Goal: Task Accomplishment & Management: Use online tool/utility

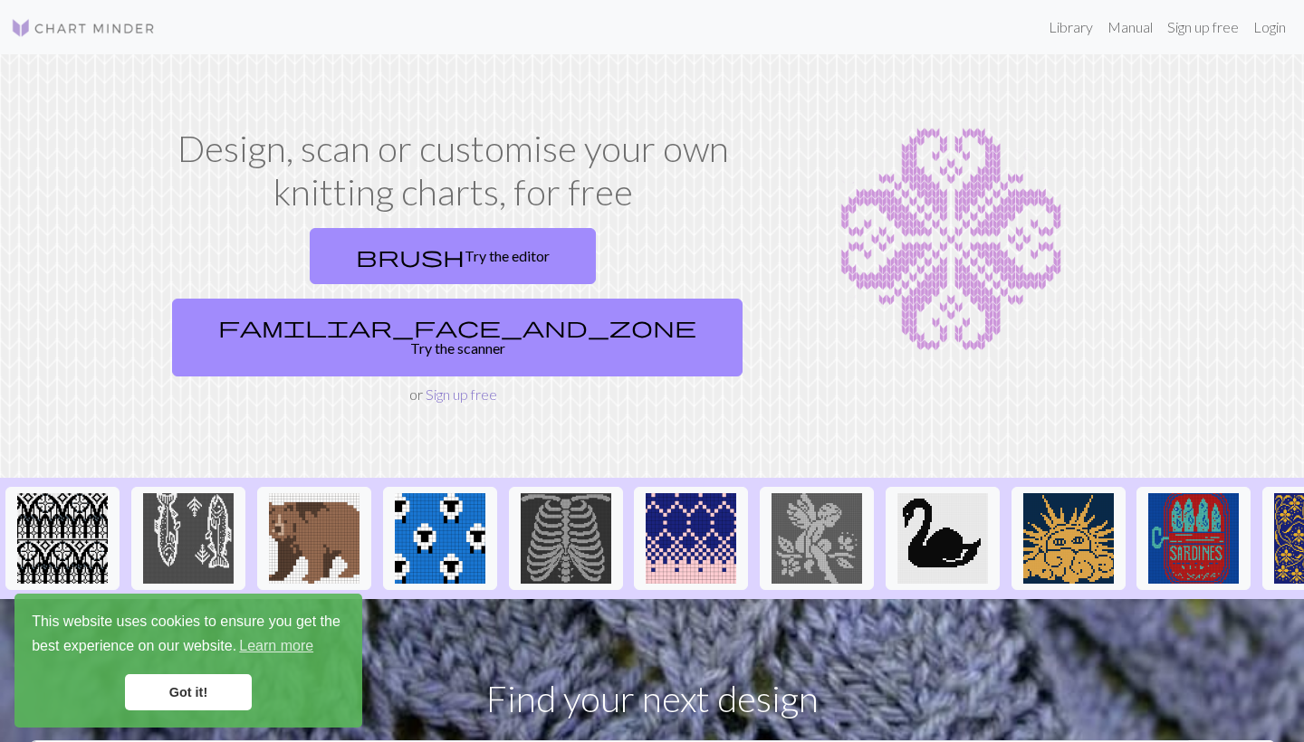
click at [473, 386] on link "Sign up free" at bounding box center [461, 394] width 72 height 17
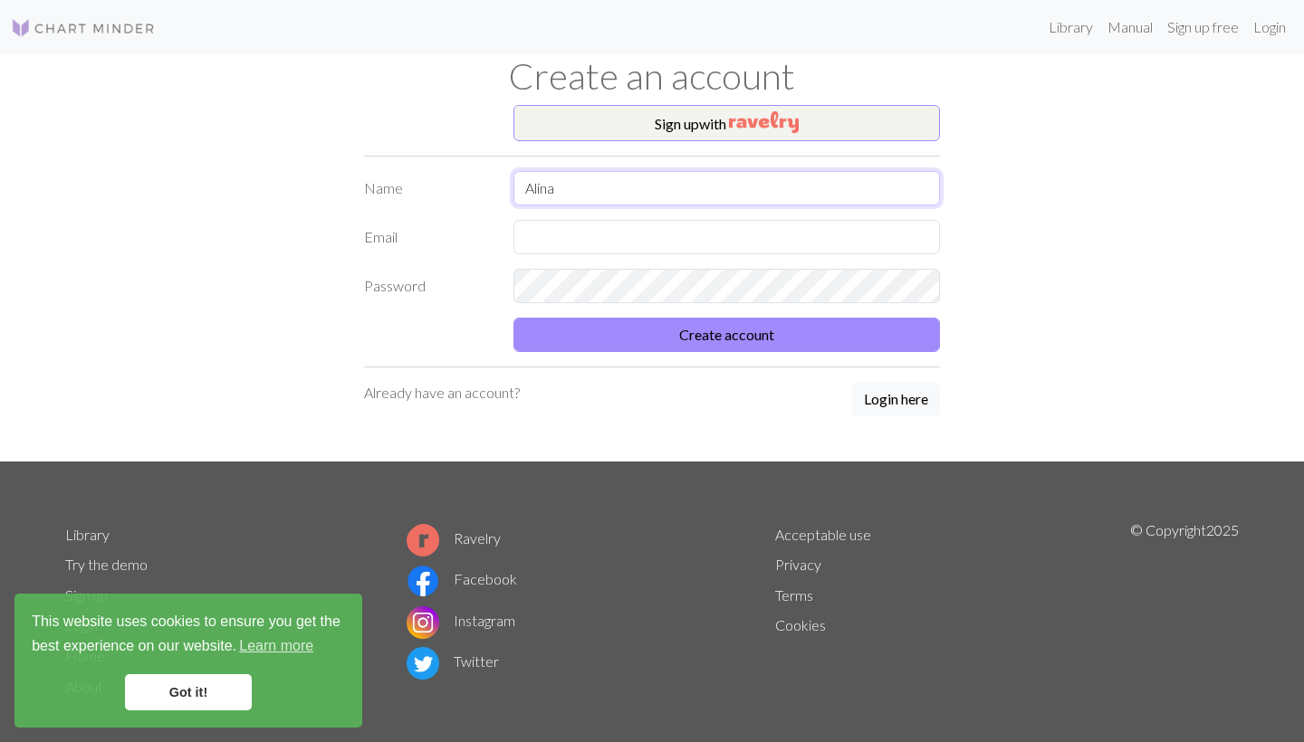
type input "Alina"
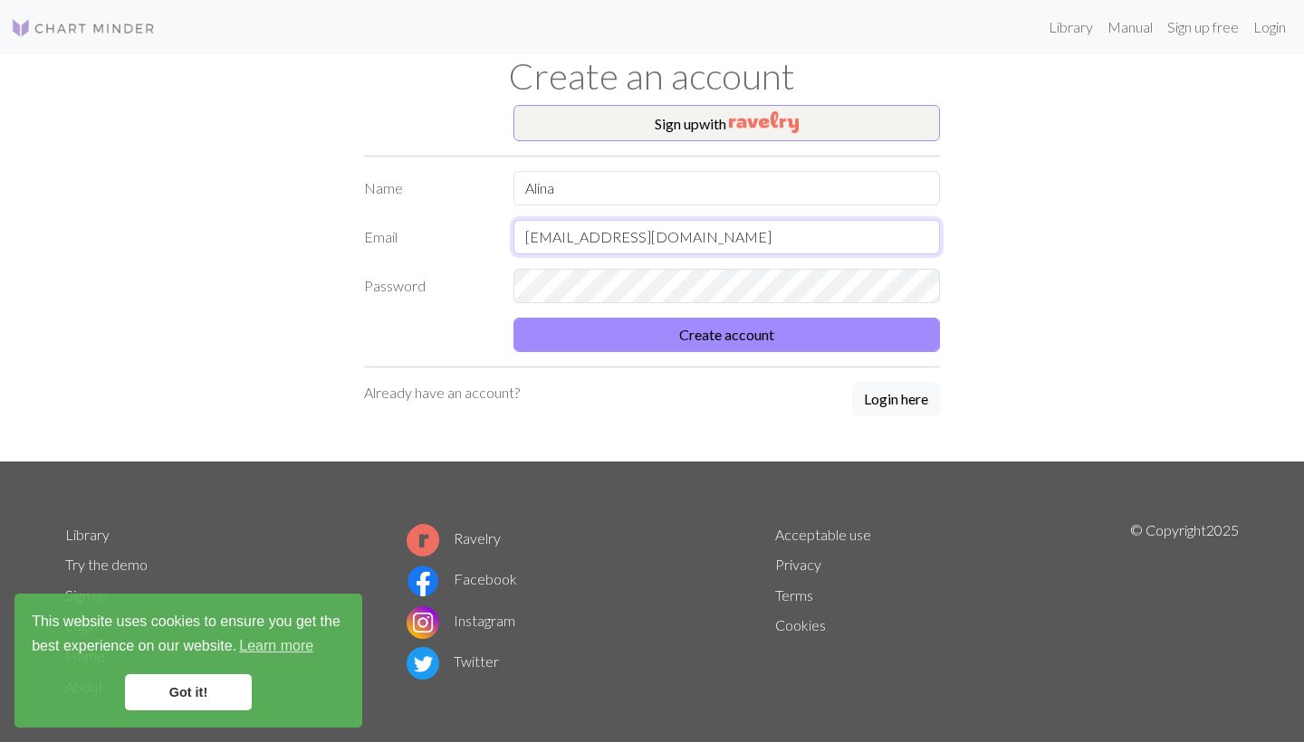
type input "[EMAIL_ADDRESS][DOMAIN_NAME]"
click at [886, 418] on div "Sign up with Name Alina Email [EMAIL_ADDRESS][DOMAIN_NAME] Password Create acco…" at bounding box center [651, 283] width 597 height 357
click at [875, 384] on button "Login here" at bounding box center [896, 399] width 88 height 34
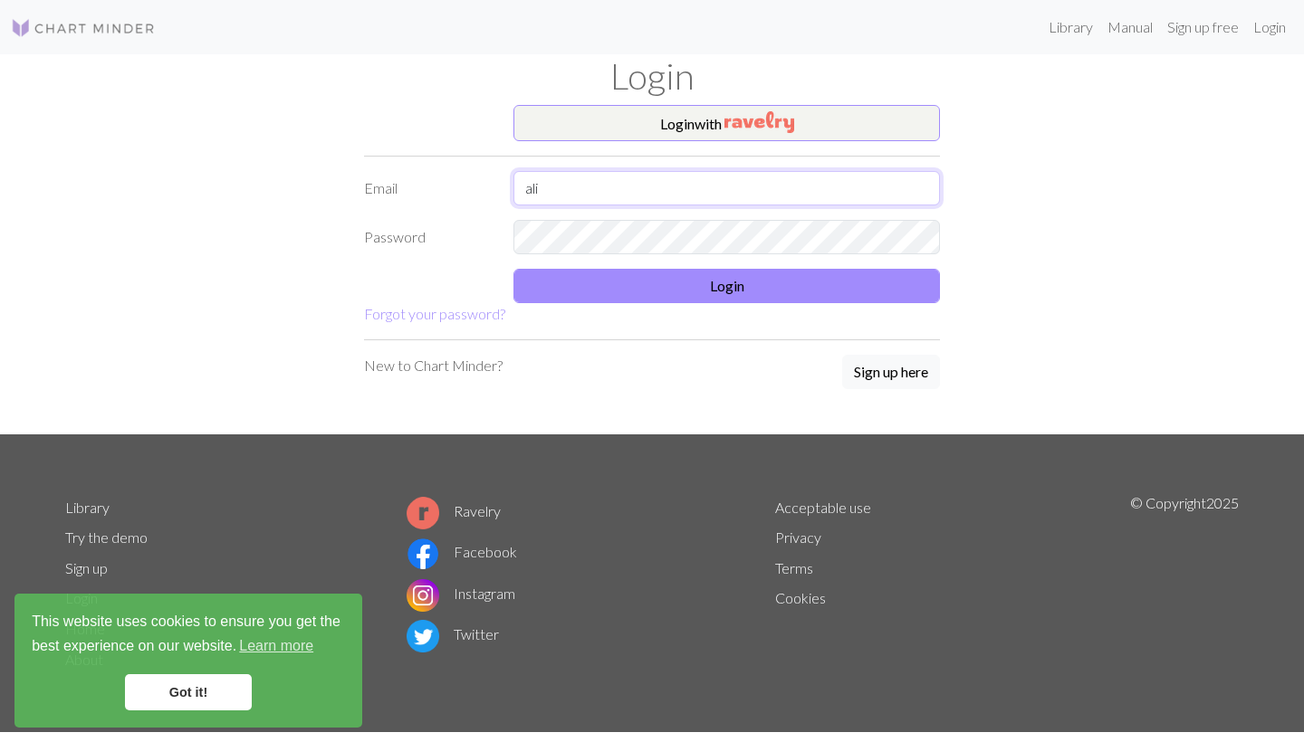
type input "[EMAIL_ADDRESS][DOMAIN_NAME]"
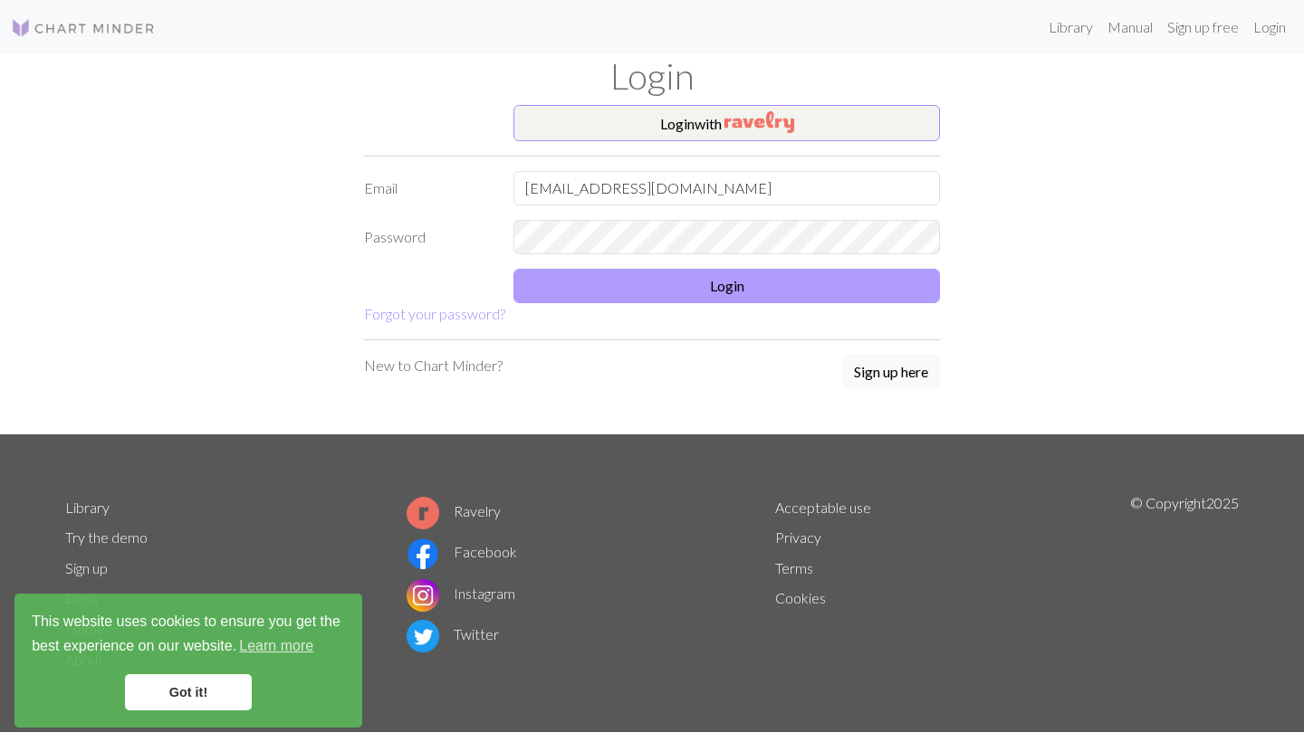
click at [686, 289] on button "Login" at bounding box center [726, 286] width 426 height 34
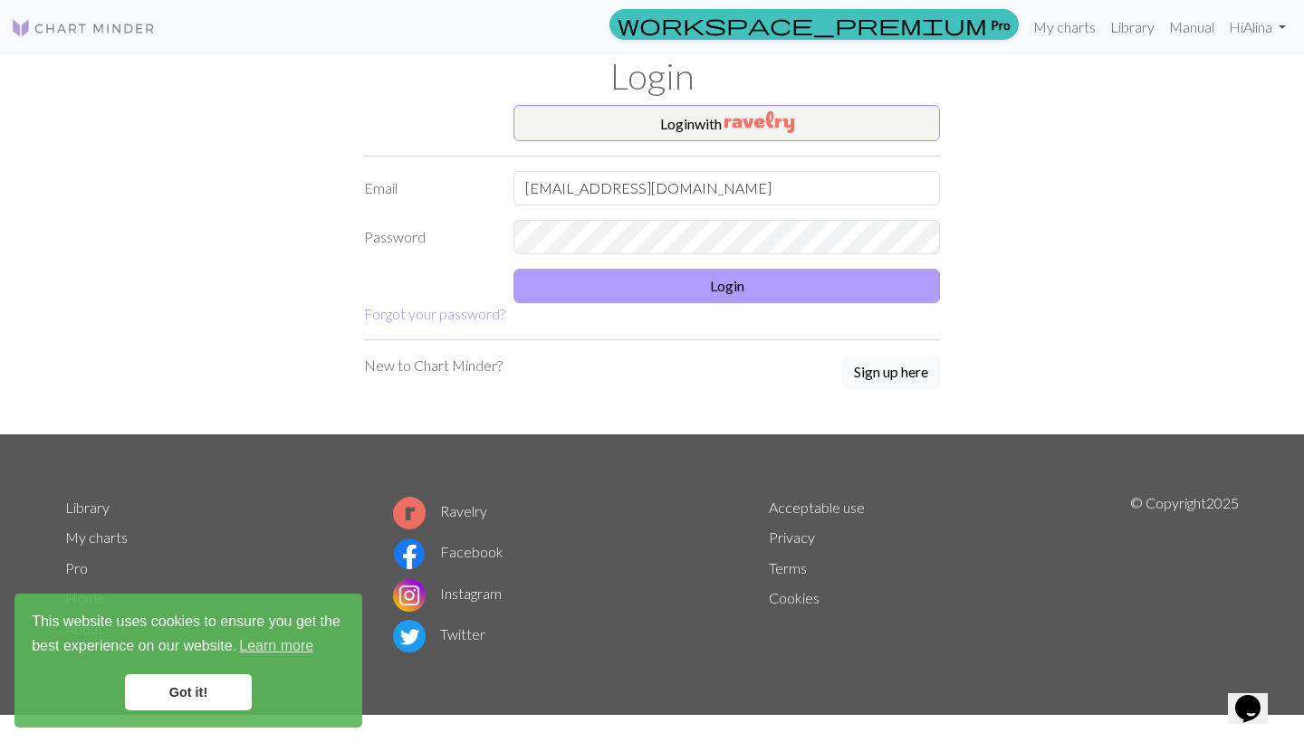
click at [654, 288] on button "Login" at bounding box center [726, 286] width 426 height 34
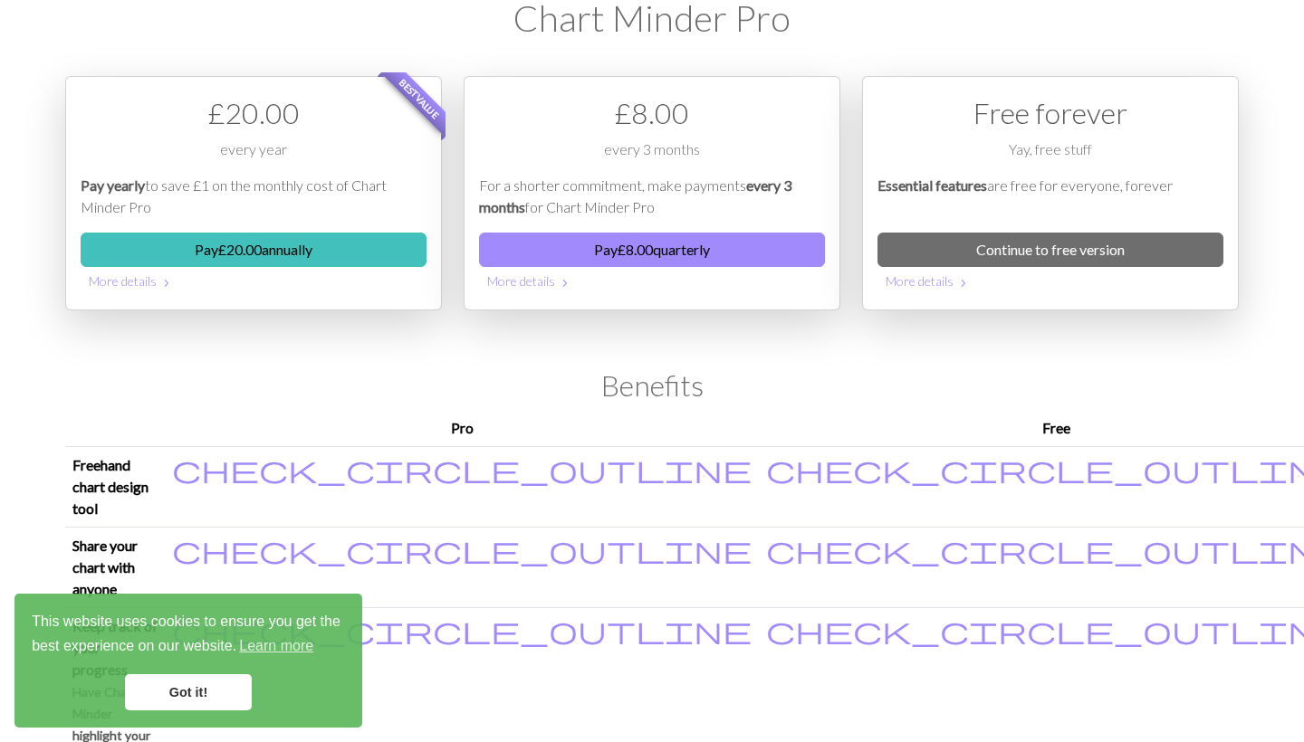
scroll to position [61, 0]
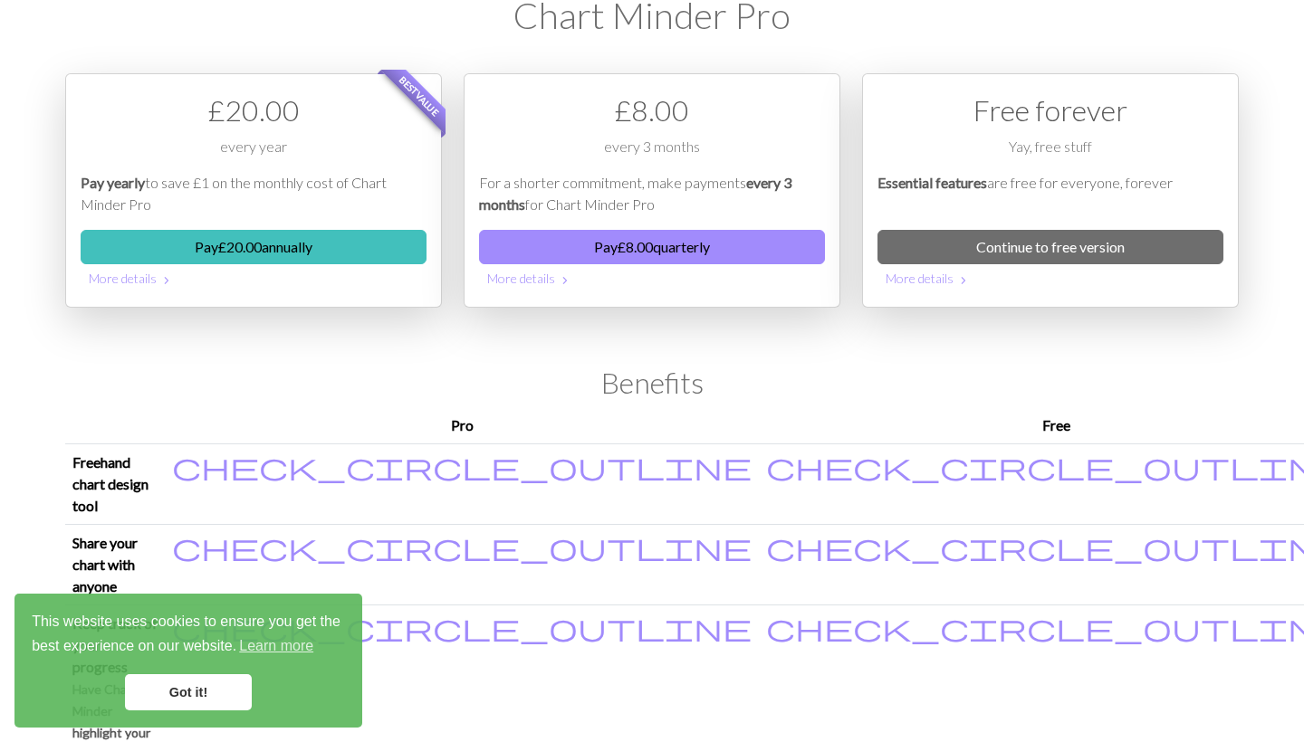
click at [217, 698] on link "Got it!" at bounding box center [188, 692] width 127 height 36
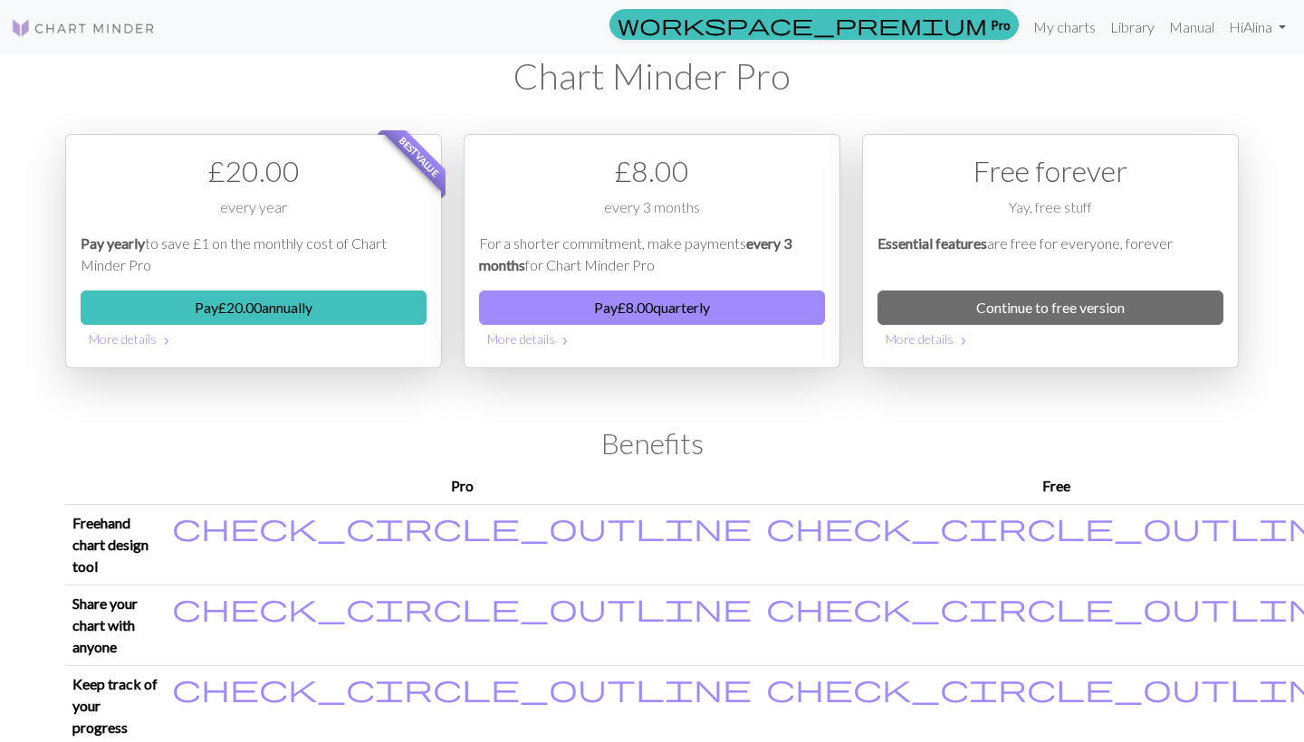
scroll to position [0, 0]
click at [966, 309] on link "Continue to free version" at bounding box center [1050, 308] width 346 height 34
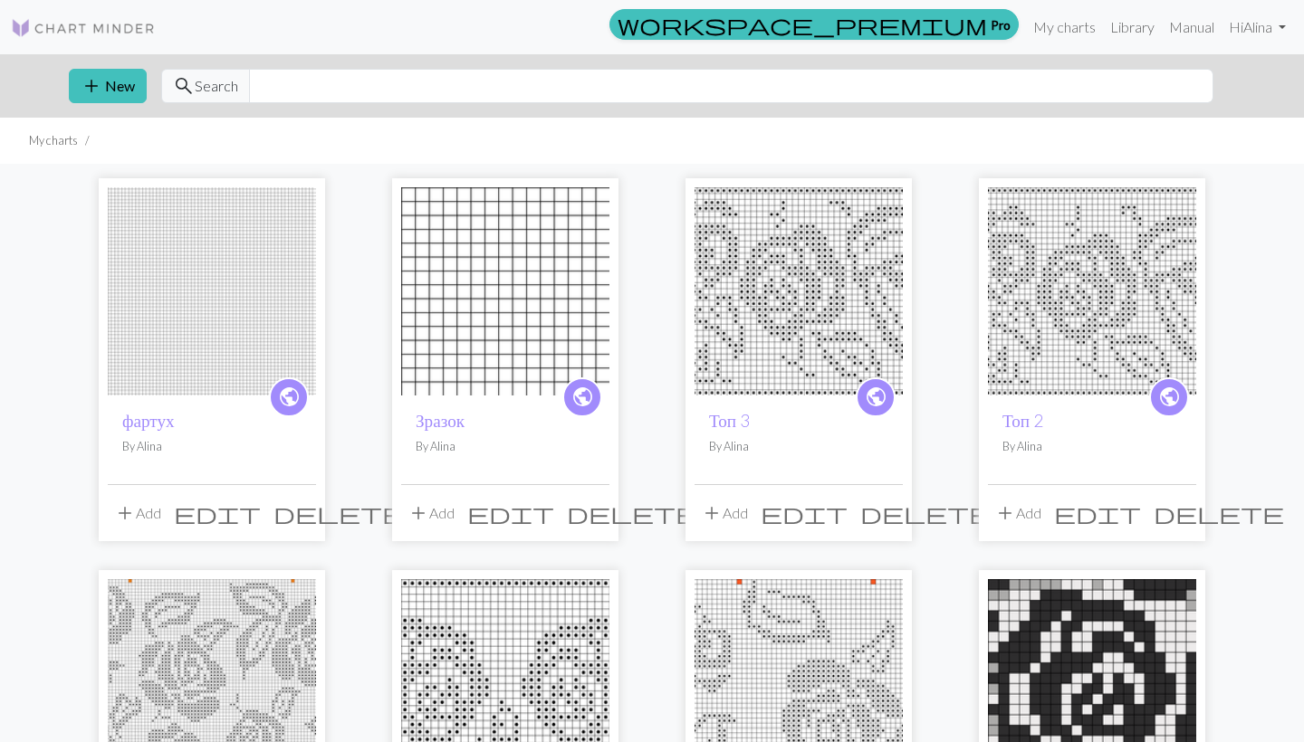
click at [220, 339] on img at bounding box center [212, 291] width 208 height 208
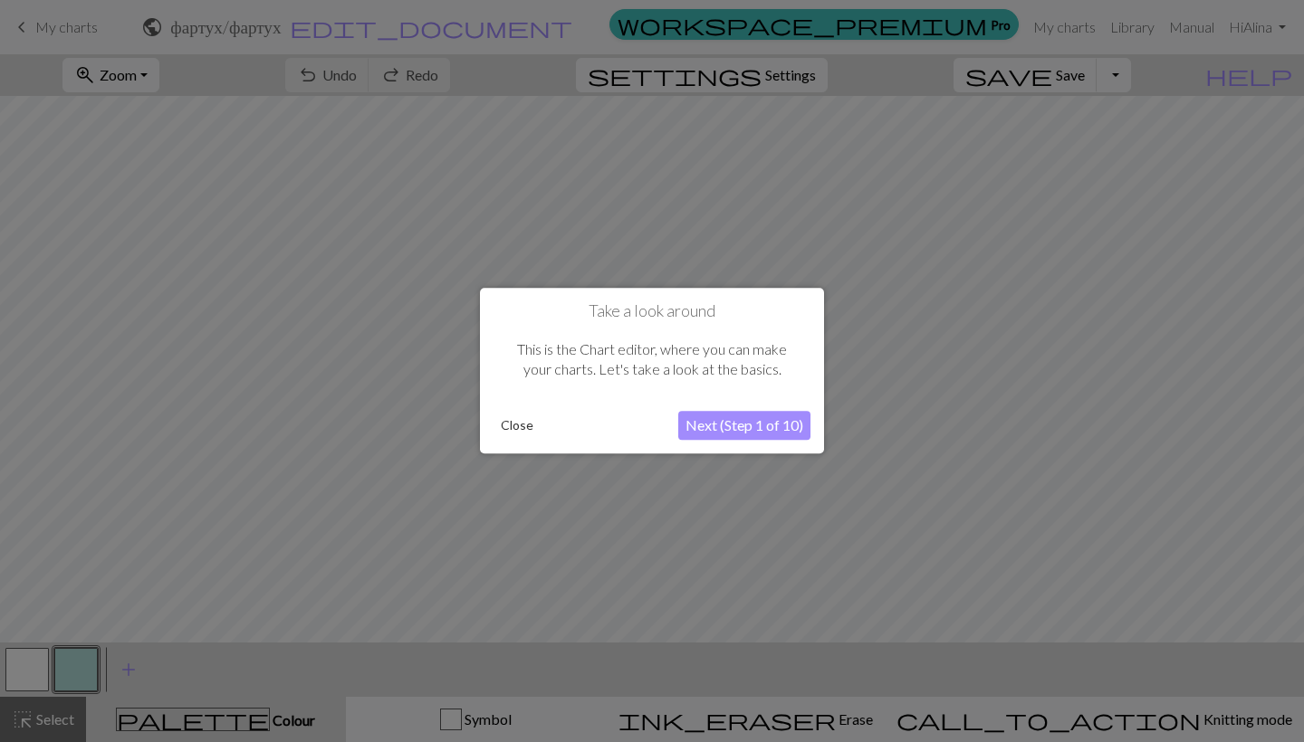
click at [523, 432] on button "Close" at bounding box center [516, 426] width 47 height 27
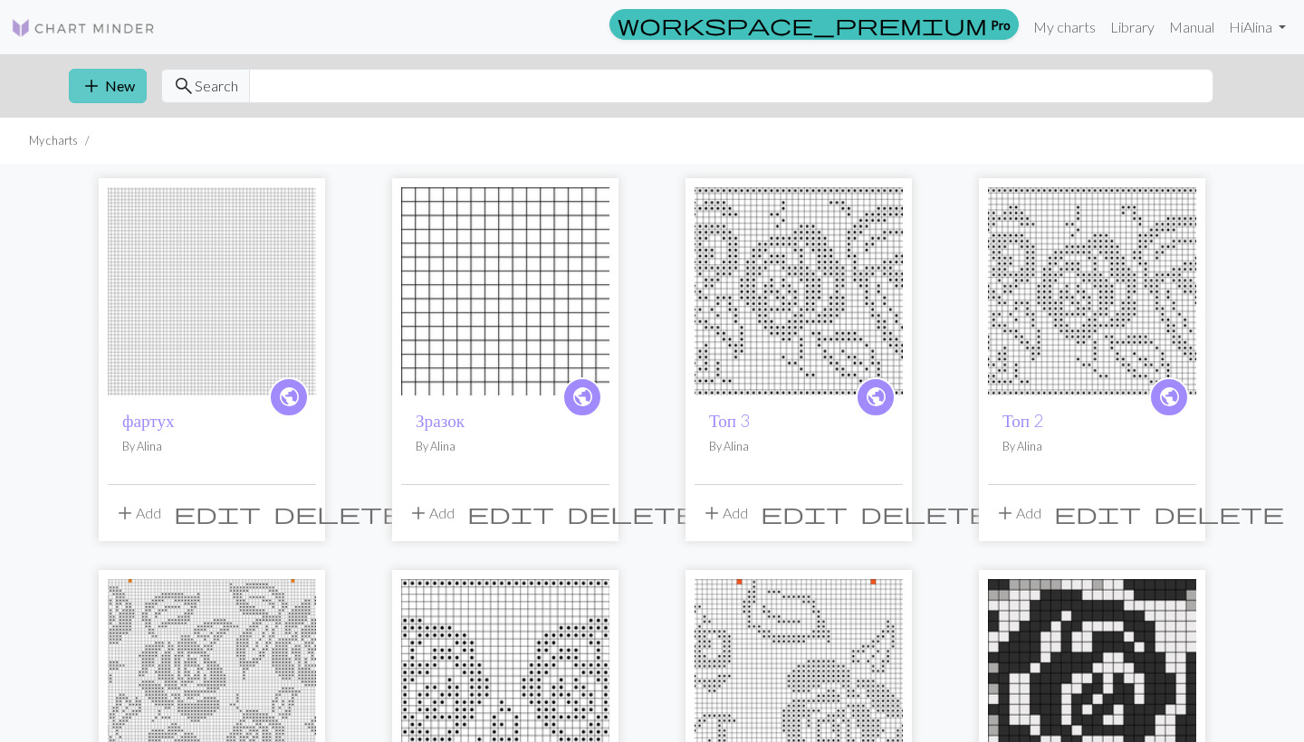
click at [110, 89] on button "add New" at bounding box center [108, 86] width 78 height 34
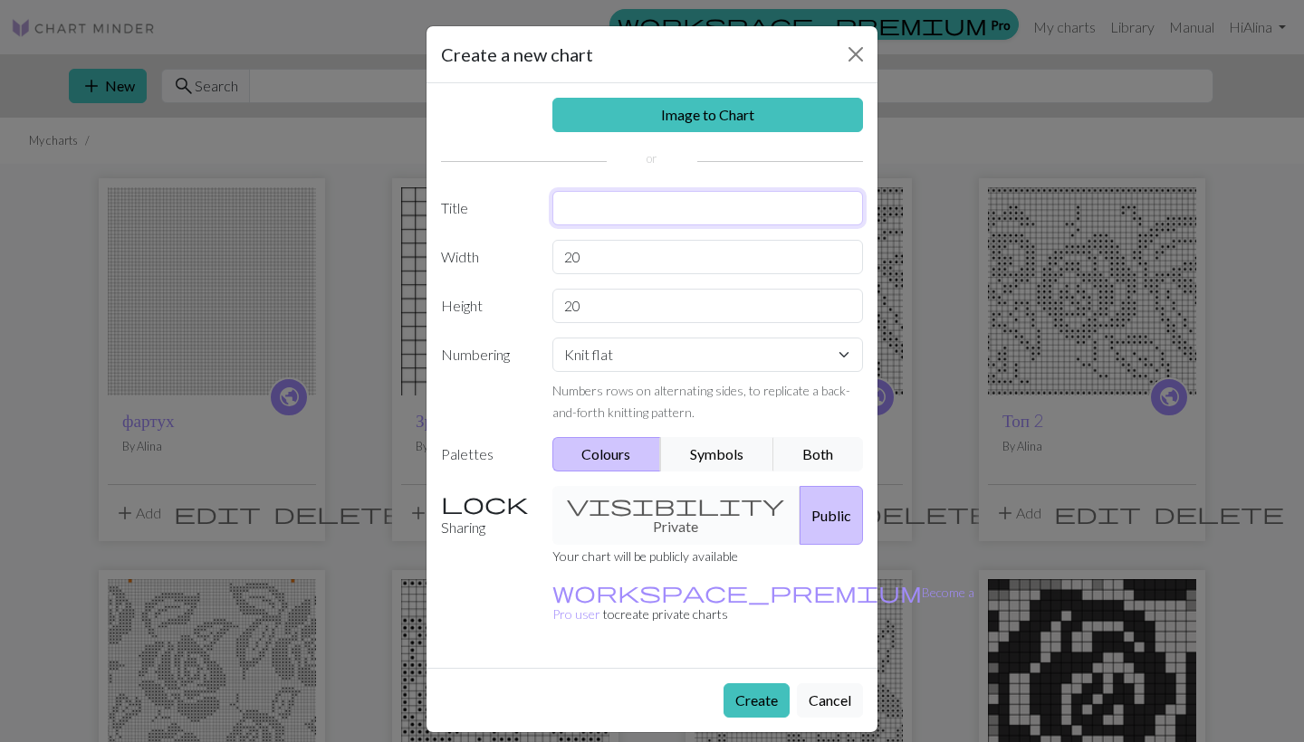
click at [576, 206] on input "text" at bounding box center [707, 208] width 311 height 34
click at [601, 205] on input "text" at bounding box center [707, 208] width 311 height 34
type input "[PERSON_NAME] по МК"
click at [624, 259] on input "20" at bounding box center [707, 257] width 311 height 34
type input "2"
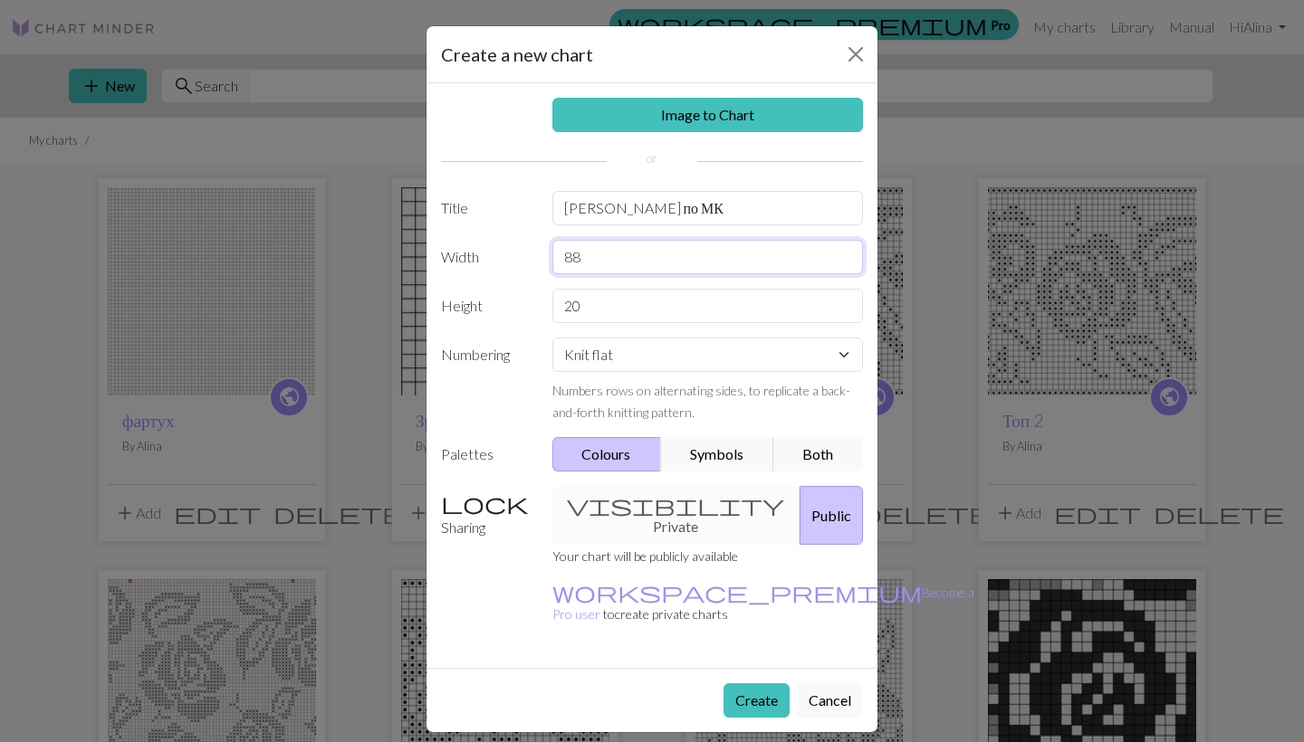
type input "8"
type input "90"
click at [626, 304] on input "20" at bounding box center [707, 306] width 311 height 34
type input "2"
type input "42"
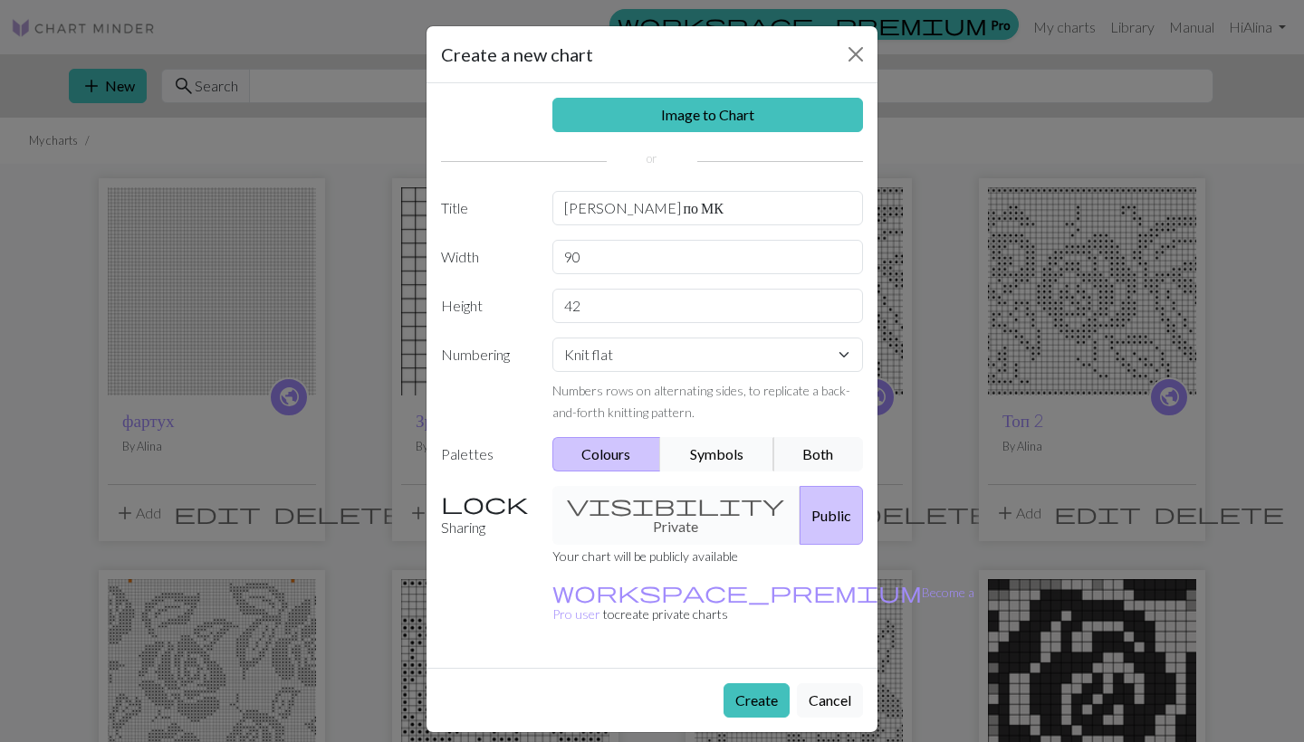
click at [720, 447] on button "Symbols" at bounding box center [717, 454] width 114 height 34
click at [755, 683] on button "Create" at bounding box center [756, 700] width 66 height 34
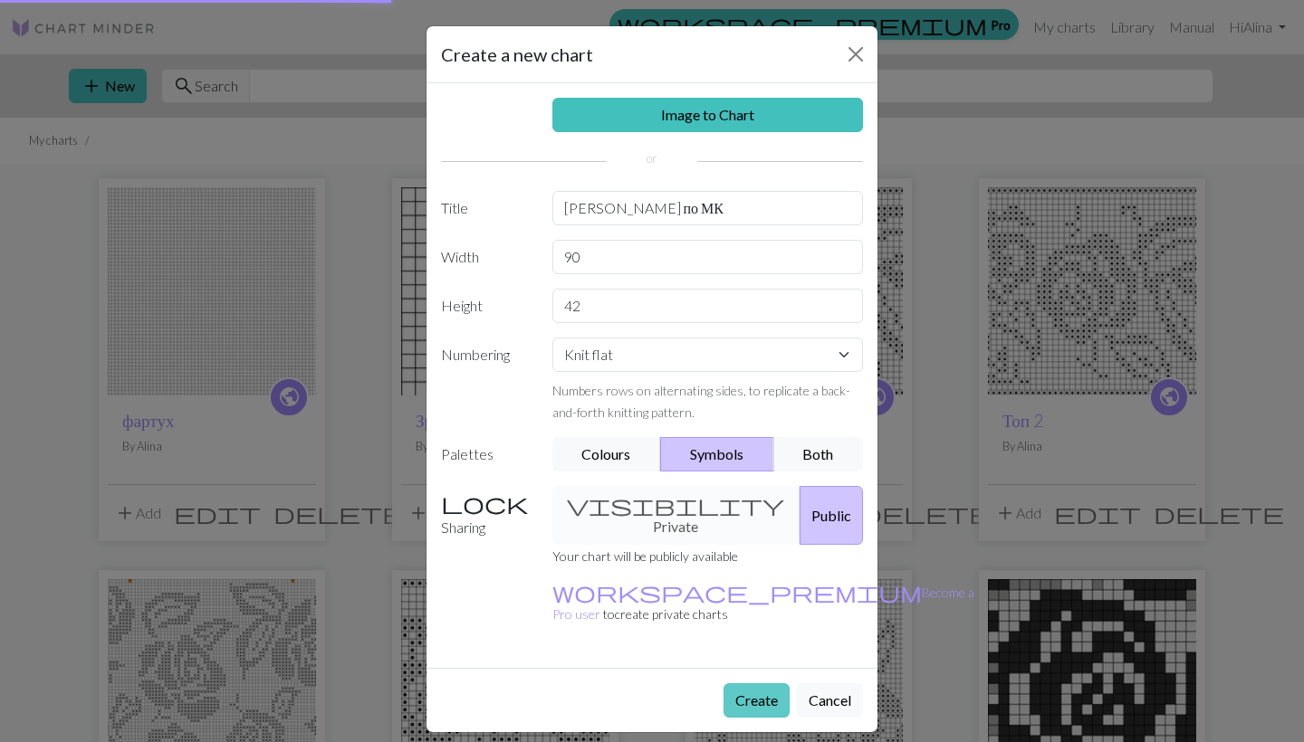
click at [755, 683] on button "Create" at bounding box center [756, 700] width 66 height 34
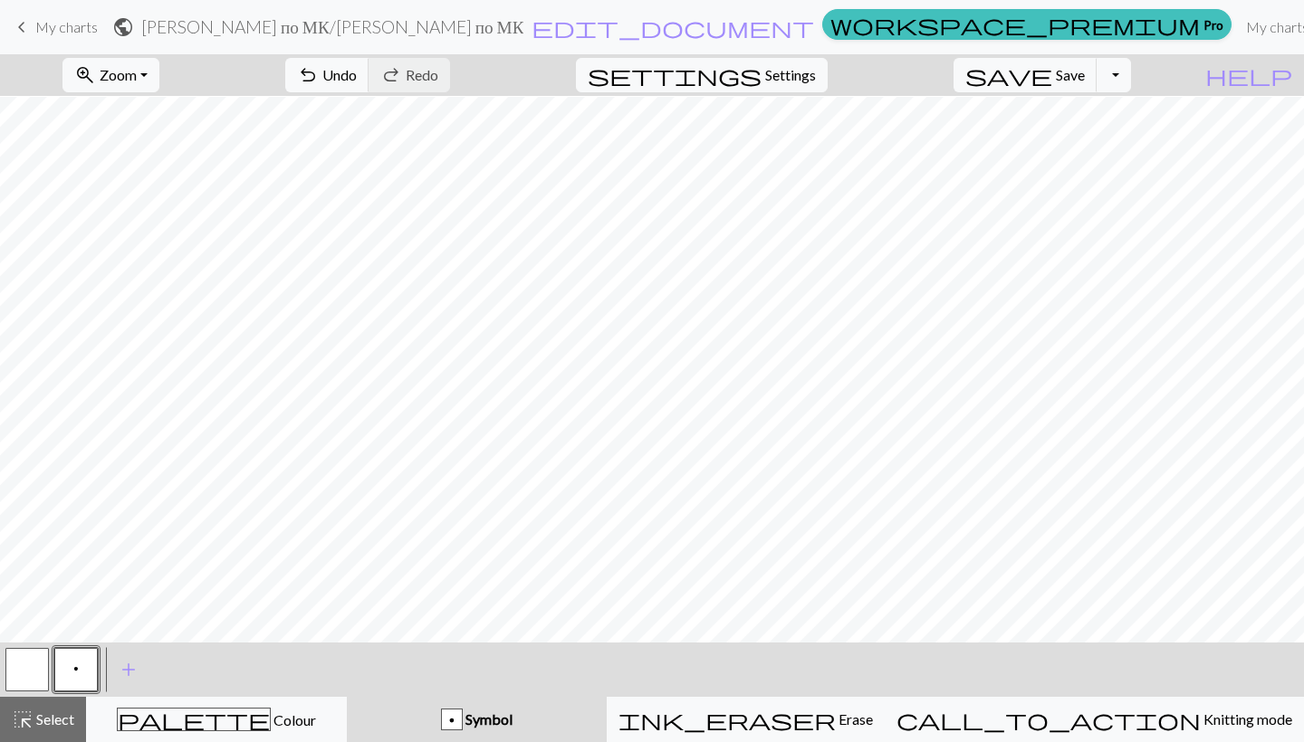
scroll to position [295, 0]
click at [521, 706] on button "p Symbol" at bounding box center [477, 719] width 260 height 45
click at [497, 723] on div "p Symbol" at bounding box center [477, 720] width 238 height 22
click at [512, 719] on span "Symbol" at bounding box center [488, 719] width 50 height 17
click at [134, 664] on span "add" at bounding box center [129, 669] width 22 height 25
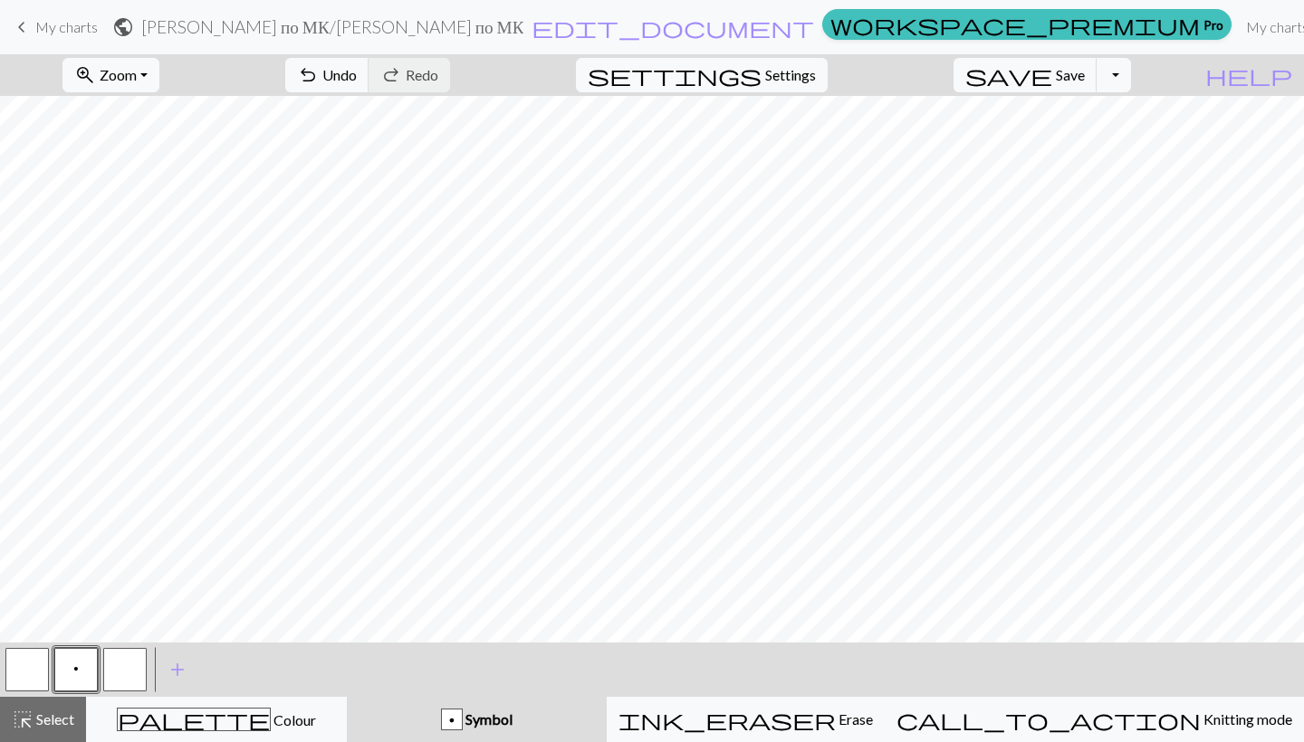
click at [123, 666] on button "button" at bounding box center [124, 669] width 43 height 43
click at [123, 666] on div "Edit symbol Name d f g h j k p s t F H J O P T / | 0 1 2 3 4 5 6 7 8 9 e m n G …" at bounding box center [652, 371] width 1304 height 742
click at [121, 659] on button "button" at bounding box center [124, 669] width 43 height 43
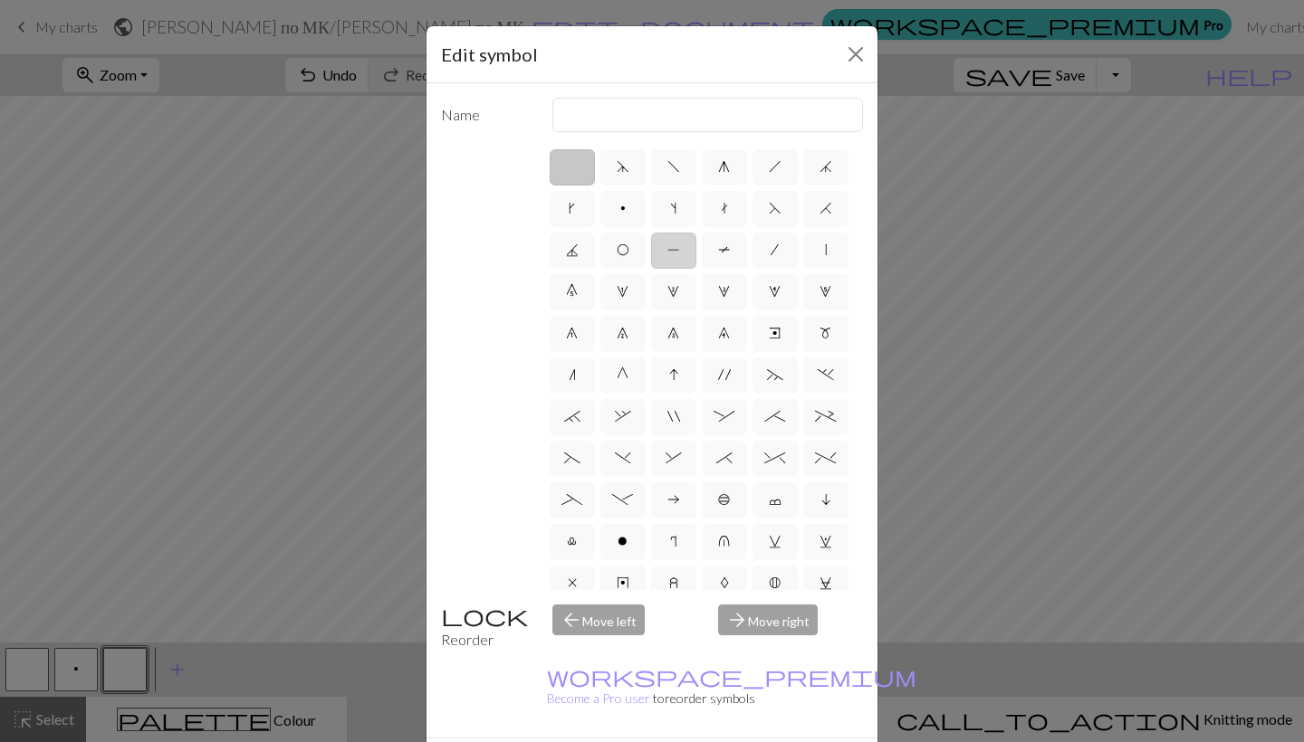
click at [669, 252] on span "P" at bounding box center [673, 250] width 13 height 14
click at [669, 251] on input "P" at bounding box center [673, 245] width 12 height 12
radio input "true"
type input "purl"
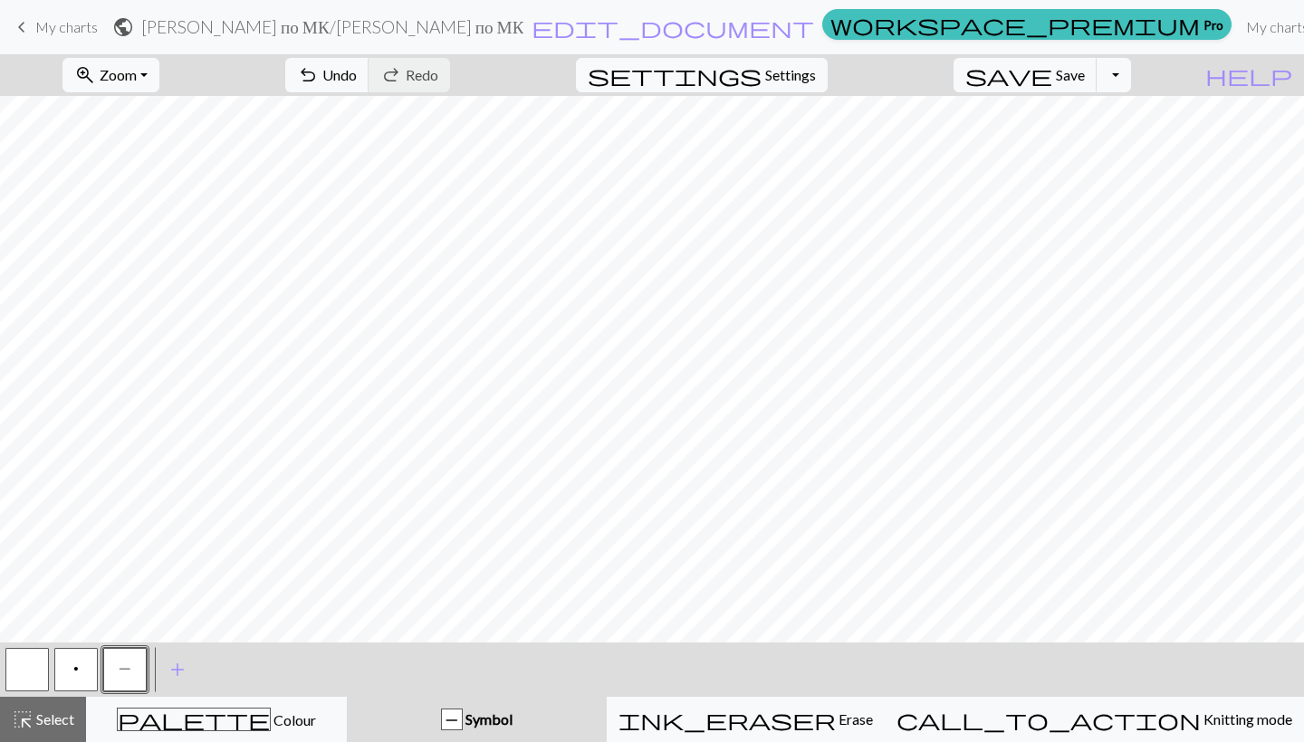
click at [82, 658] on button "p" at bounding box center [75, 669] width 43 height 43
click at [75, 662] on span "p" at bounding box center [75, 669] width 5 height 14
click at [75, 662] on div "Edit symbol Name Purl d f g h j k p s t F H J O P T / | 0 1 2 3 4 5 6 7 8 9 e m…" at bounding box center [652, 371] width 1304 height 742
click at [76, 664] on span "p" at bounding box center [75, 669] width 5 height 14
click at [76, 664] on div "Edit symbol Name Purl d f g h j k p s t F H J O P T / | 0 1 2 3 4 5 6 7 8 9 e m…" at bounding box center [652, 371] width 1304 height 742
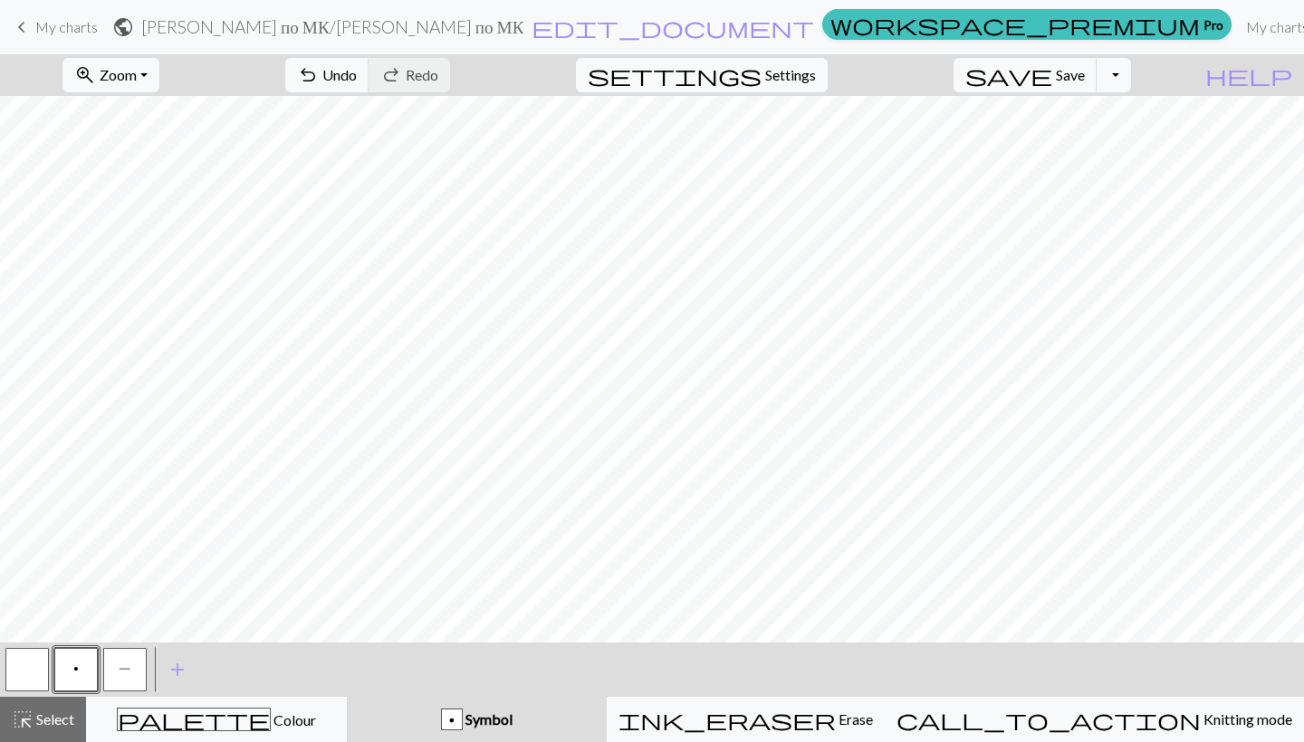
click at [76, 664] on span "p" at bounding box center [75, 669] width 5 height 14
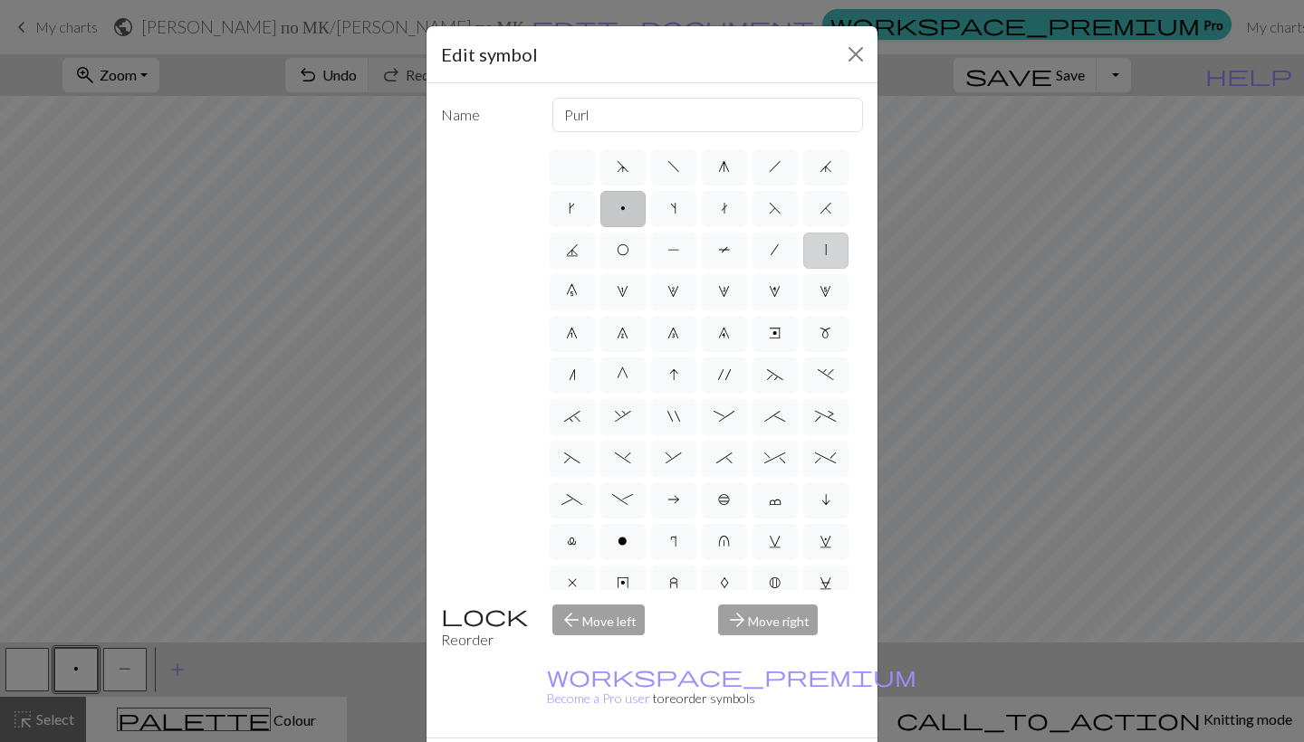
click at [813, 247] on label "|" at bounding box center [825, 251] width 45 height 36
click at [825, 247] on input "|" at bounding box center [831, 245] width 12 height 12
radio input "true"
type input "slip stitch"
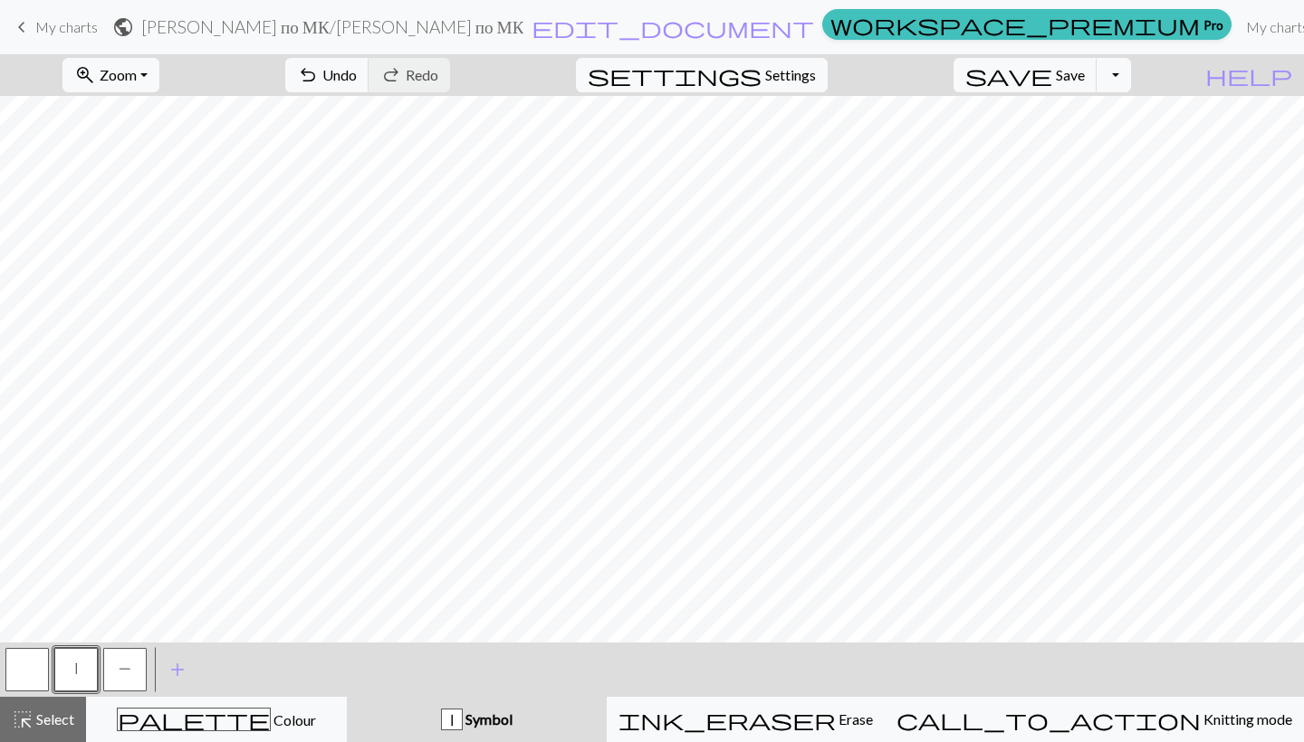
click at [15, 666] on button "button" at bounding box center [26, 669] width 43 height 43
click at [24, 667] on button "button" at bounding box center [26, 669] width 43 height 43
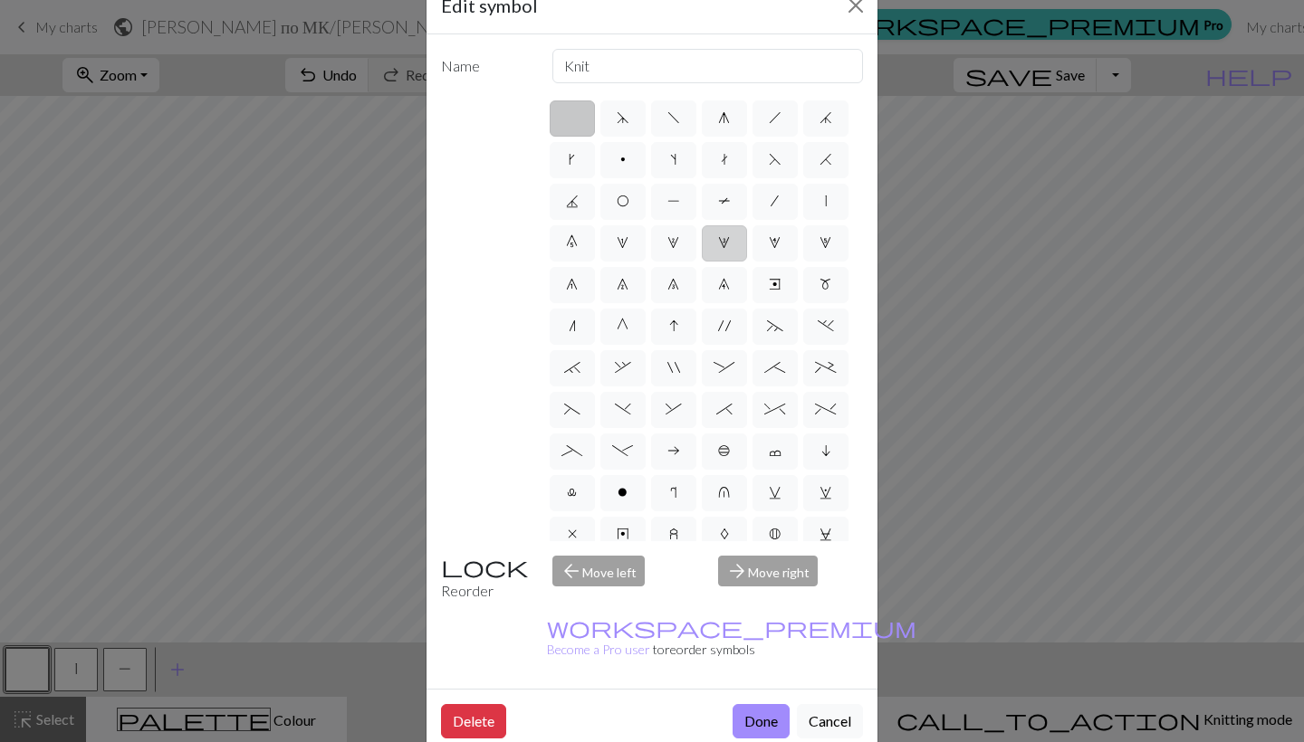
scroll to position [0, 0]
click at [776, 155] on span "F" at bounding box center [775, 159] width 13 height 14
click at [776, 155] on input "F" at bounding box center [775, 154] width 12 height 12
radio input "true"
type input "ssk"
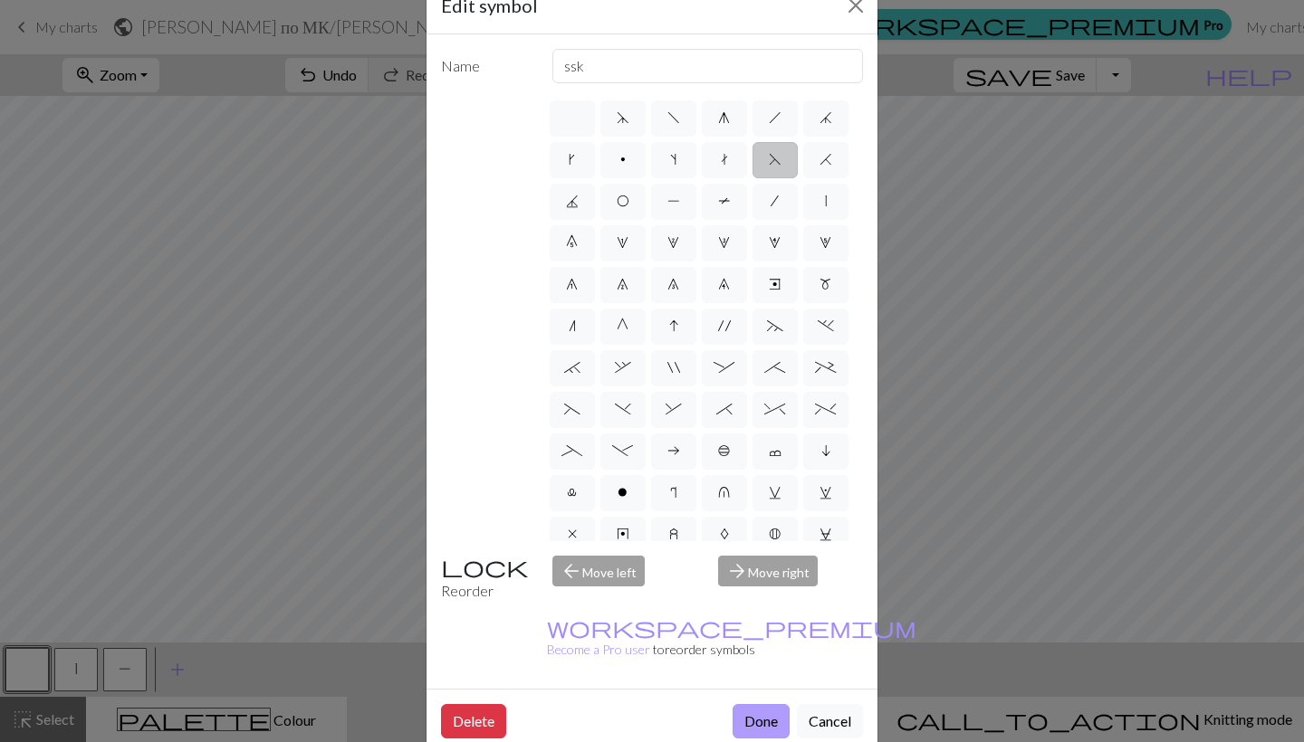
click at [767, 704] on button "Done" at bounding box center [760, 721] width 57 height 34
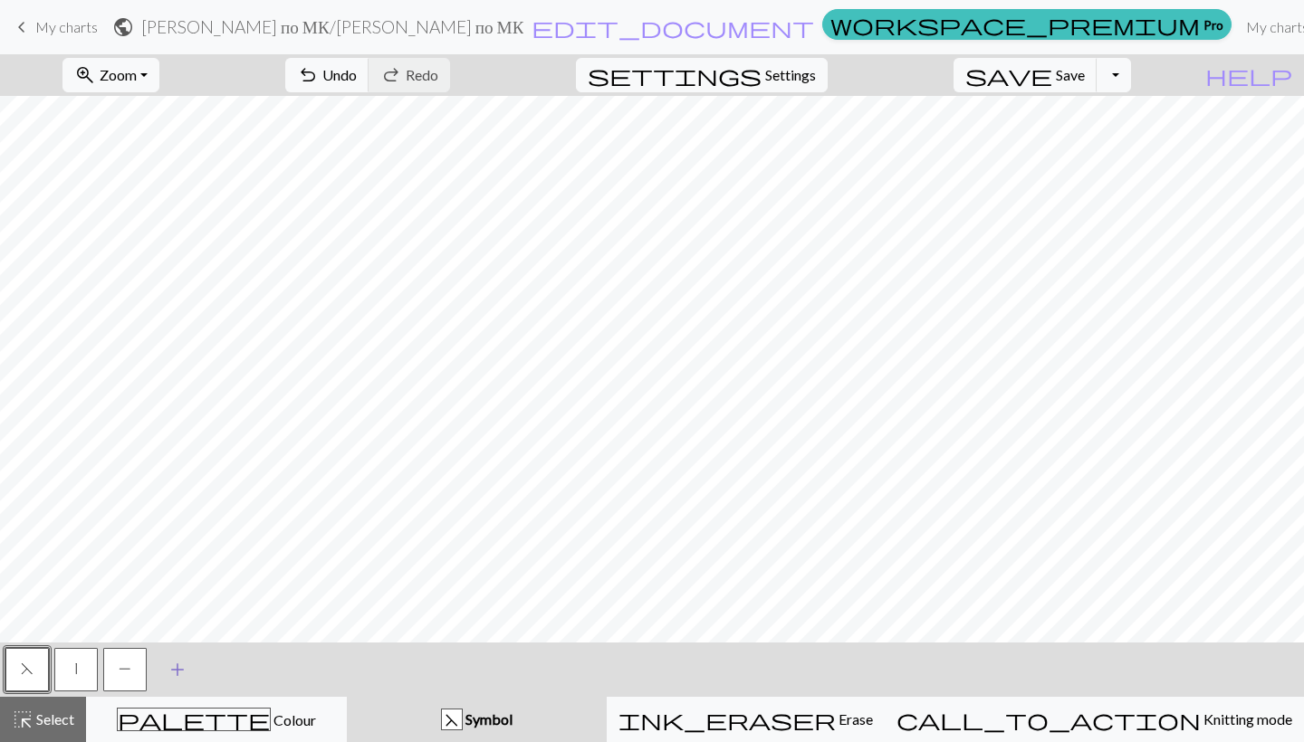
click at [186, 671] on span "add" at bounding box center [178, 669] width 22 height 25
click at [178, 667] on button "button" at bounding box center [173, 669] width 43 height 43
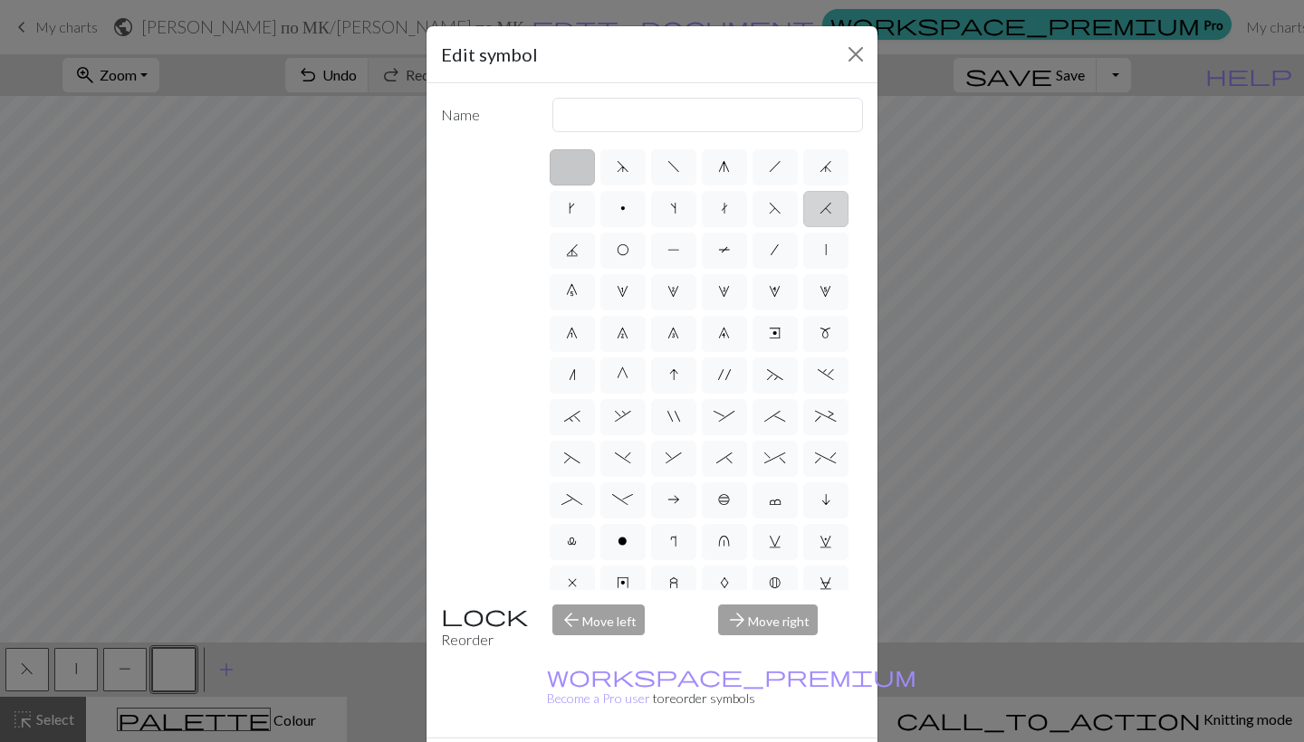
click at [817, 207] on label "H" at bounding box center [825, 209] width 45 height 36
click at [819, 207] on input "H" at bounding box center [825, 203] width 12 height 12
radio input "true"
type input "k2tog"
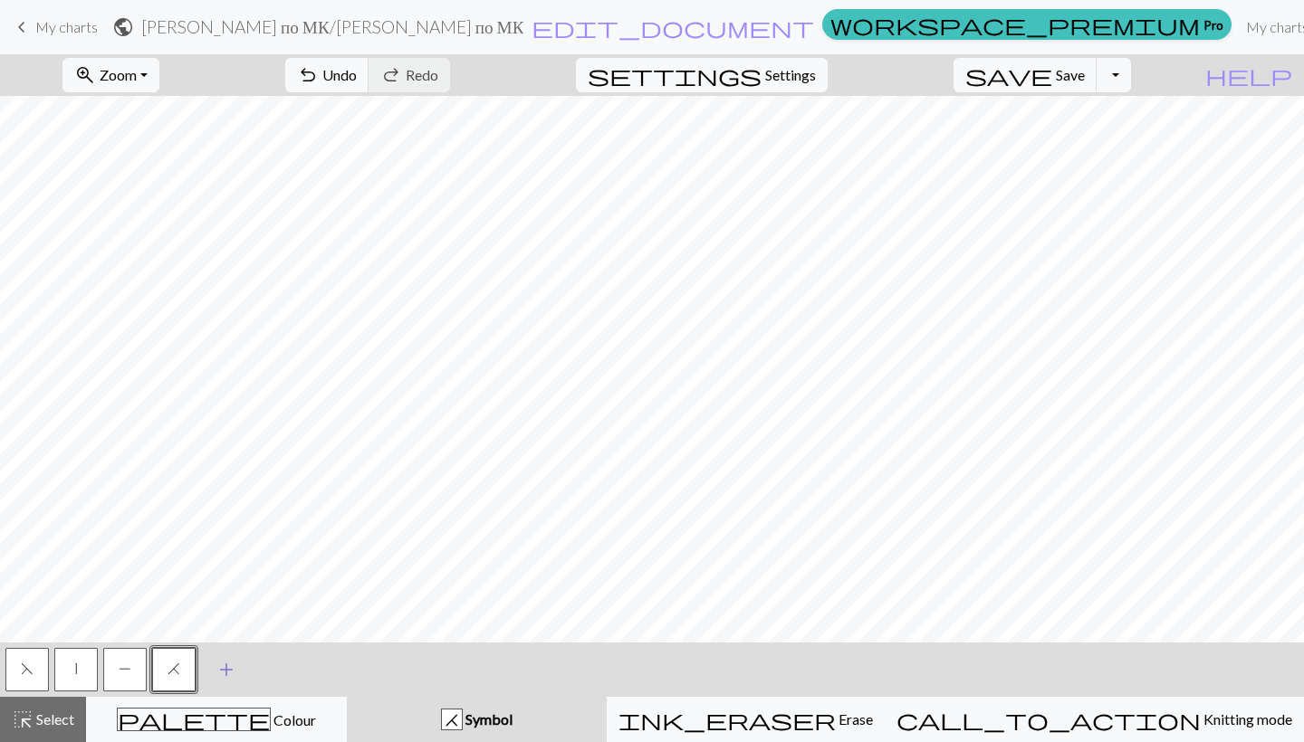
click at [232, 666] on span "add" at bounding box center [226, 669] width 22 height 25
click at [119, 669] on span "P" at bounding box center [125, 669] width 13 height 14
click at [87, 666] on button "|" at bounding box center [75, 669] width 43 height 43
click at [84, 669] on button "|" at bounding box center [75, 669] width 43 height 43
click at [84, 669] on div "Edit symbol Name slip stitch d f g h j k p s t F H J O P T / | 0 1 2 3 4 5 6 7 …" at bounding box center [652, 371] width 1304 height 742
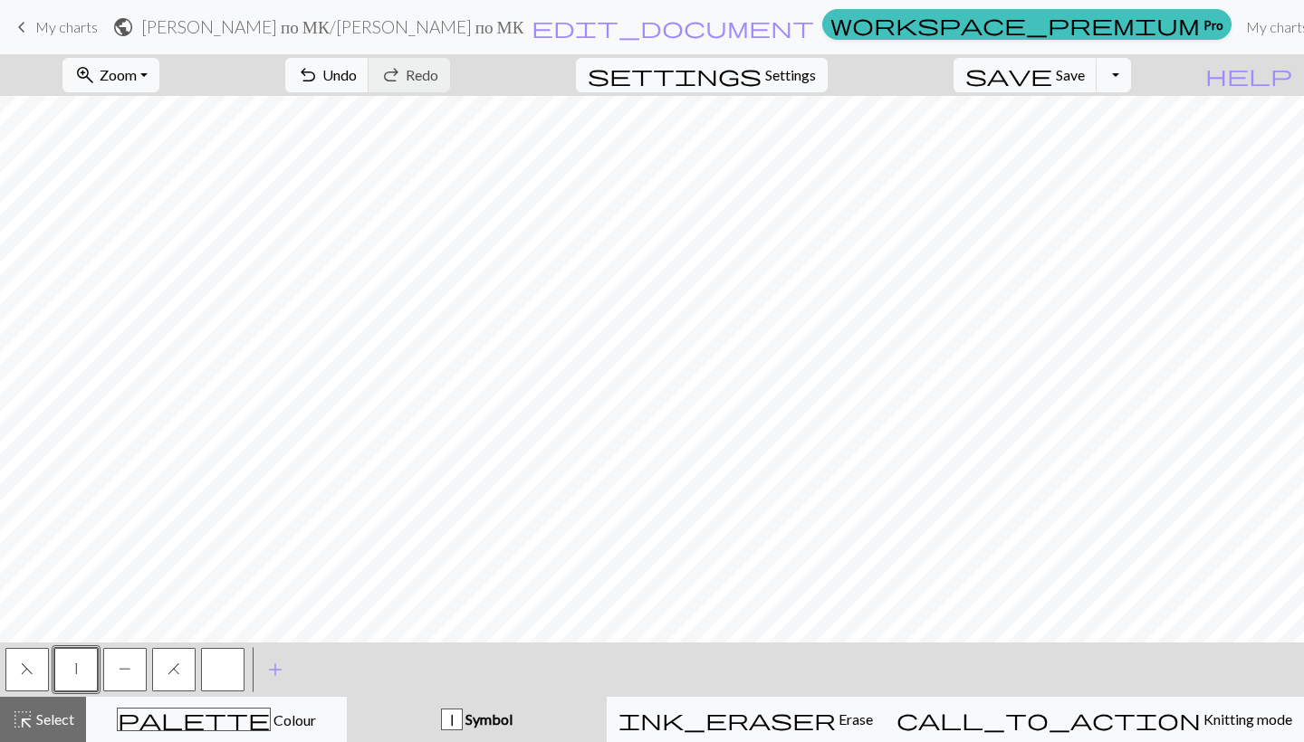
click at [83, 669] on button "|" at bounding box center [75, 669] width 43 height 43
click at [82, 669] on div "Edit symbol Name slip stitch d f g h j k p s t F H J O P T / | 0 1 2 3 4 5 6 7 …" at bounding box center [652, 371] width 1304 height 742
click at [224, 667] on button "button" at bounding box center [222, 669] width 43 height 43
click at [224, 667] on div "Edit symbol Name d f g h j k p s t F H J O P T / | 0 1 2 3 4 5 6 7 8 9 e m n G …" at bounding box center [652, 371] width 1304 height 742
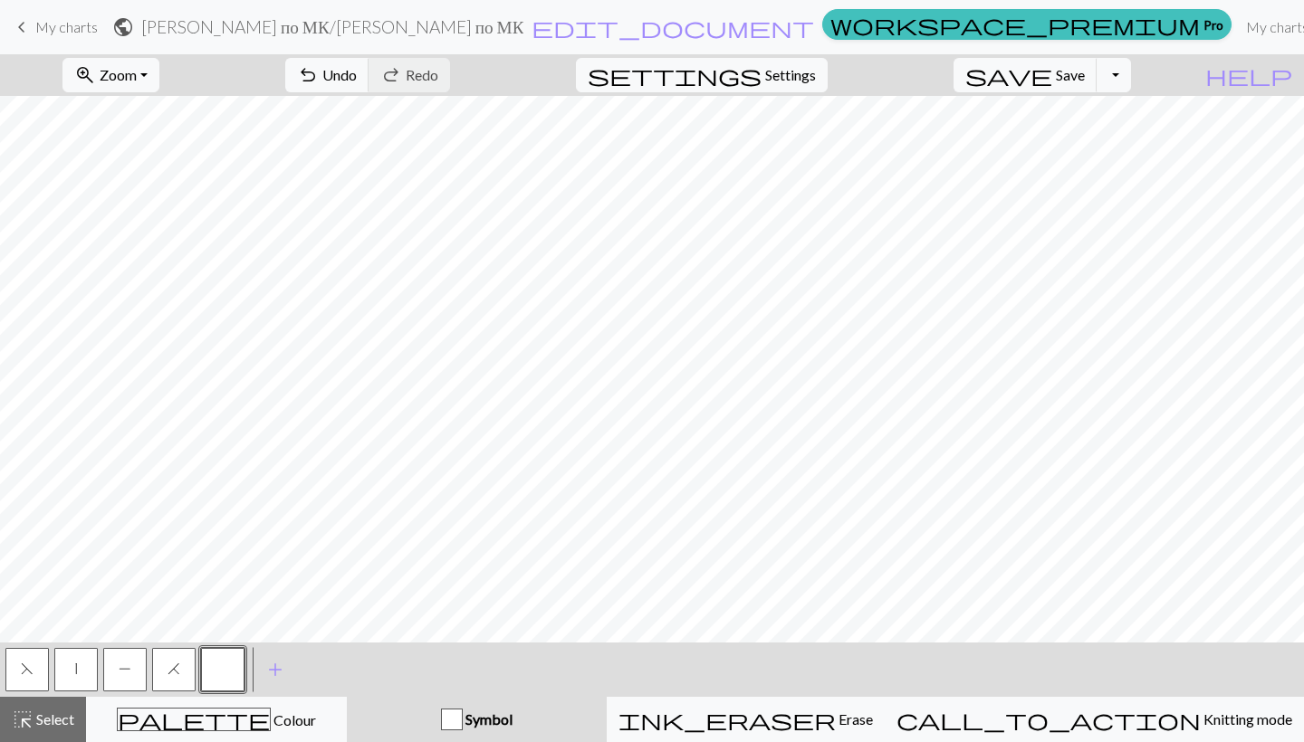
click at [226, 666] on button "button" at bounding box center [222, 669] width 43 height 43
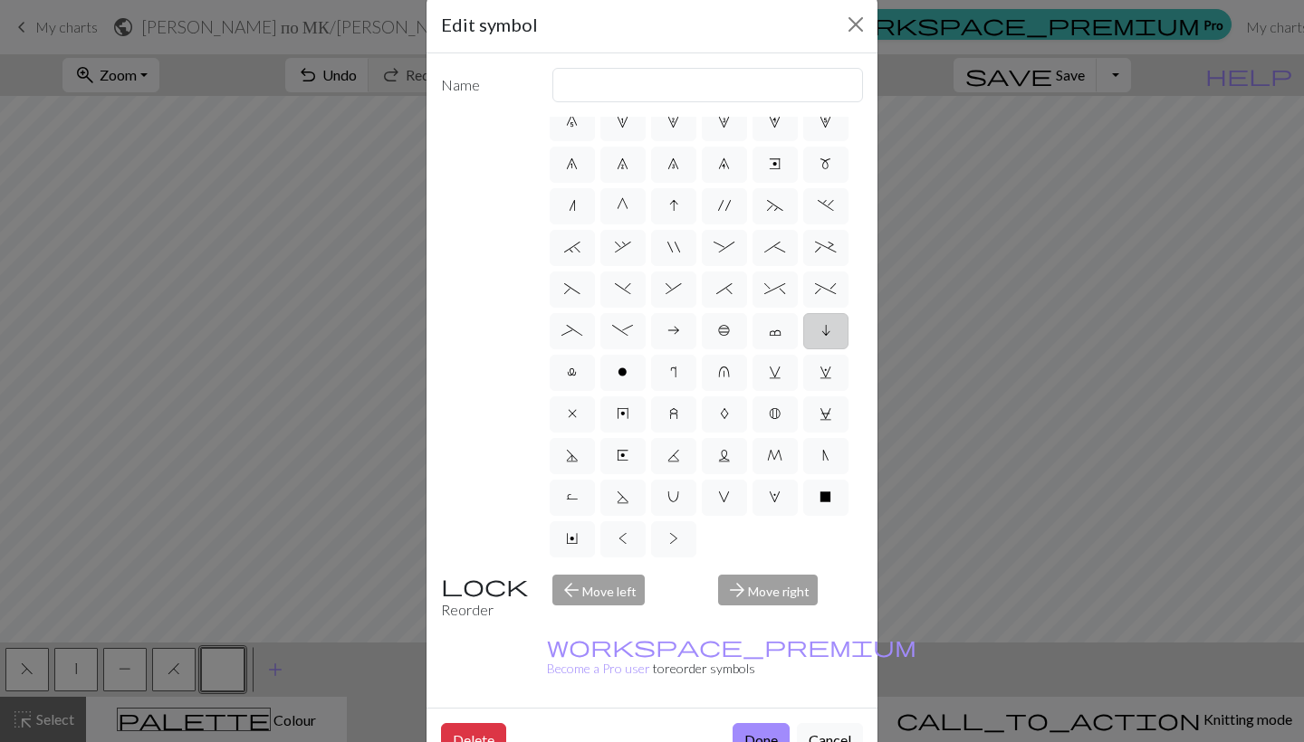
scroll to position [139, 0]
click at [792, 597] on div "arrow_forward Move right" at bounding box center [790, 598] width 167 height 46
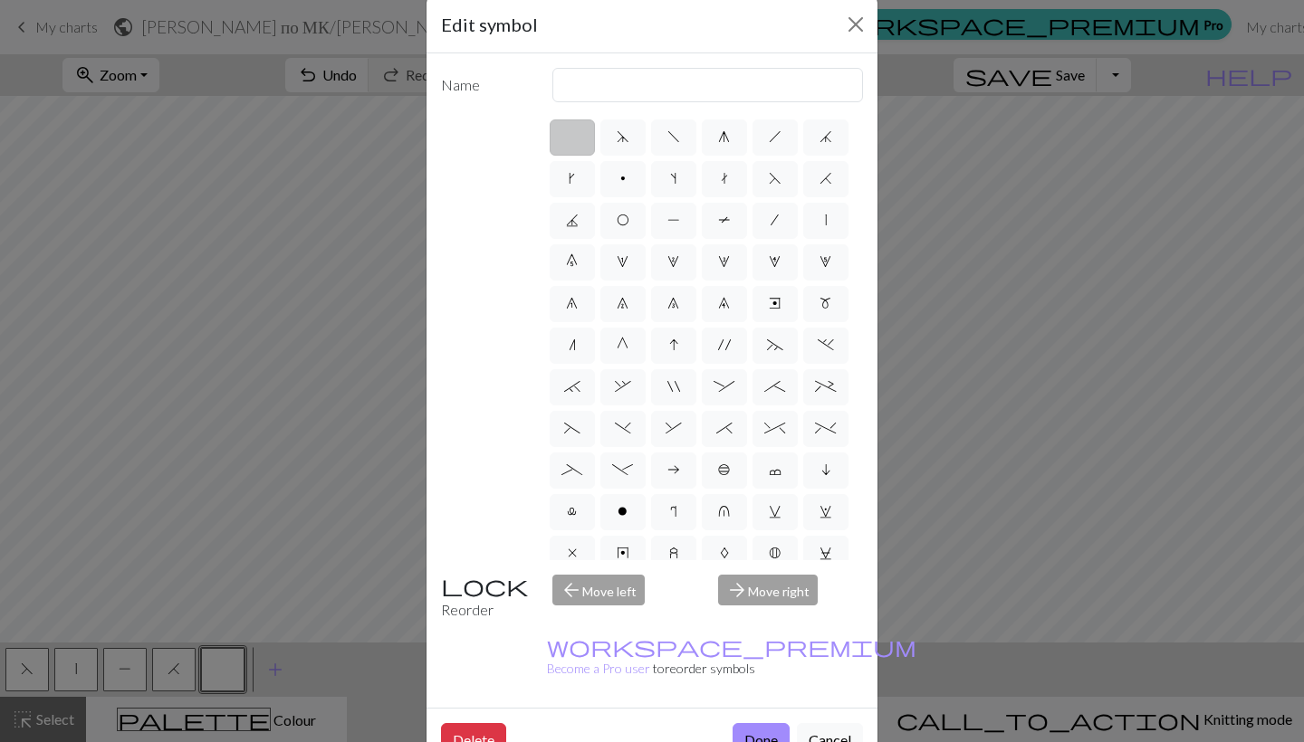
scroll to position [0, 0]
click at [773, 589] on div "arrow_forward Move right" at bounding box center [790, 598] width 167 height 46
click at [613, 585] on div "arrow_back Move left" at bounding box center [624, 598] width 167 height 46
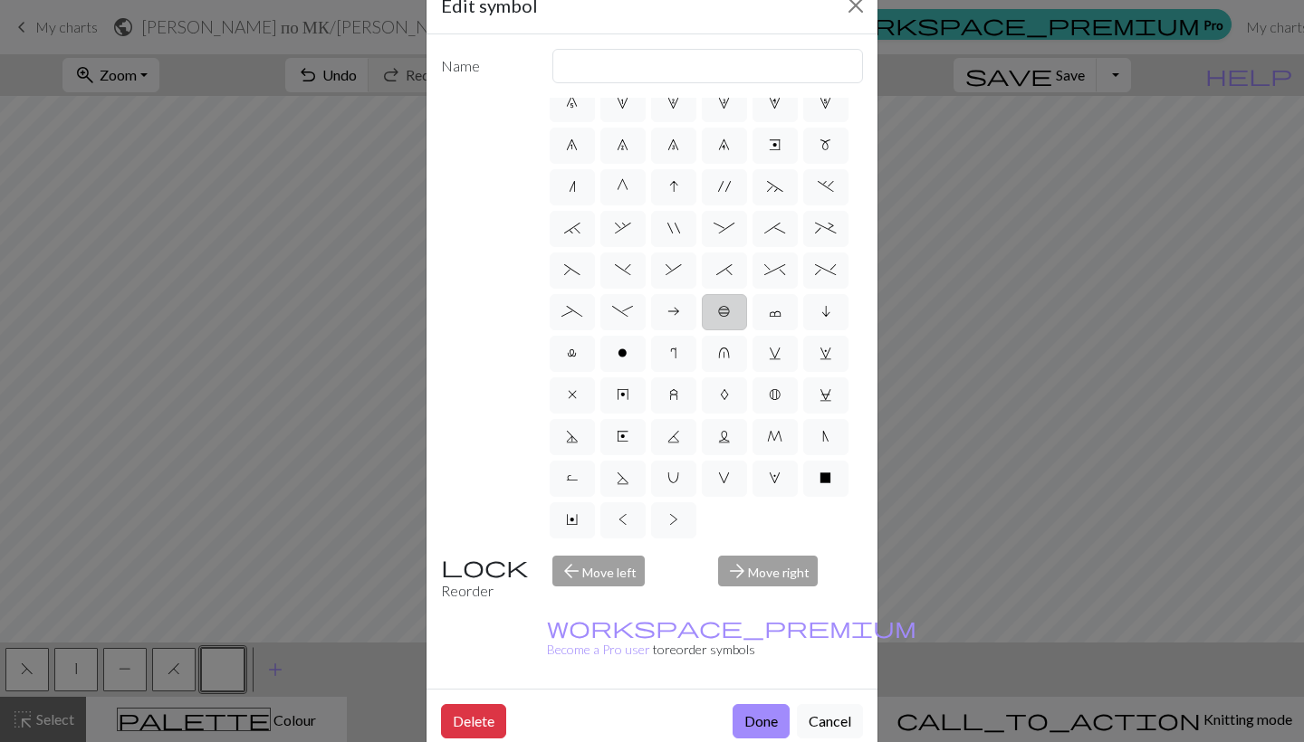
scroll to position [139, 0]
click at [854, 9] on button "Close" at bounding box center [855, 5] width 29 height 29
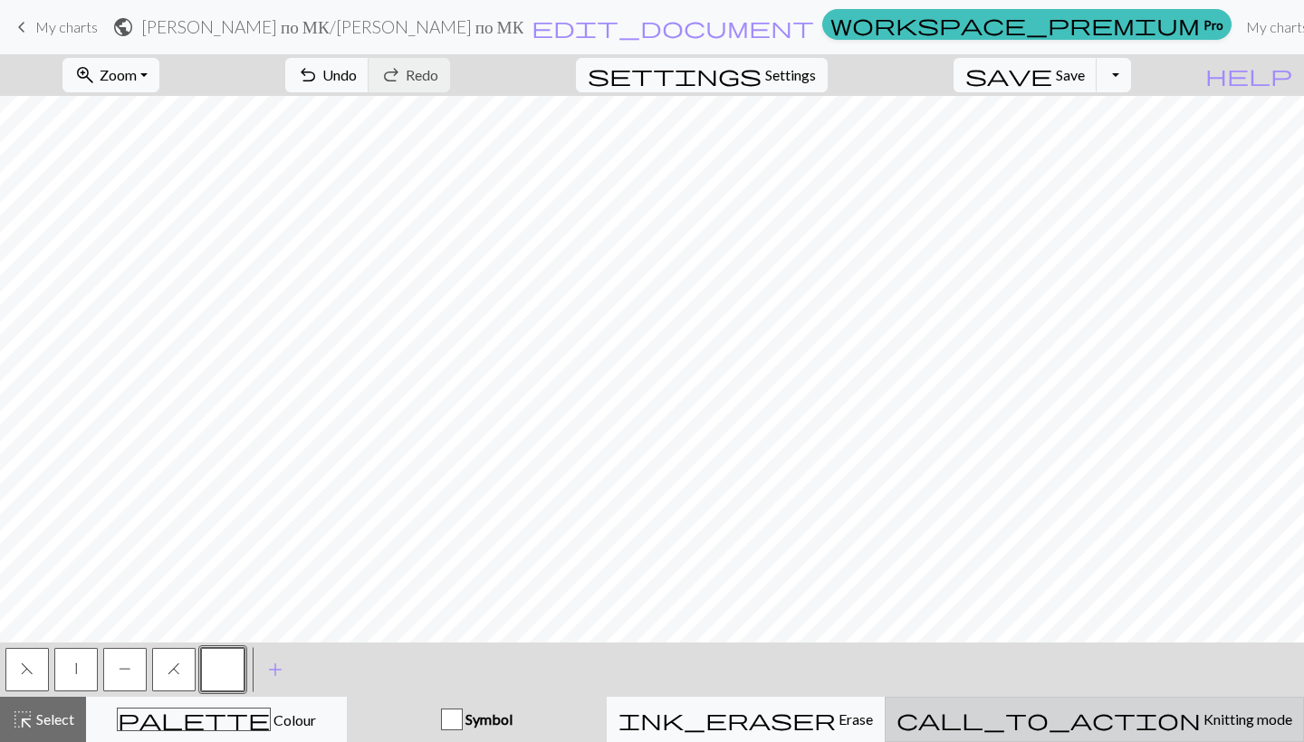
click at [1113, 722] on span "call_to_action" at bounding box center [1048, 719] width 304 height 25
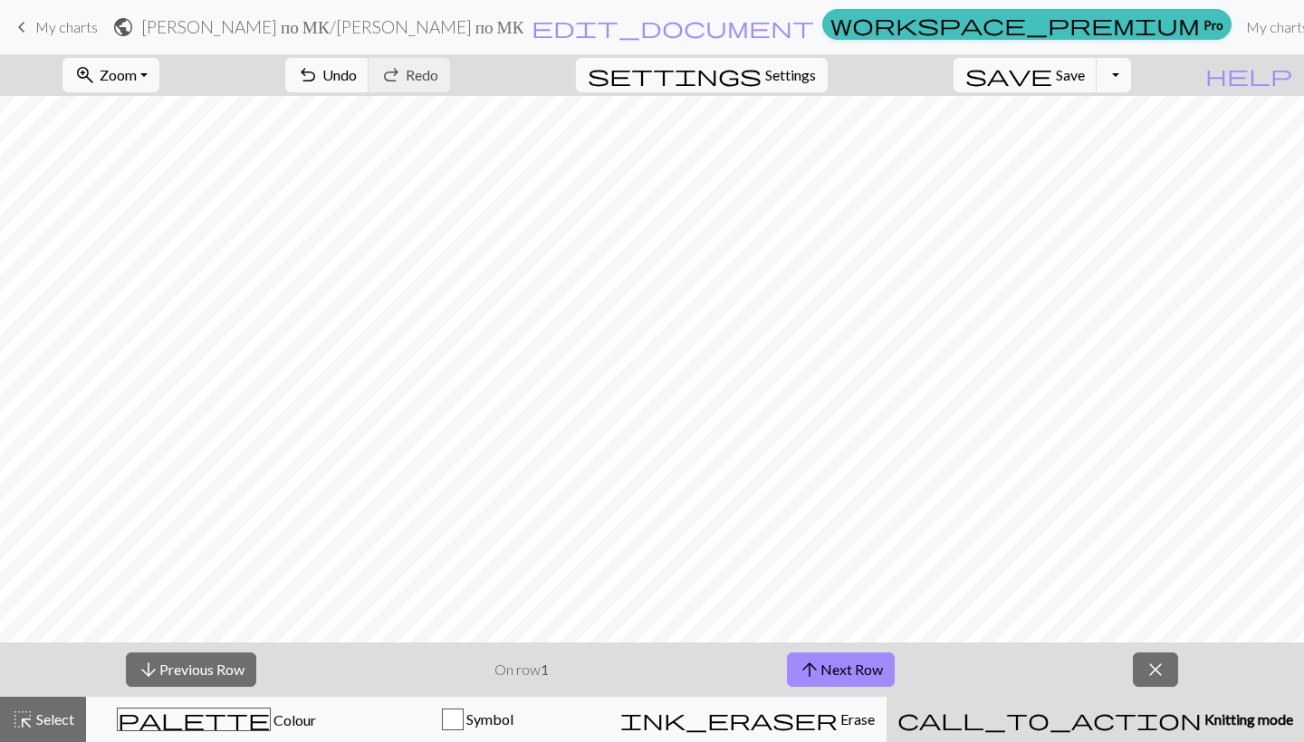
click at [1201, 715] on span "Knitting mode" at bounding box center [1246, 719] width 91 height 17
click at [1164, 645] on div "arrow_downward Previous Row On row 1 arrow_upward Next Row close" at bounding box center [652, 670] width 1304 height 54
click at [1157, 657] on span "close" at bounding box center [1155, 669] width 22 height 25
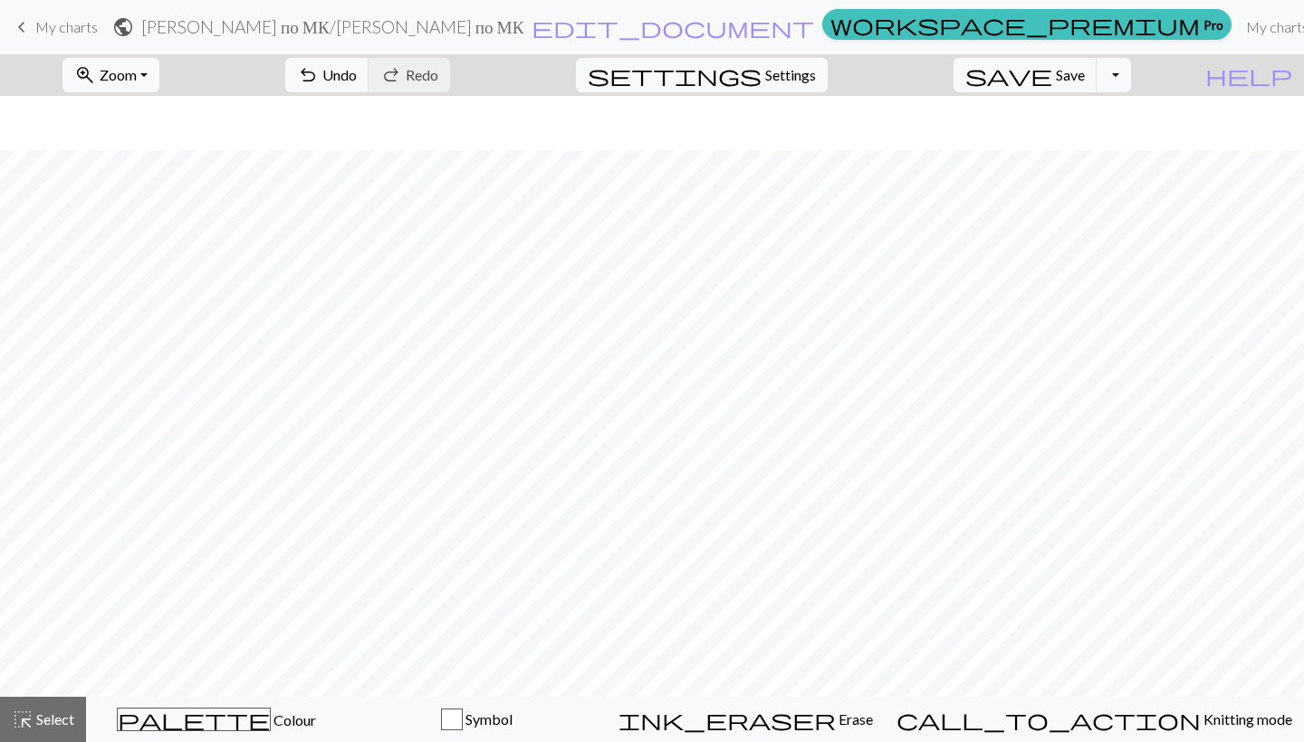
scroll to position [241, 0]
click at [463, 718] on div "button" at bounding box center [452, 720] width 22 height 22
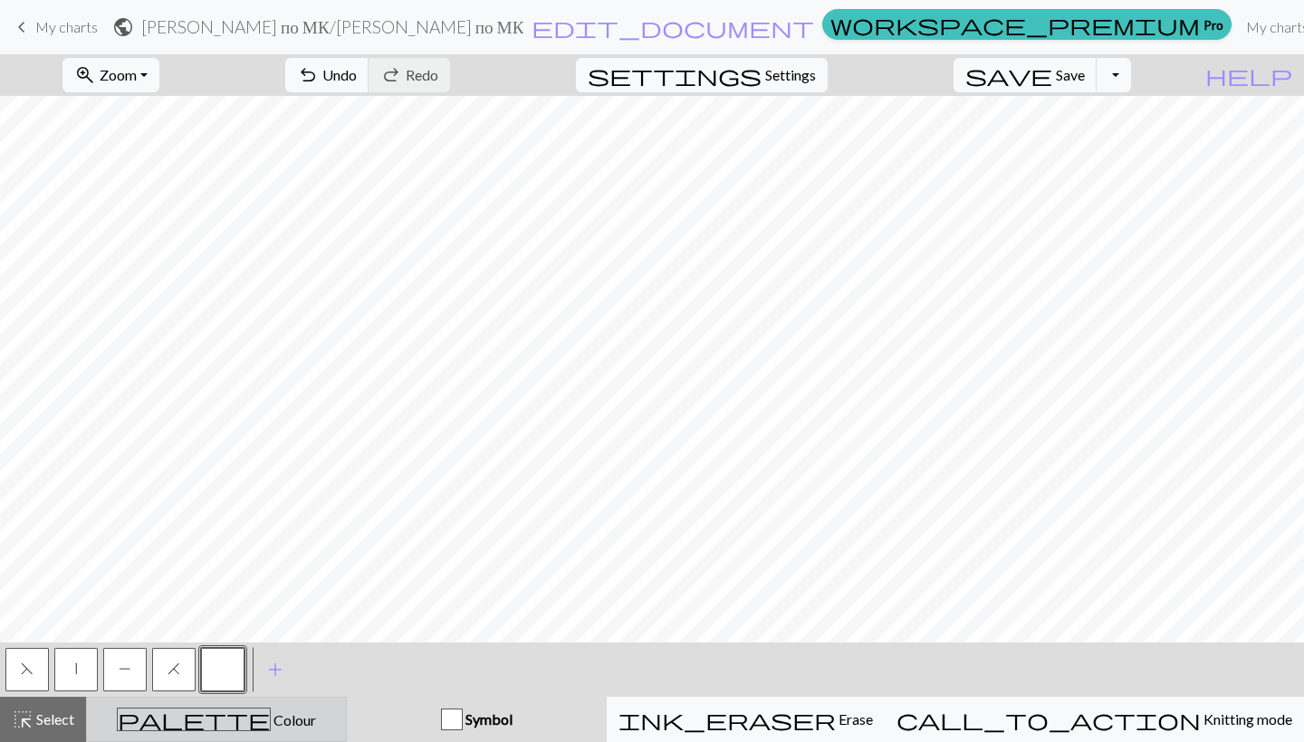
click at [312, 724] on div "palette Colour Colour" at bounding box center [216, 720] width 237 height 24
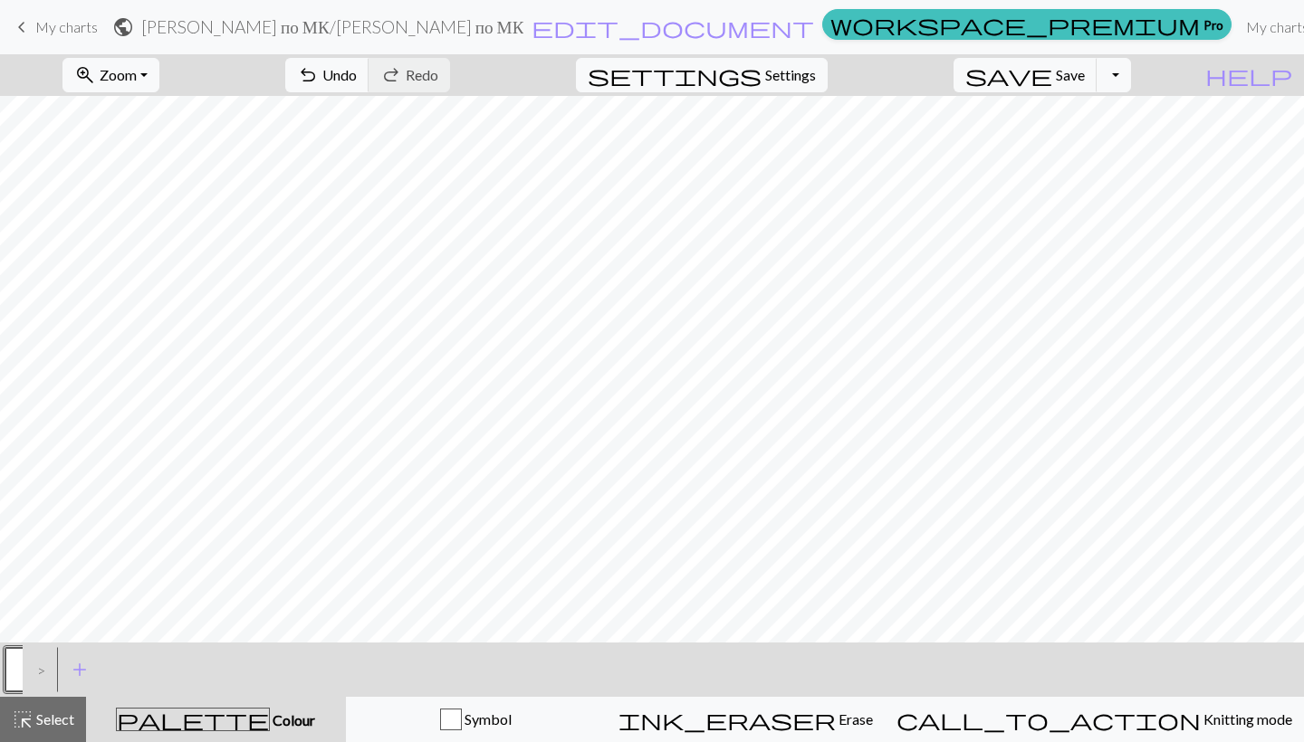
click at [41, 657] on div ">" at bounding box center [37, 669] width 29 height 49
click at [82, 670] on span "add" at bounding box center [80, 669] width 22 height 25
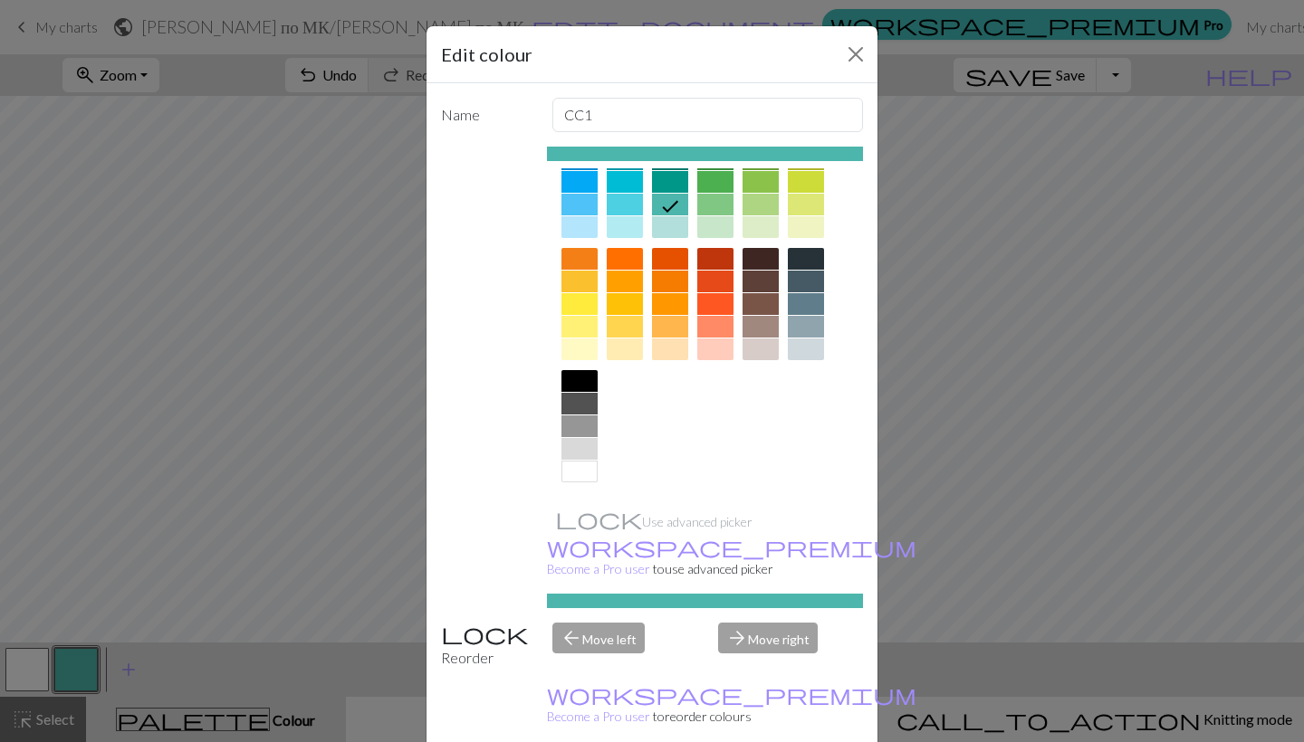
scroll to position [179, 0]
click at [857, 44] on button "Close" at bounding box center [855, 54] width 29 height 29
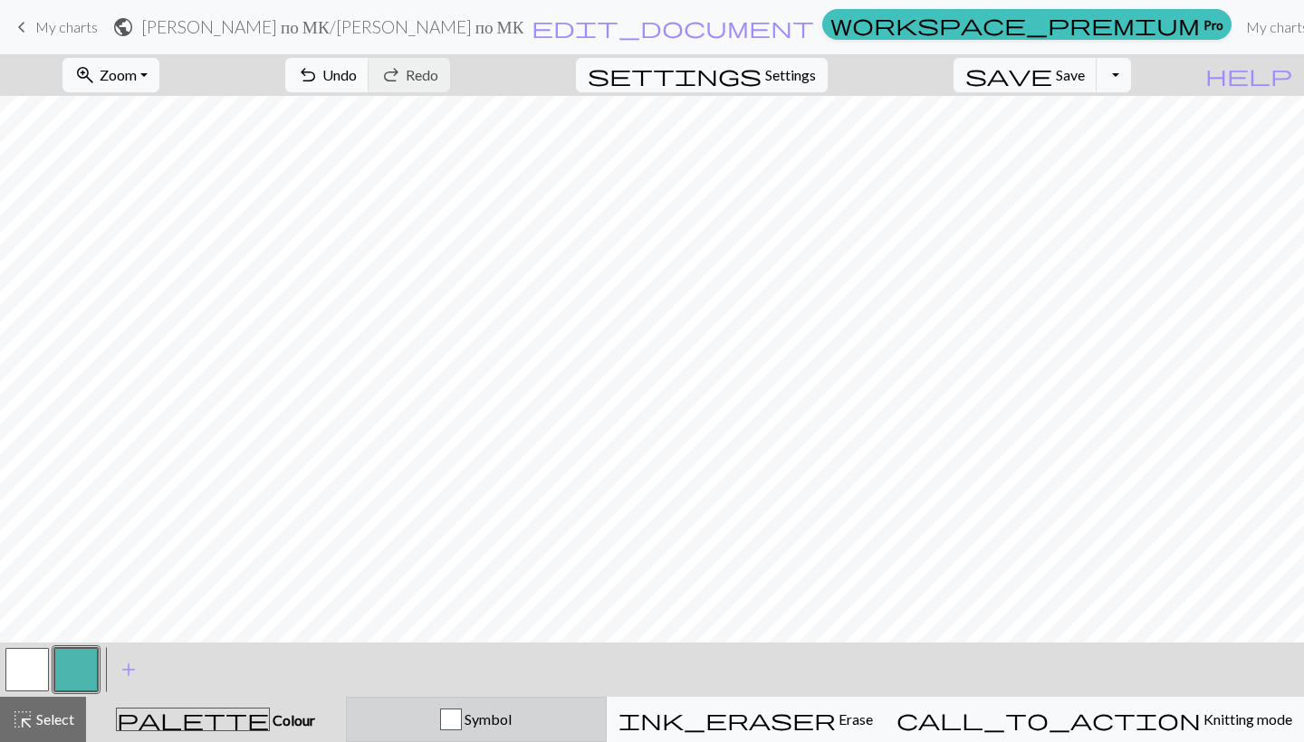
click at [571, 709] on div "Symbol" at bounding box center [476, 720] width 237 height 22
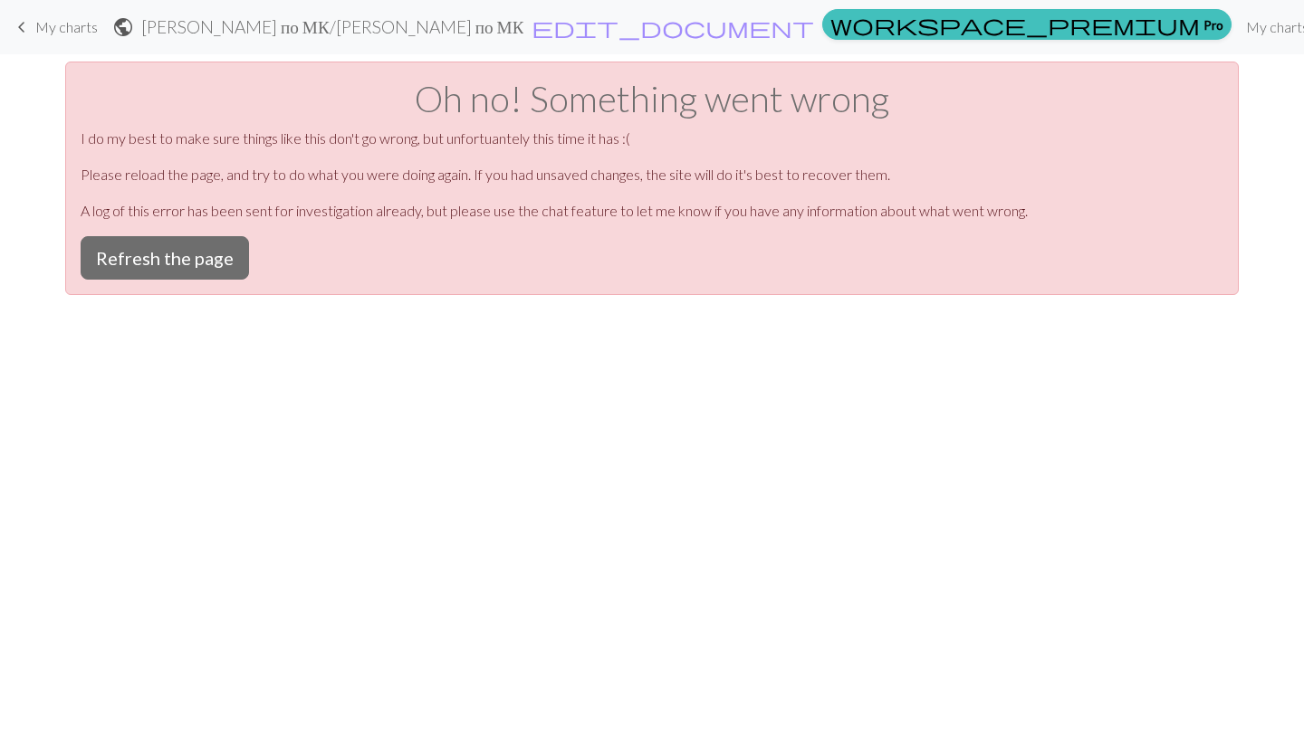
scroll to position [0, 0]
click at [161, 258] on button "Refresh the page" at bounding box center [165, 257] width 168 height 43
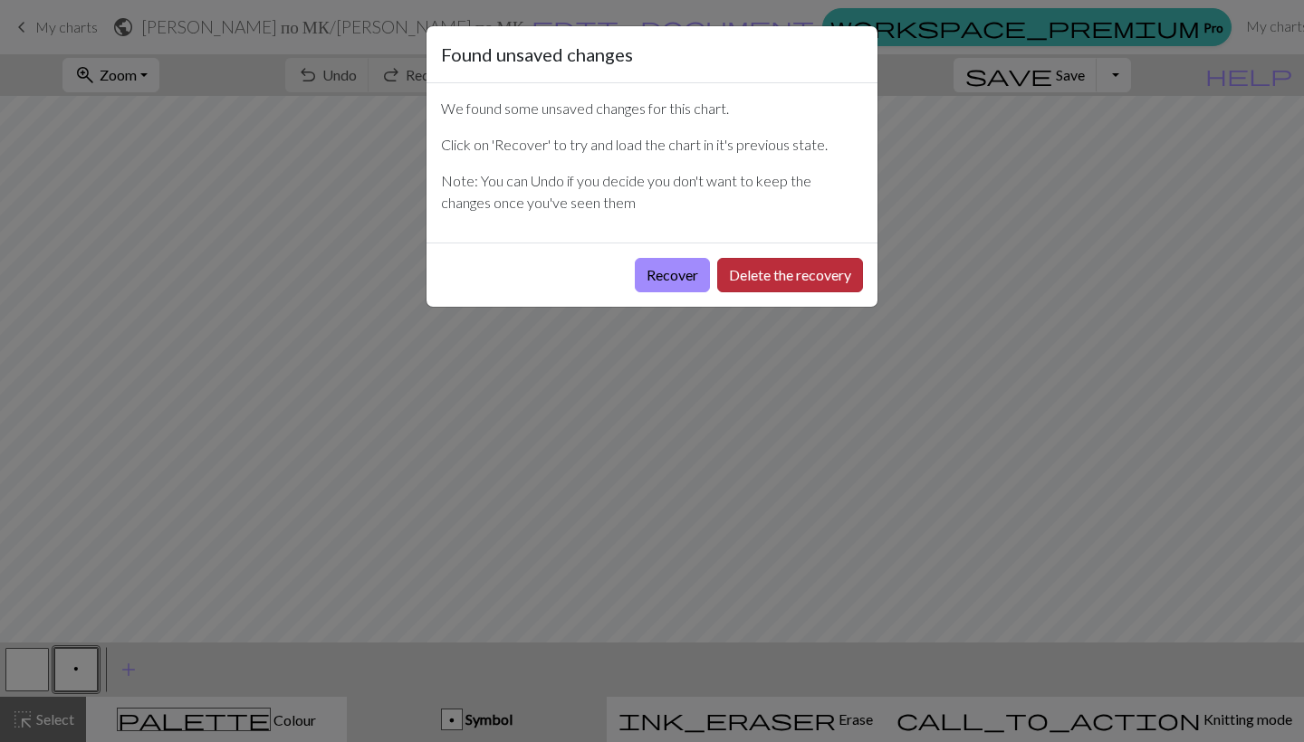
click at [759, 277] on button "Delete the recovery" at bounding box center [790, 275] width 146 height 34
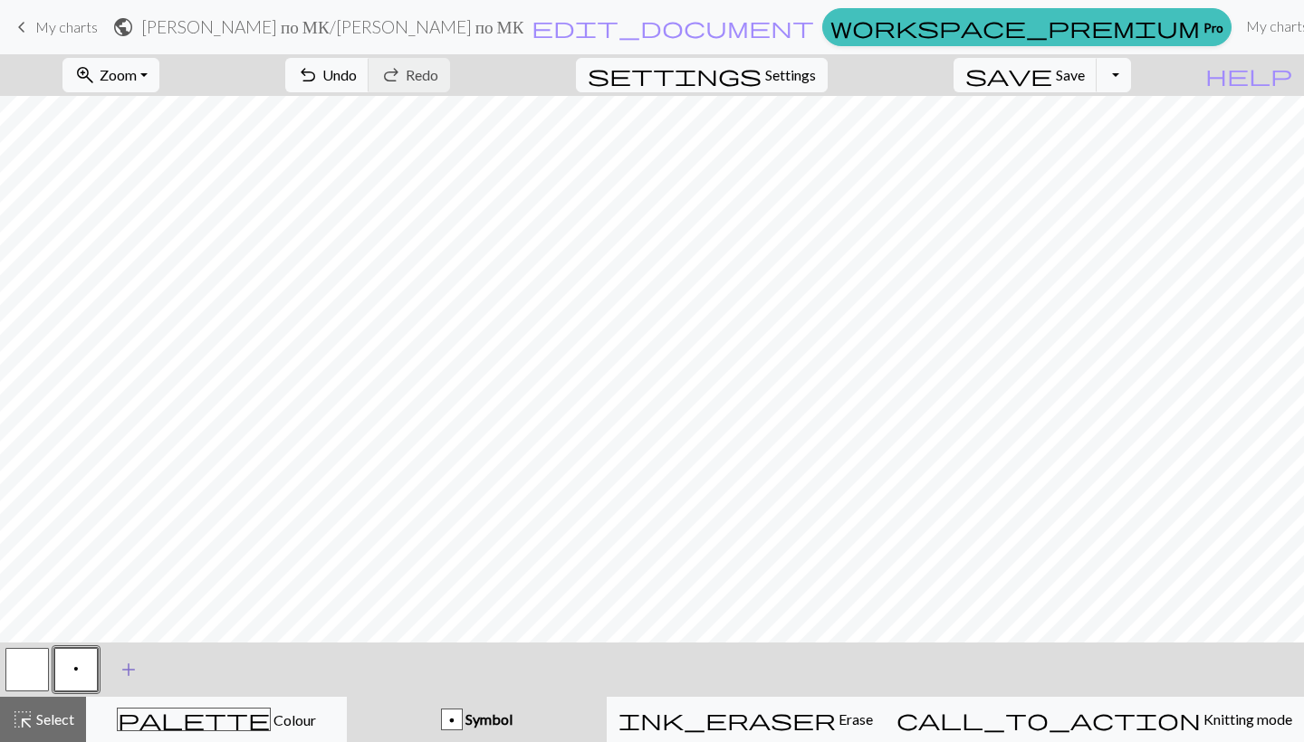
click at [123, 654] on button "add Add a symbol" at bounding box center [128, 669] width 45 height 45
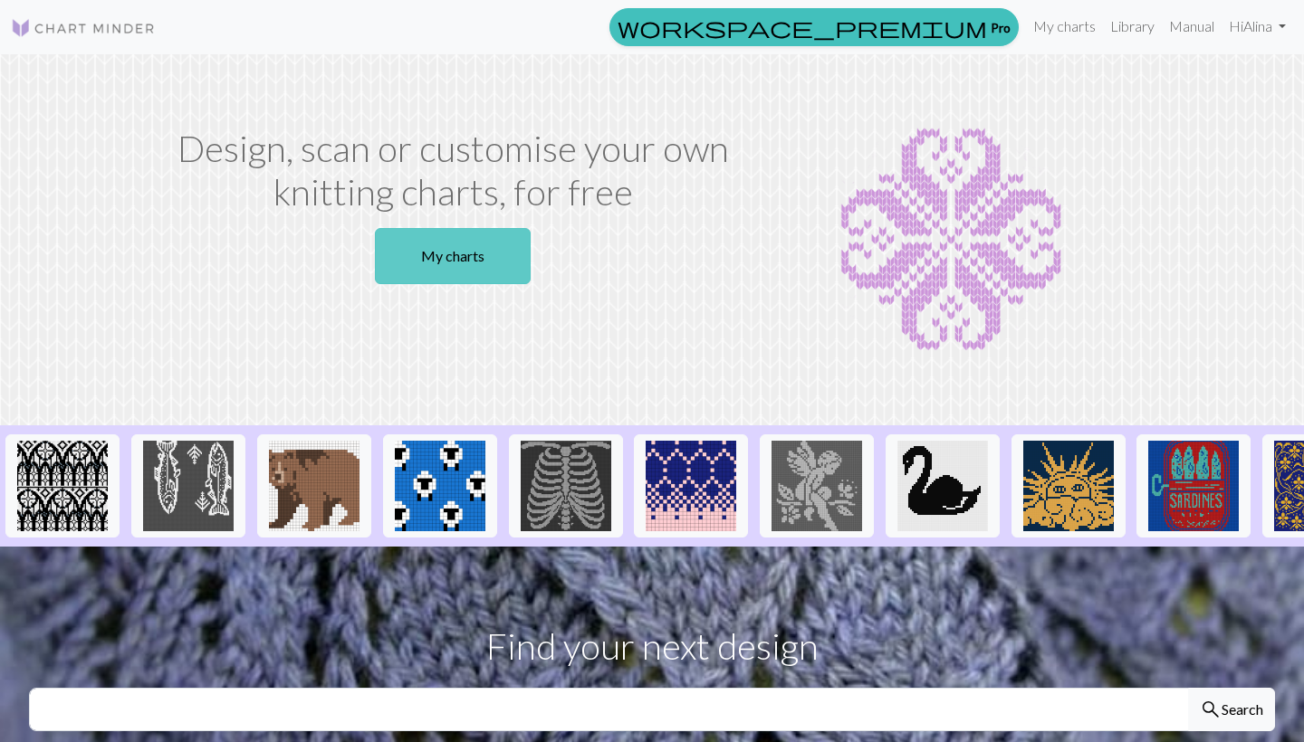
click at [435, 251] on link "My charts" at bounding box center [453, 256] width 156 height 56
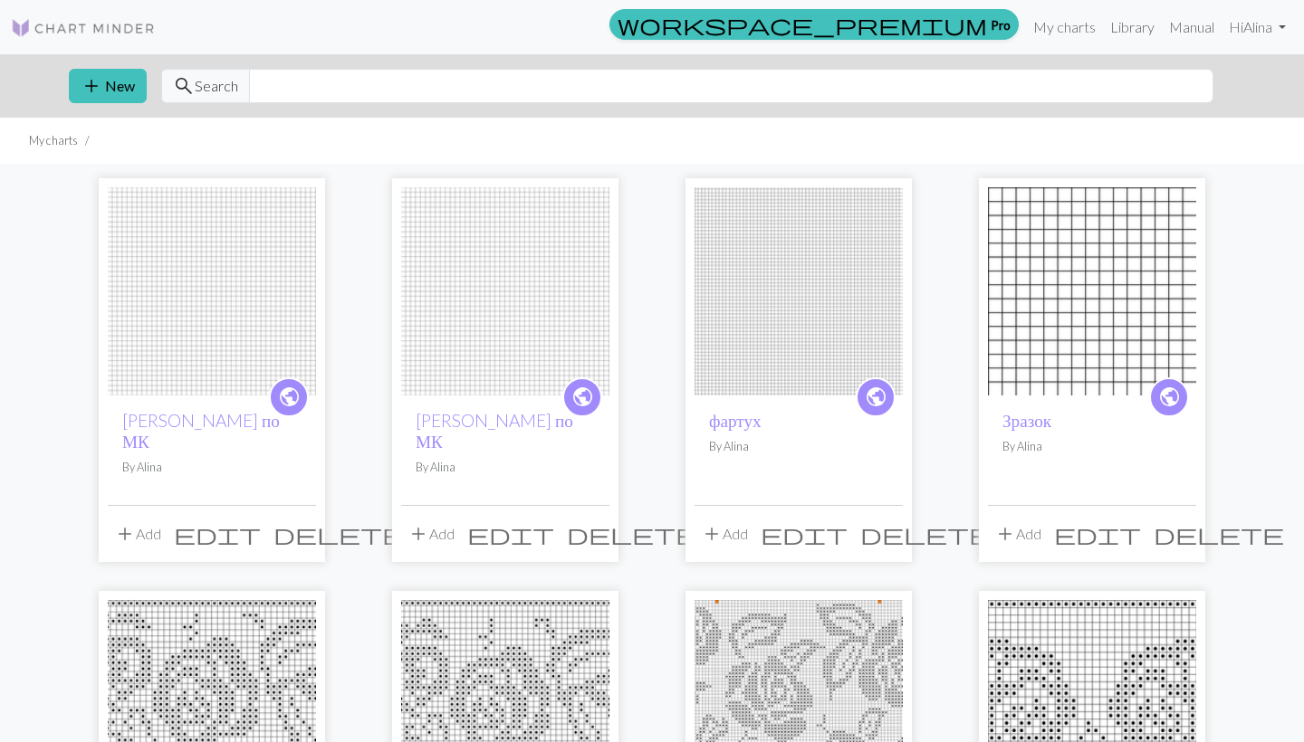
click at [245, 291] on img at bounding box center [212, 291] width 208 height 208
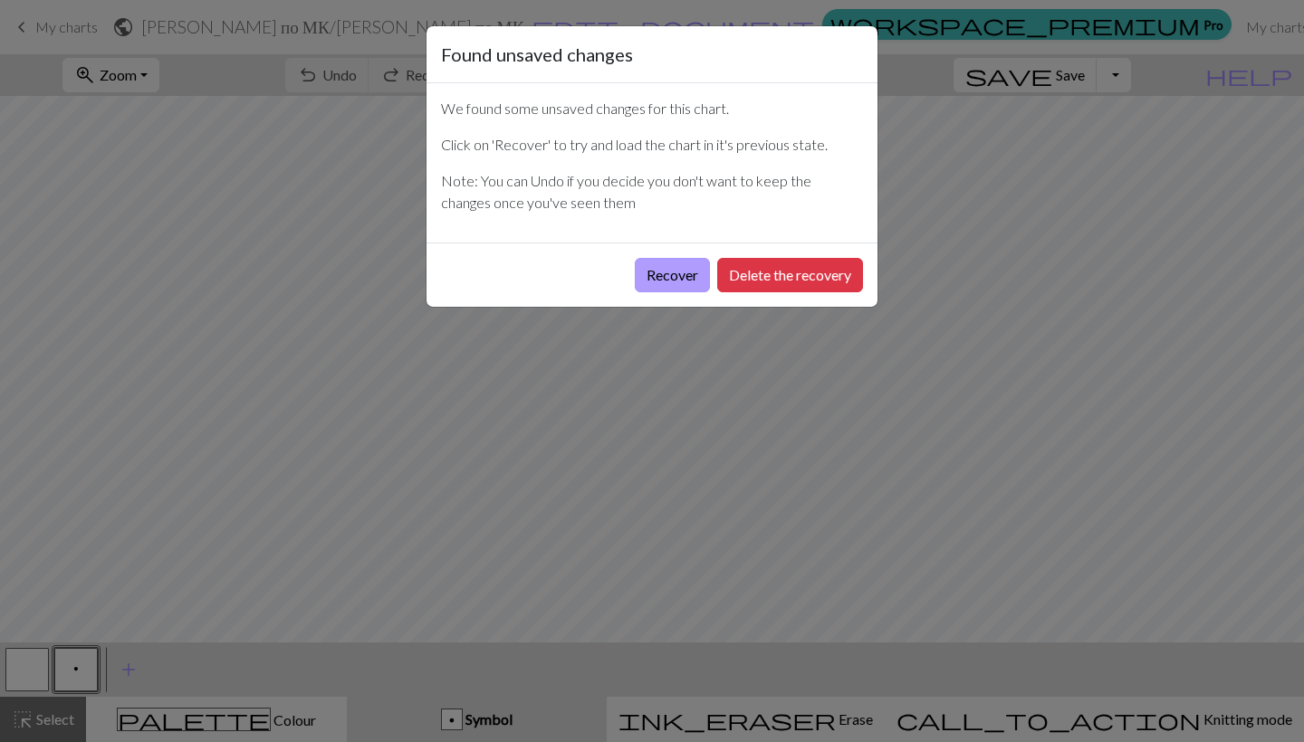
click at [673, 275] on button "Recover" at bounding box center [672, 275] width 75 height 34
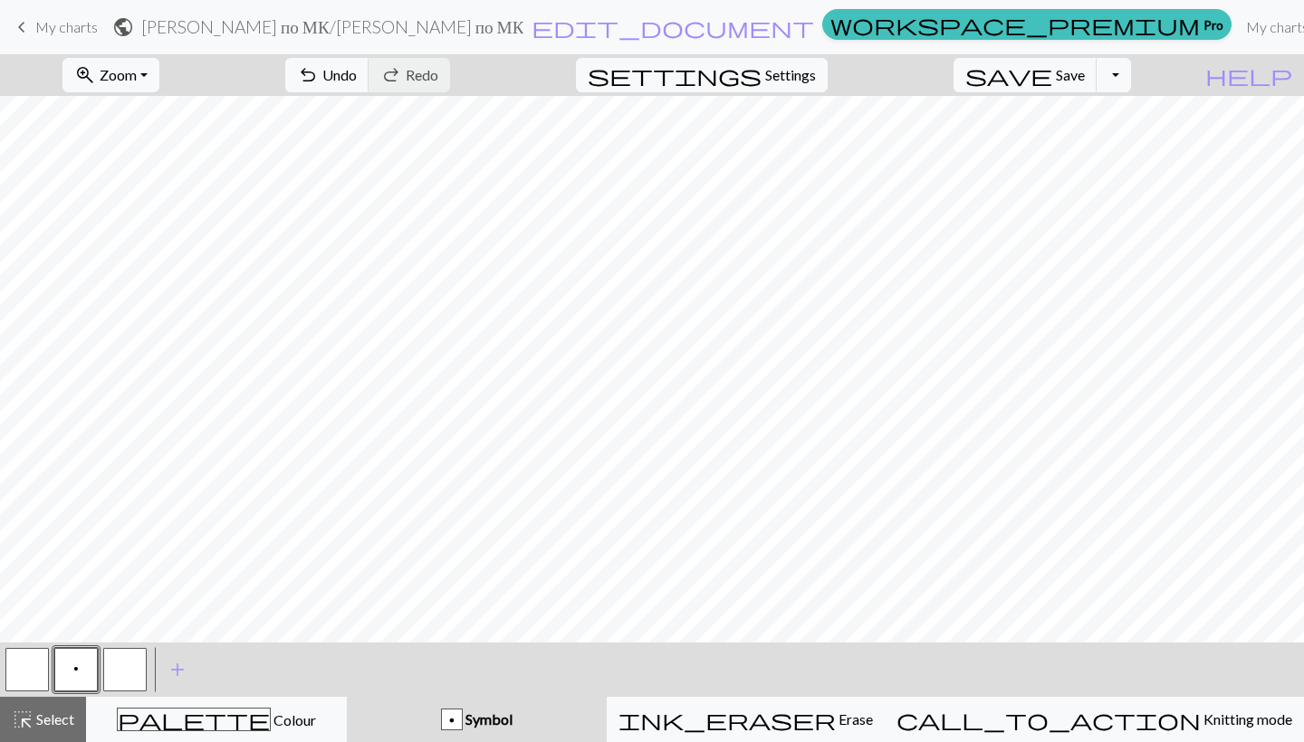
click at [606, 740] on button "p Symbol" at bounding box center [477, 719] width 260 height 45
click at [177, 666] on span "add" at bounding box center [178, 669] width 22 height 25
click at [167, 671] on button "button" at bounding box center [173, 669] width 43 height 43
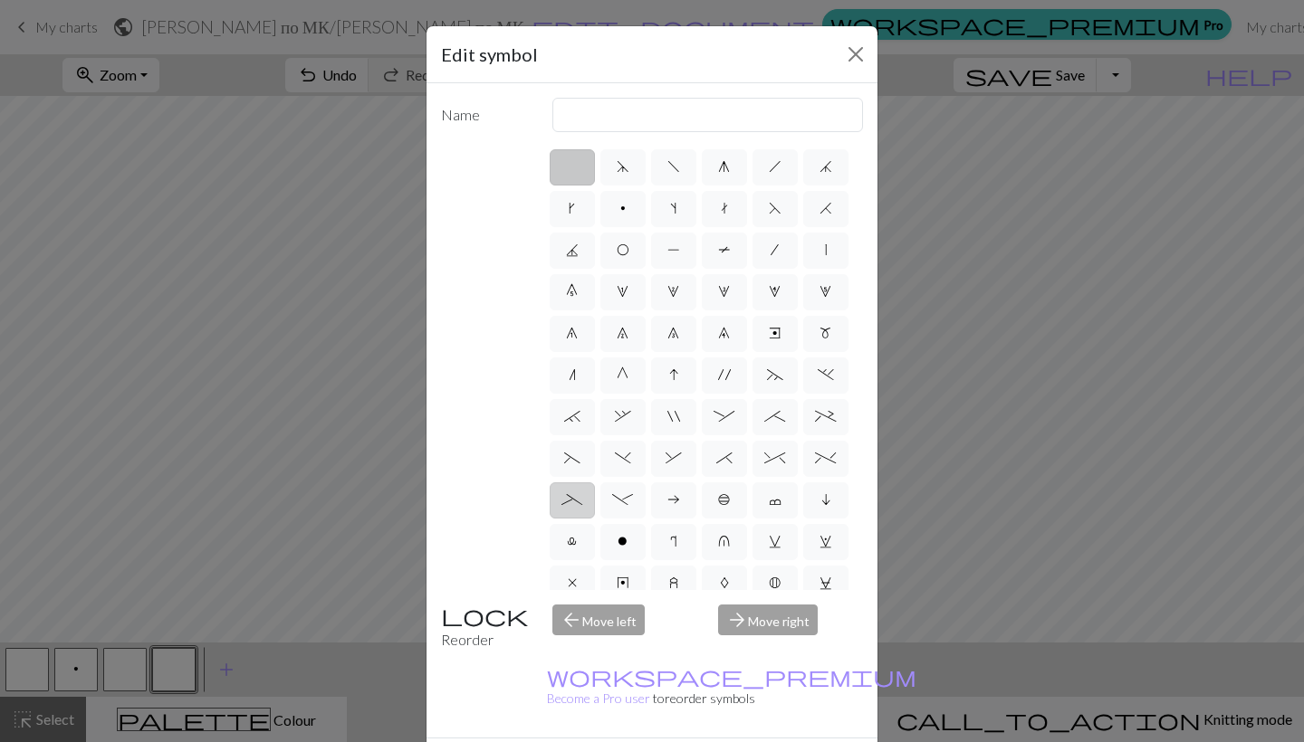
click at [573, 497] on span "_" at bounding box center [571, 499] width 21 height 14
click at [573, 497] on input "_" at bounding box center [567, 495] width 12 height 12
radio input "true"
type input "Left part of left 4+ cable"
click at [616, 498] on span "-" at bounding box center [622, 499] width 21 height 14
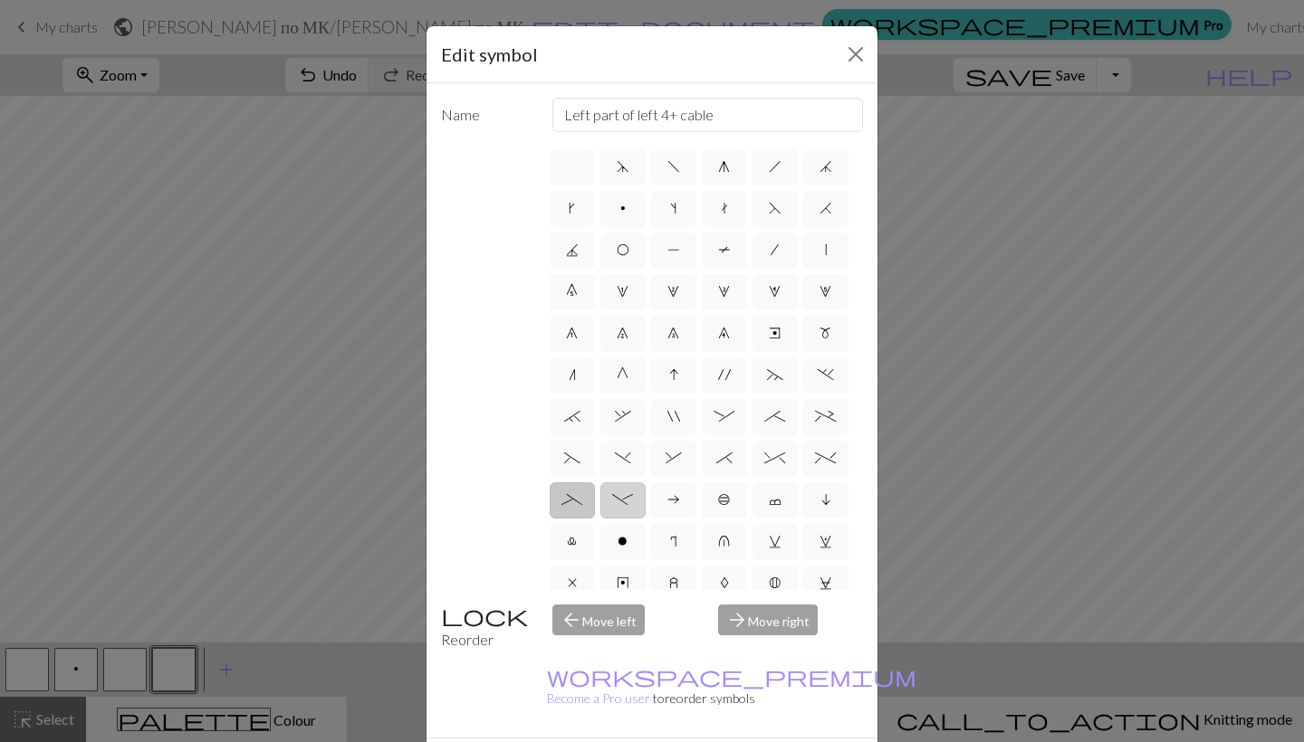
click at [616, 498] on input "-" at bounding box center [618, 495] width 12 height 12
radio input "true"
type input "Right part of left 4+ cable"
click at [725, 456] on span "*" at bounding box center [724, 458] width 16 height 14
click at [725, 456] on input "*" at bounding box center [722, 453] width 12 height 12
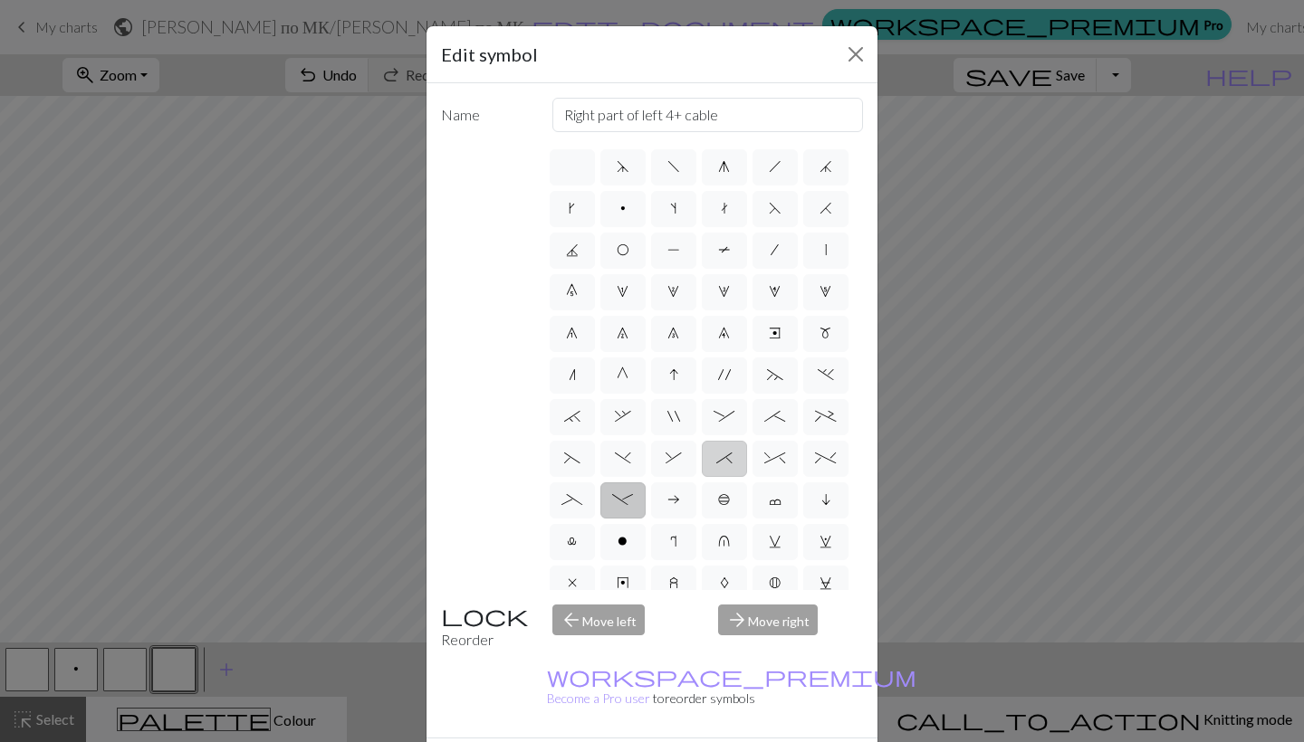
radio input "true"
type input "right part of right 3+ stitch cable, wyib"
click at [784, 451] on span "^" at bounding box center [774, 458] width 21 height 14
click at [776, 450] on input "^" at bounding box center [770, 453] width 12 height 12
radio input "true"
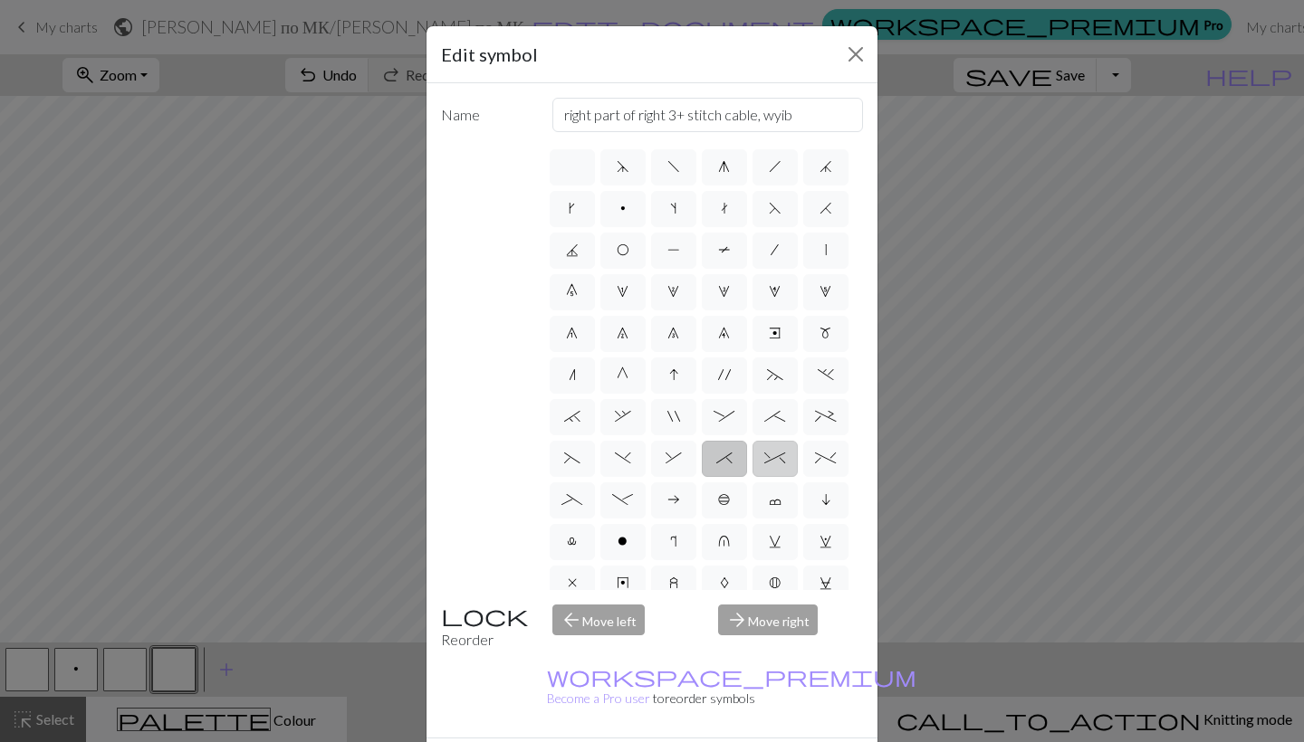
type input "2 stitch right twist cable"
click at [829, 456] on span "%" at bounding box center [825, 458] width 21 height 14
click at [826, 456] on input "%" at bounding box center [821, 453] width 12 height 12
radio input "true"
type input "2 stitch left twist cable"
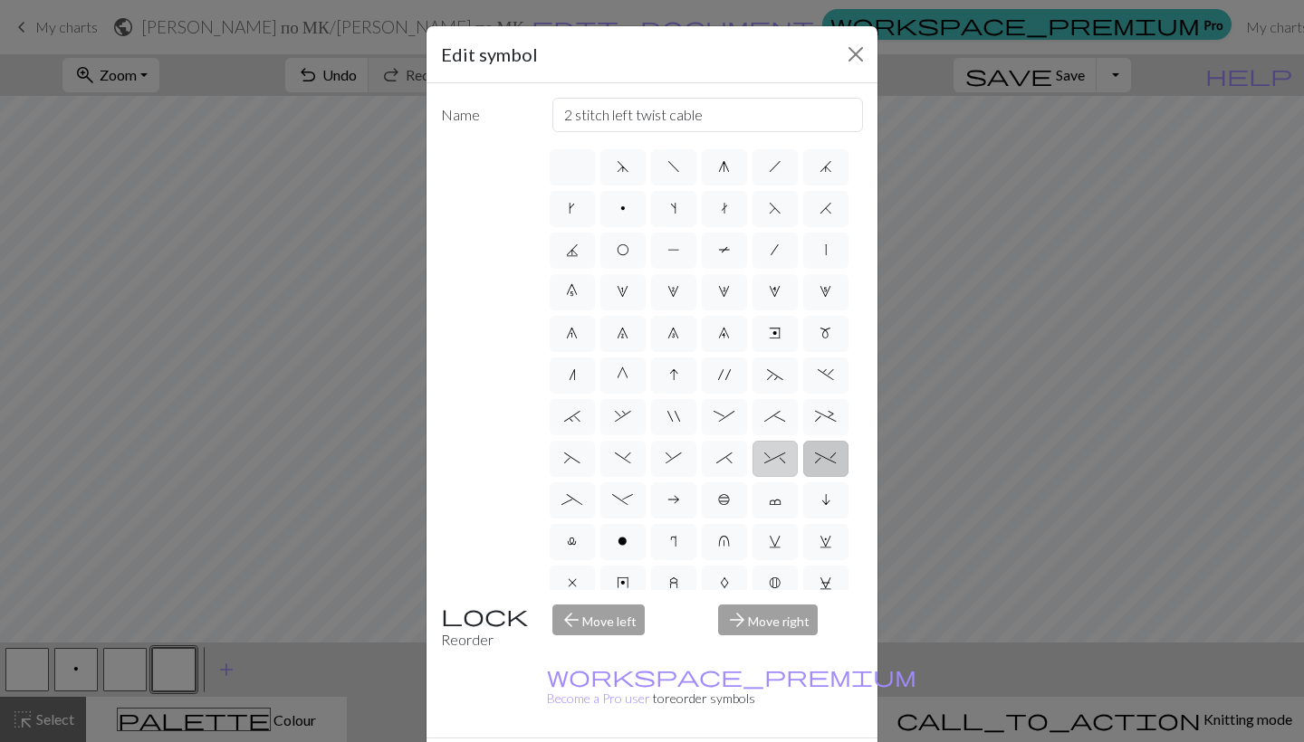
click at [778, 455] on span "^" at bounding box center [774, 458] width 21 height 14
click at [776, 455] on input "^" at bounding box center [770, 453] width 12 height 12
radio input "true"
type input "2 stitch right twist cable"
click at [827, 426] on label "+" at bounding box center [825, 417] width 45 height 36
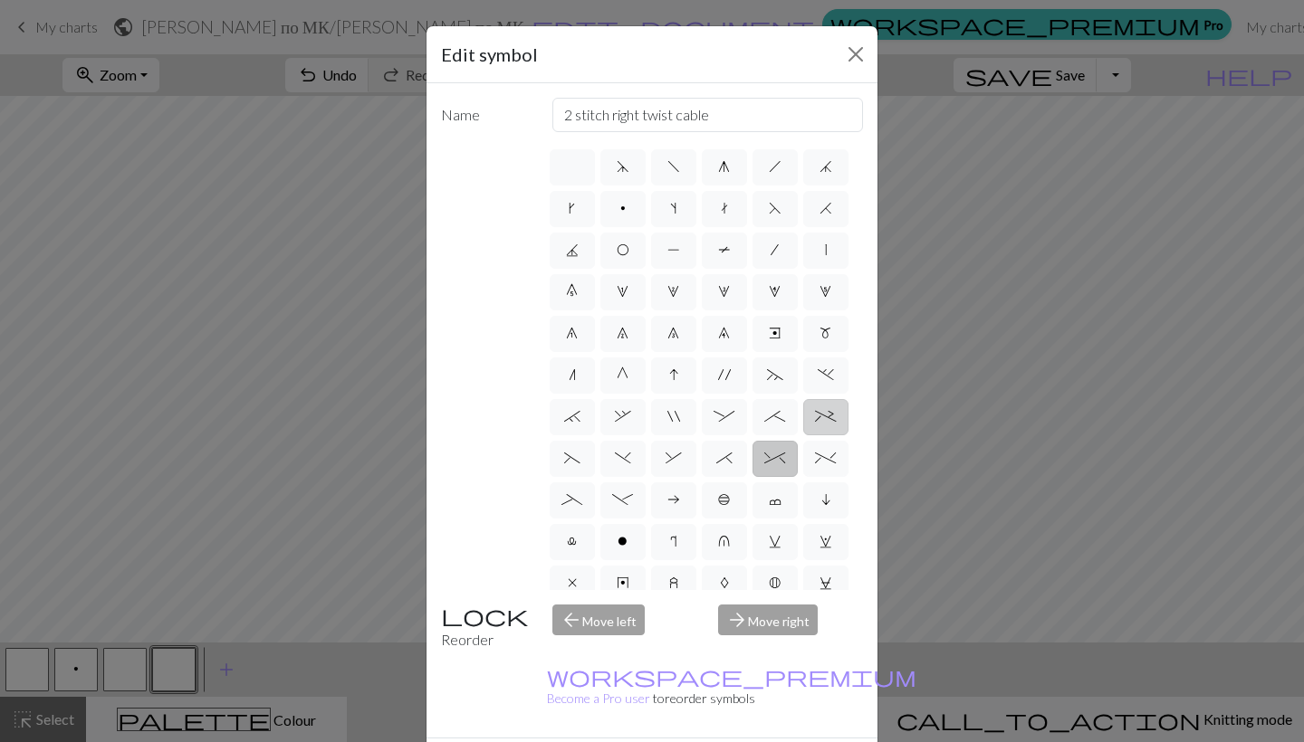
click at [826, 417] on input "+" at bounding box center [821, 412] width 12 height 12
radio input "true"
type input "2 stitch left purl twist cable"
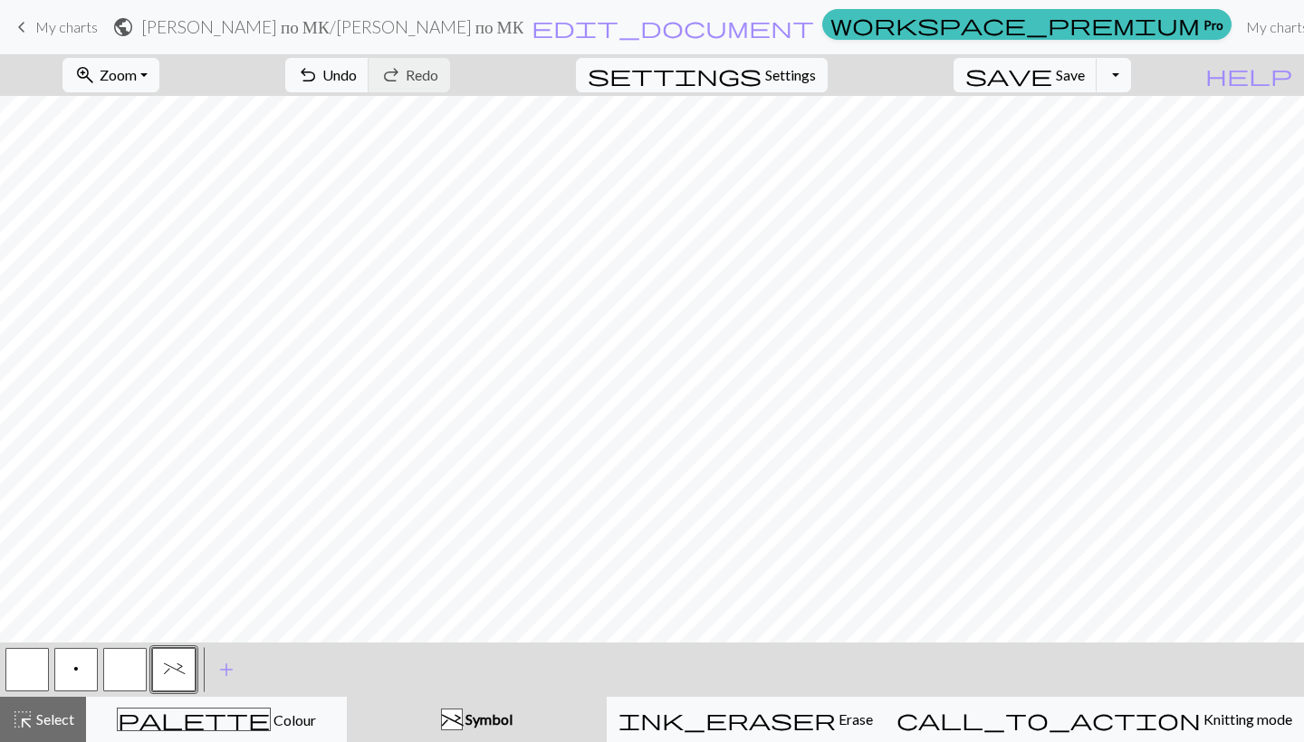
click at [169, 668] on span "+" at bounding box center [174, 669] width 21 height 14
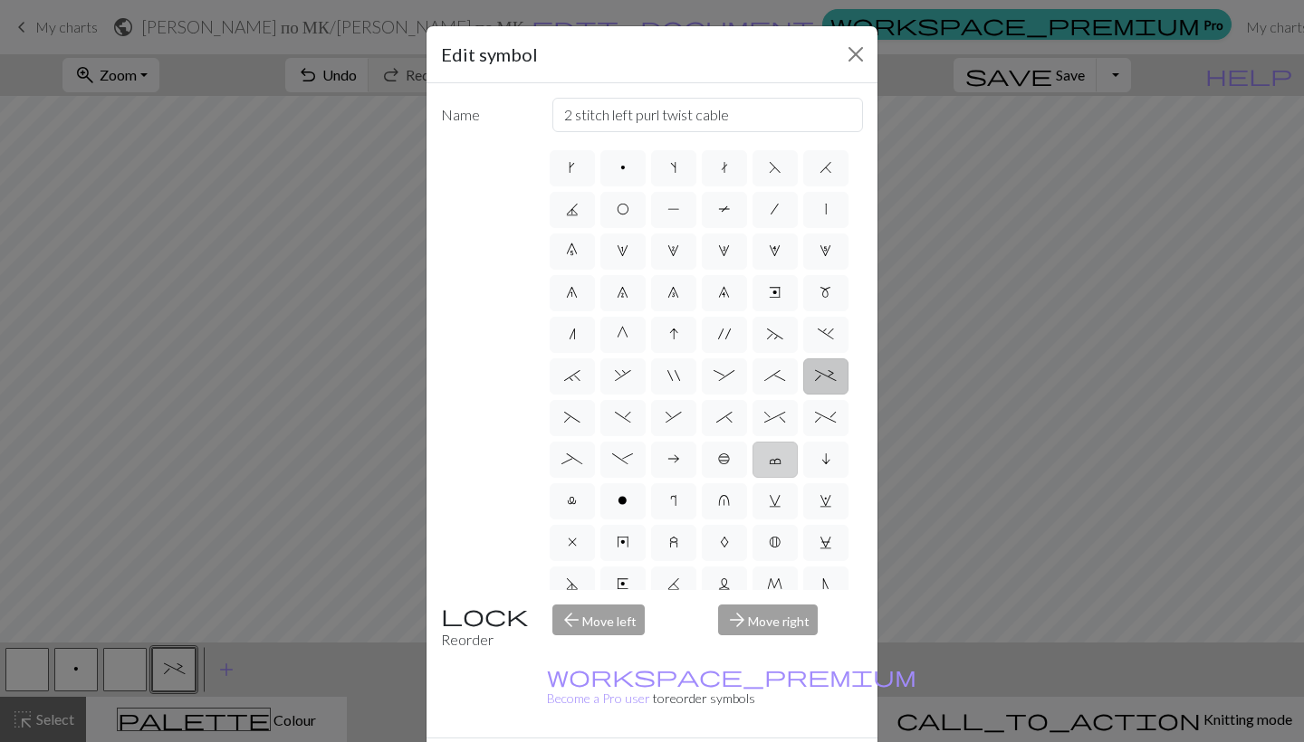
scroll to position [44, 0]
click at [690, 415] on label "&" at bounding box center [673, 414] width 45 height 36
click at [677, 447] on input "&" at bounding box center [671, 453] width 12 height 12
radio input "true"
type input "left part of right 3+ stitch cable, wyib"
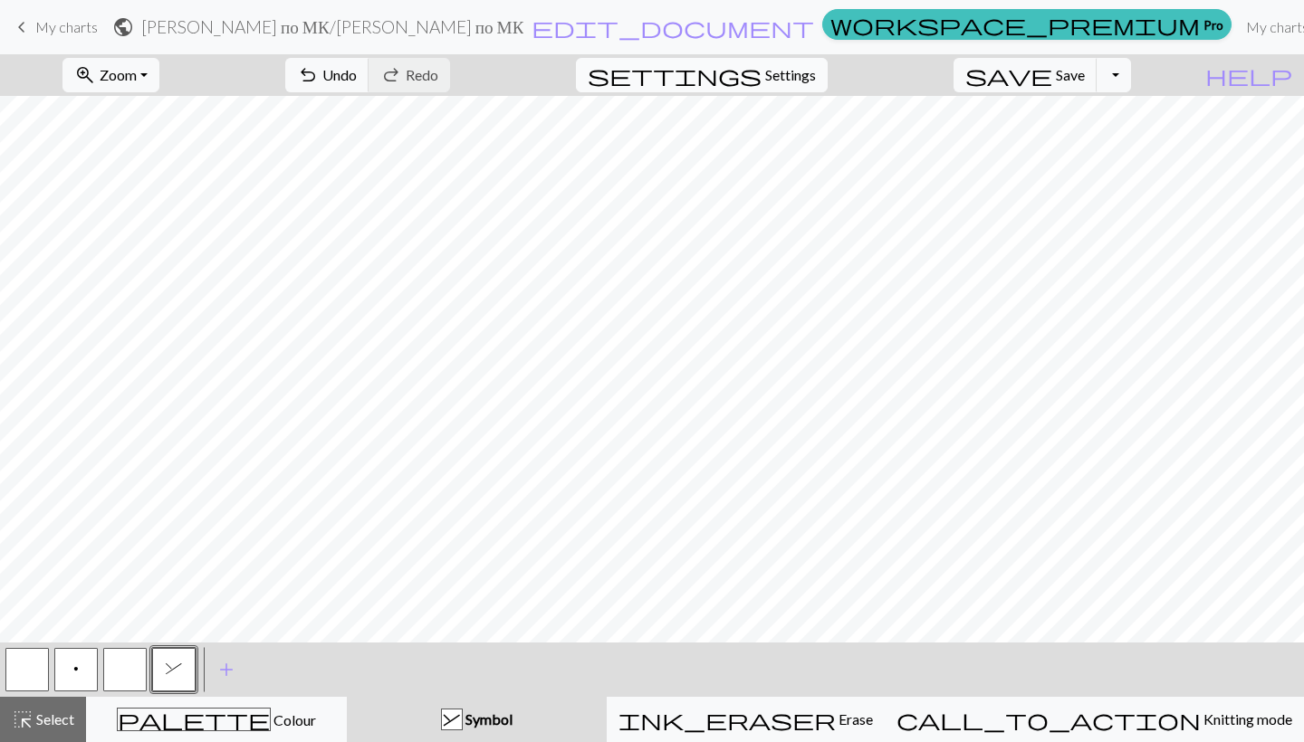
click at [790, 78] on span "Settings" at bounding box center [790, 75] width 51 height 22
select select "aran"
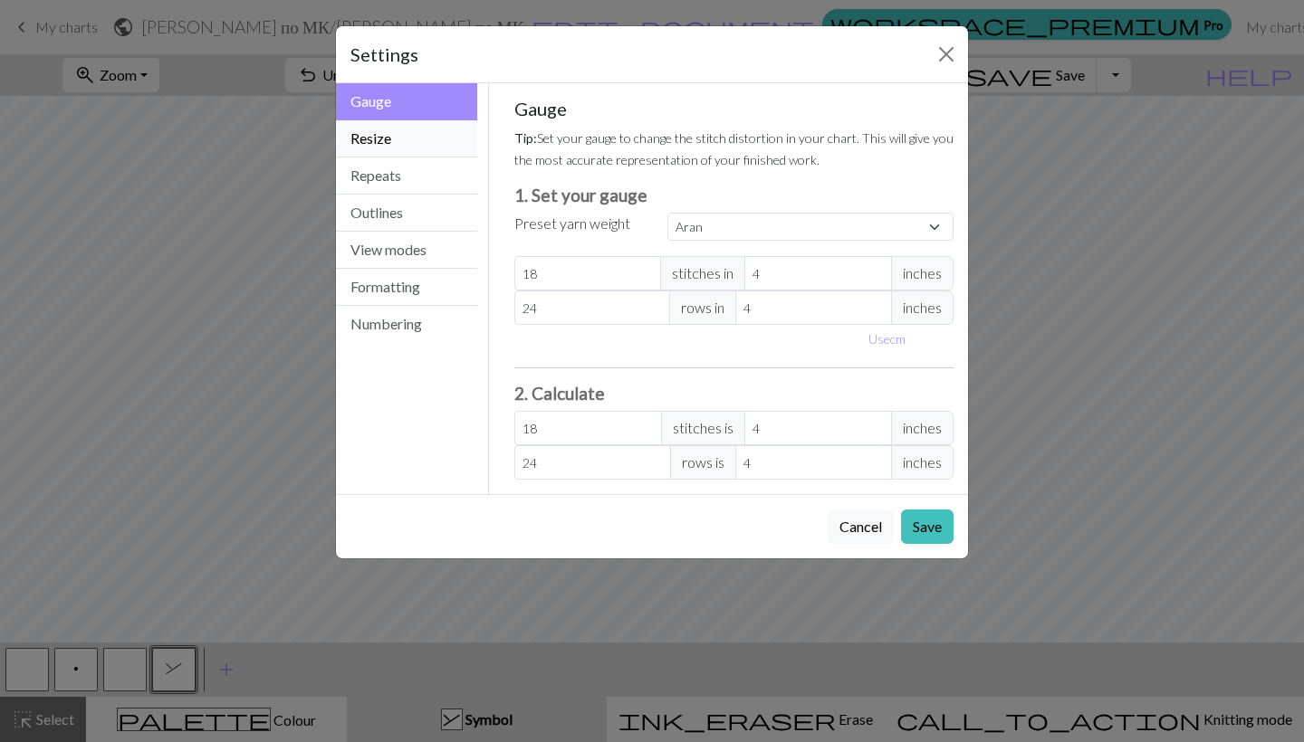
click at [435, 146] on button "Resize" at bounding box center [406, 138] width 141 height 37
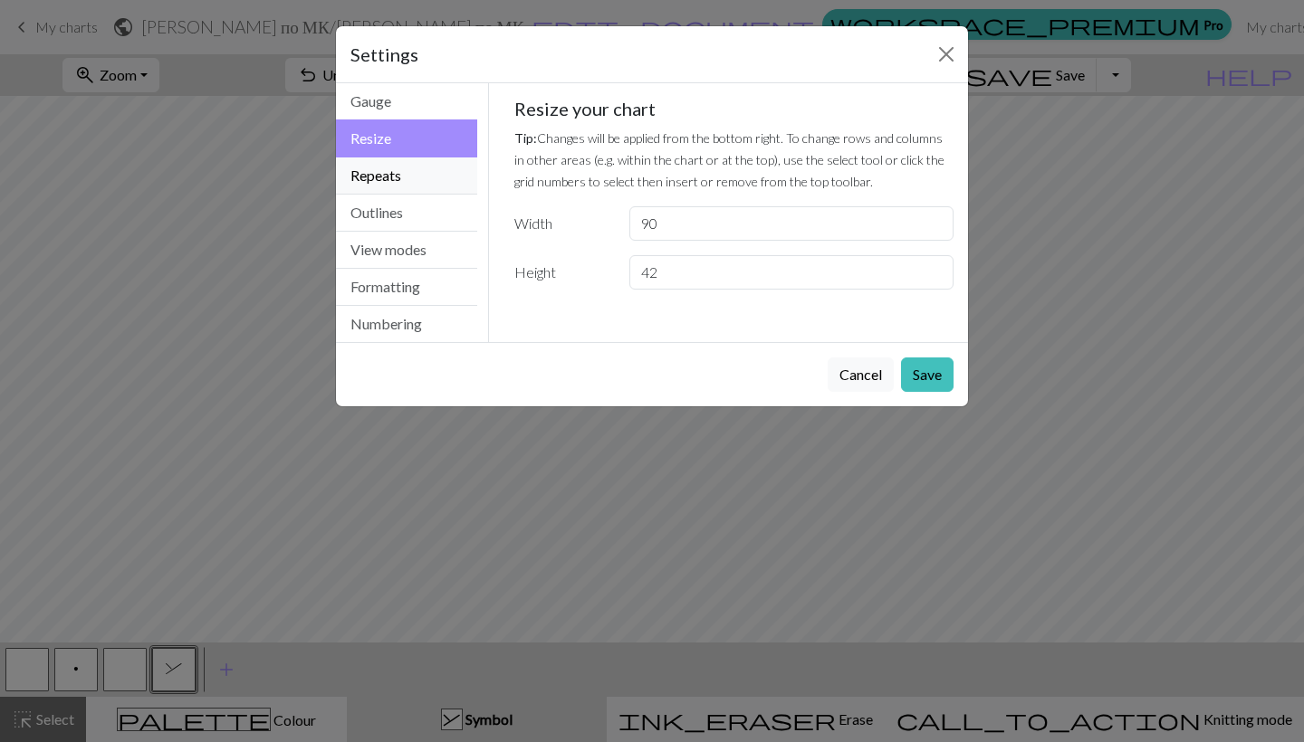
click at [435, 173] on button "Repeats" at bounding box center [406, 176] width 141 height 37
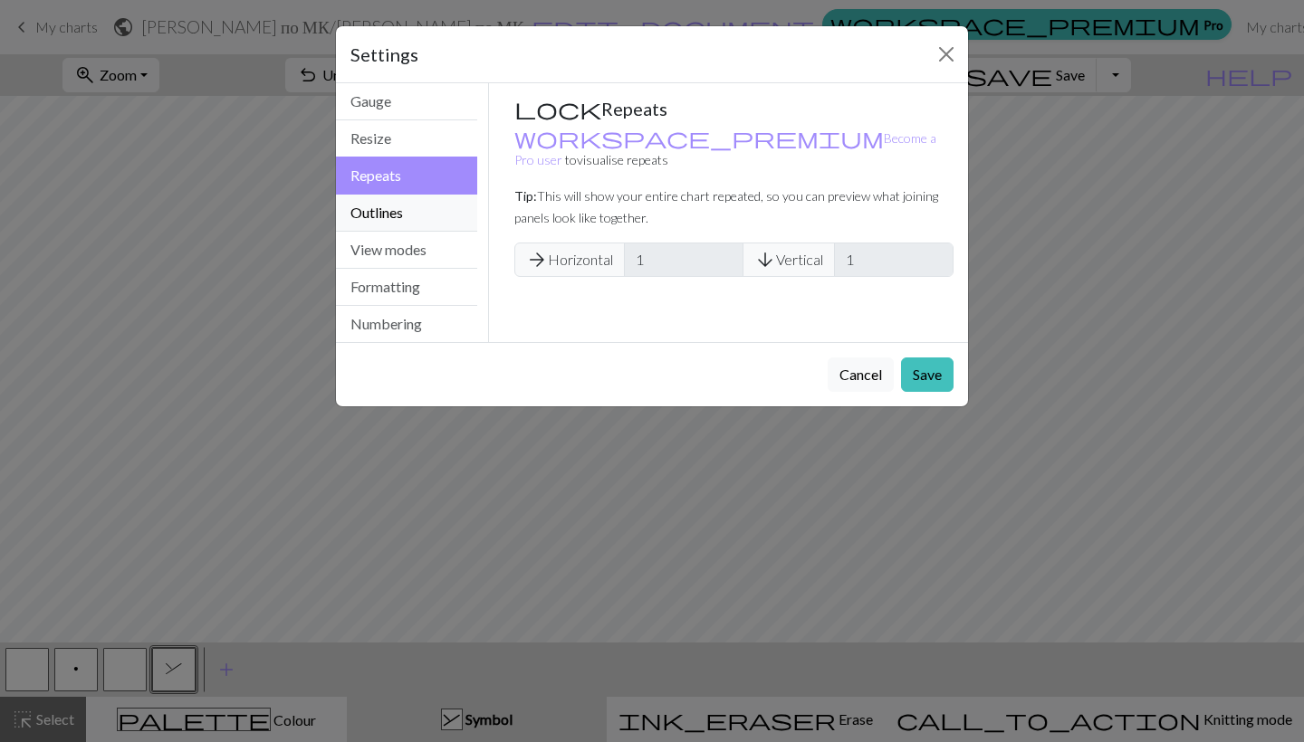
click at [433, 211] on button "Outlines" at bounding box center [406, 213] width 141 height 37
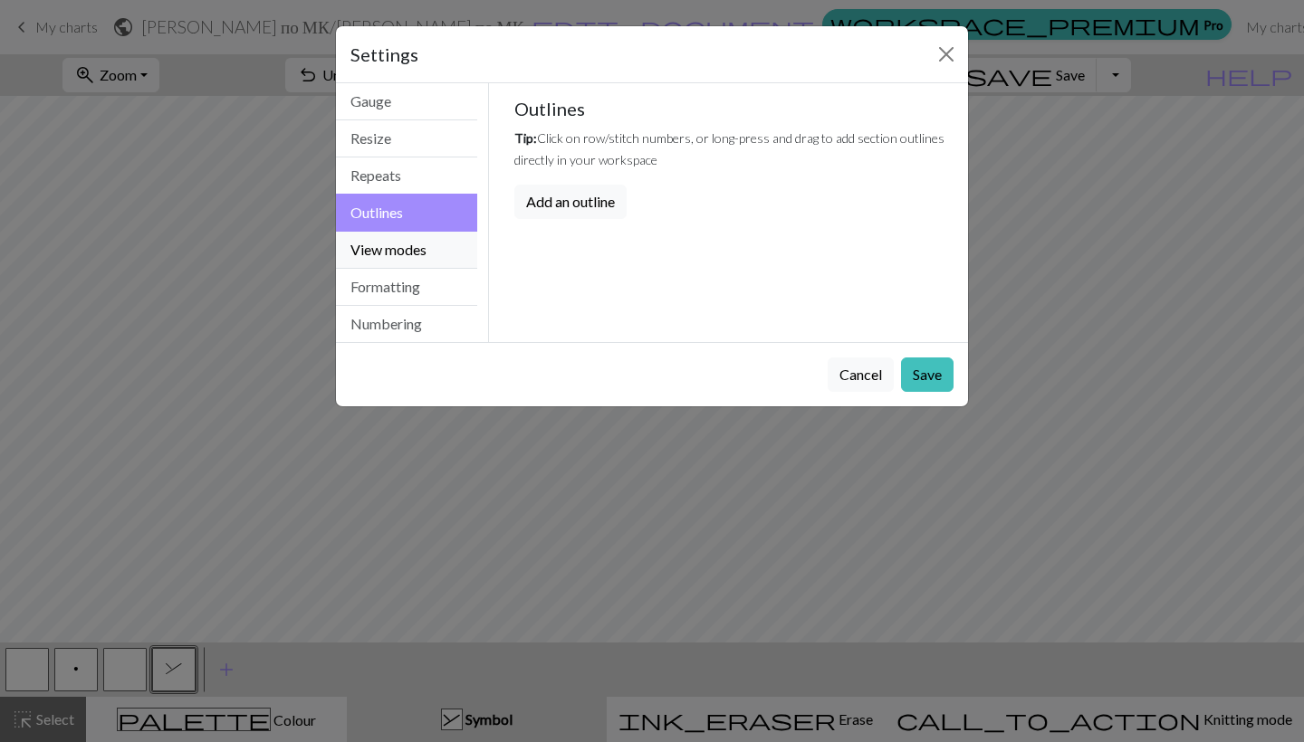
click at [433, 246] on button "View modes" at bounding box center [406, 250] width 141 height 37
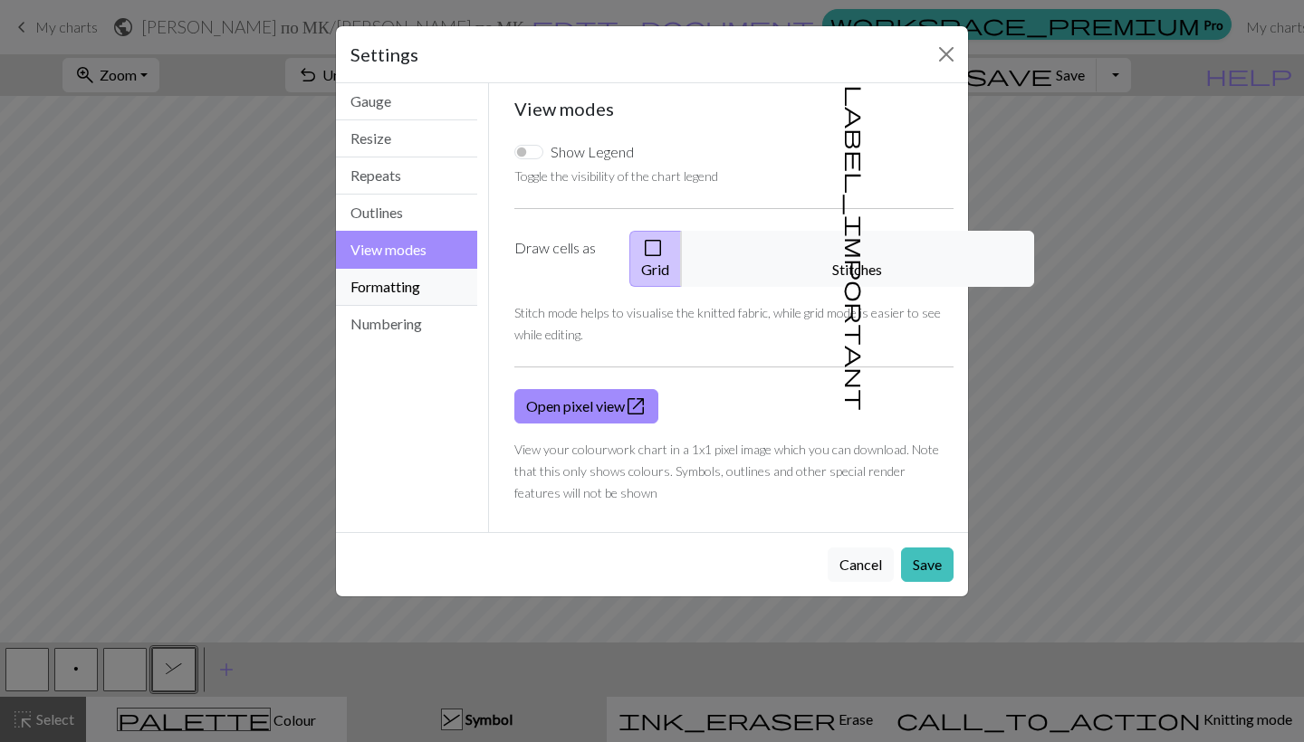
click at [397, 290] on button "Formatting" at bounding box center [406, 287] width 141 height 37
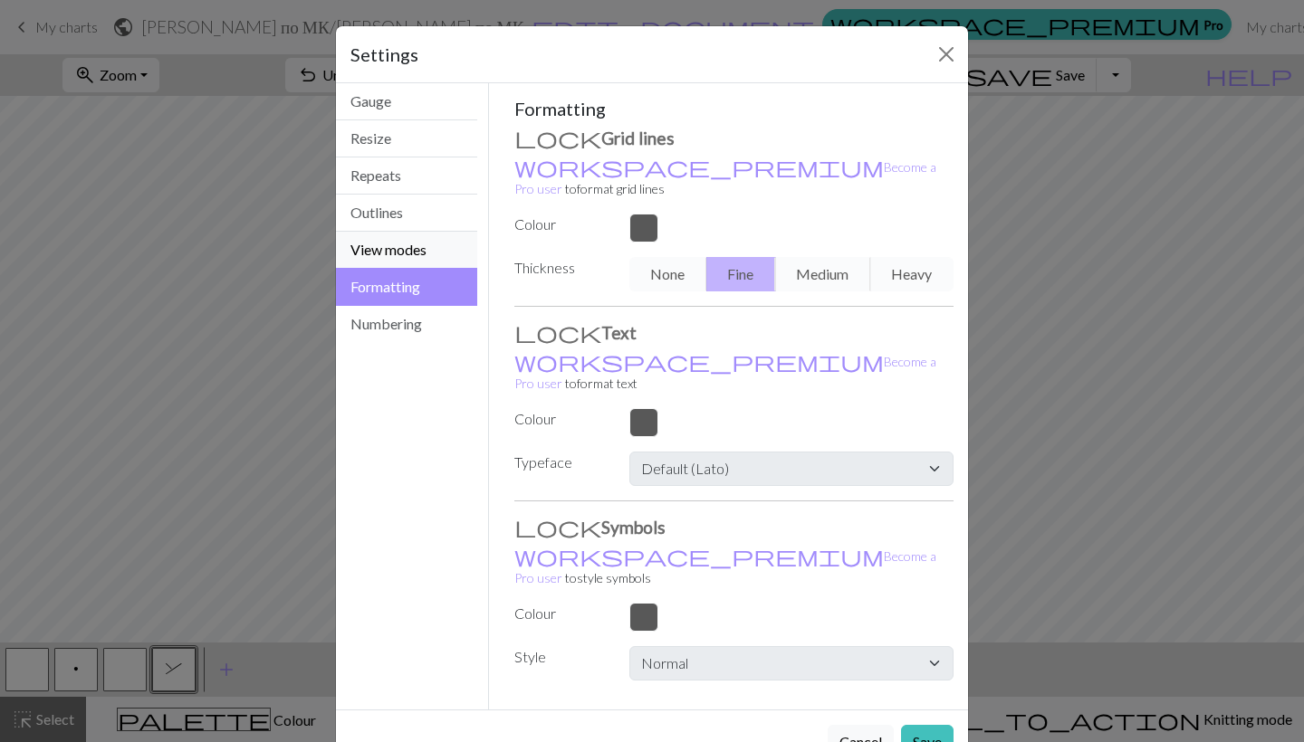
click at [401, 244] on button "View modes" at bounding box center [406, 250] width 141 height 37
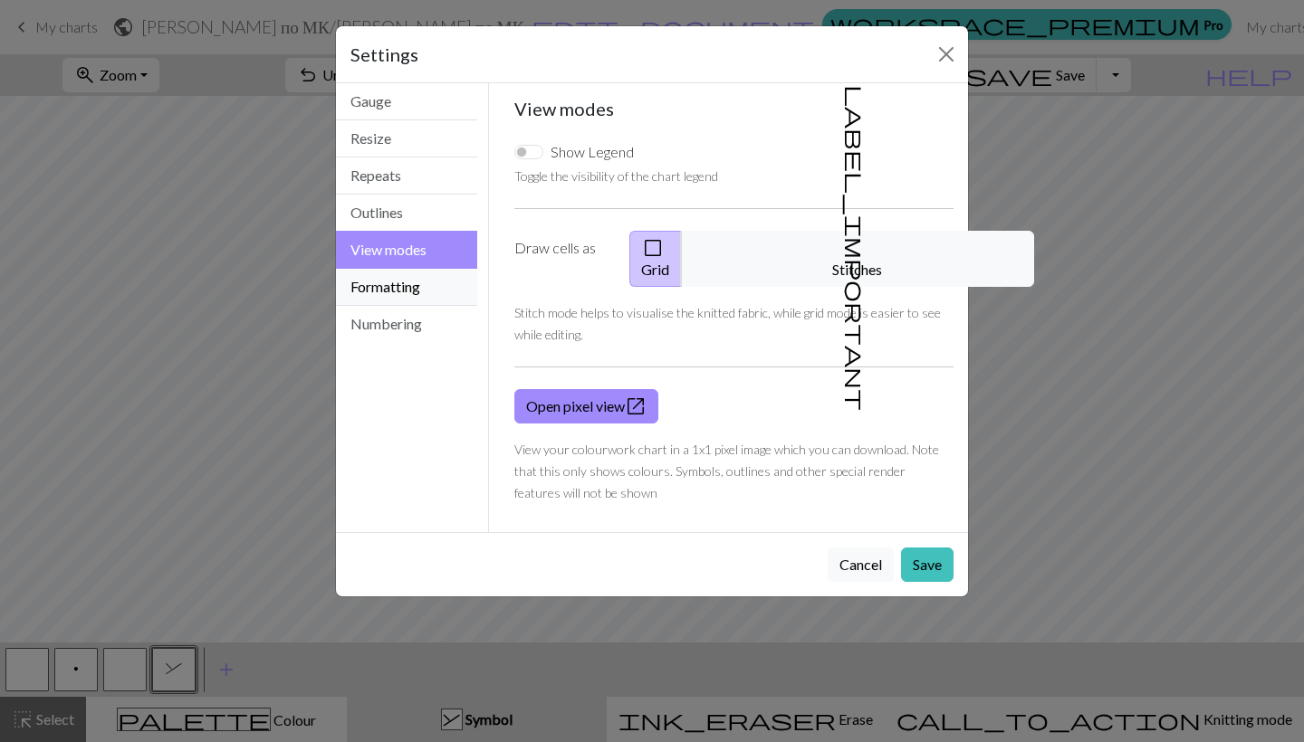
click at [405, 274] on button "Formatting" at bounding box center [406, 287] width 141 height 37
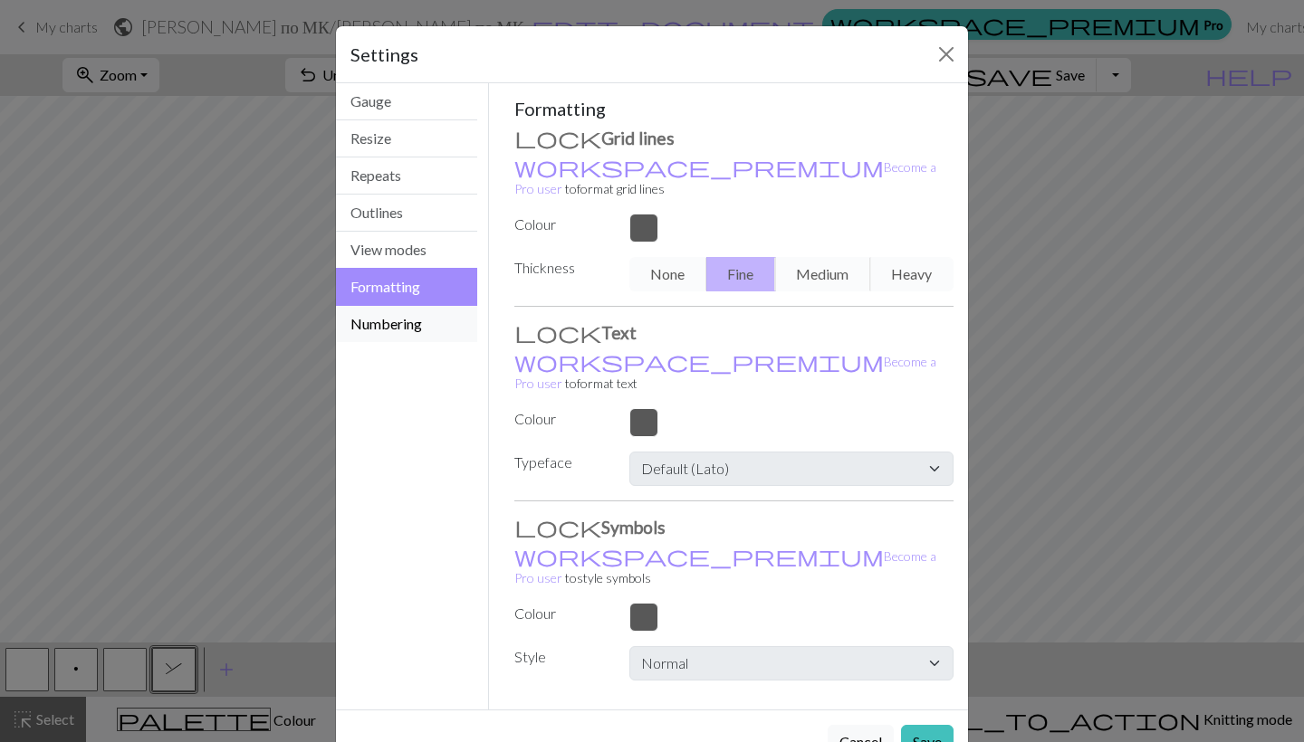
click at [404, 324] on button "Numbering" at bounding box center [406, 324] width 141 height 36
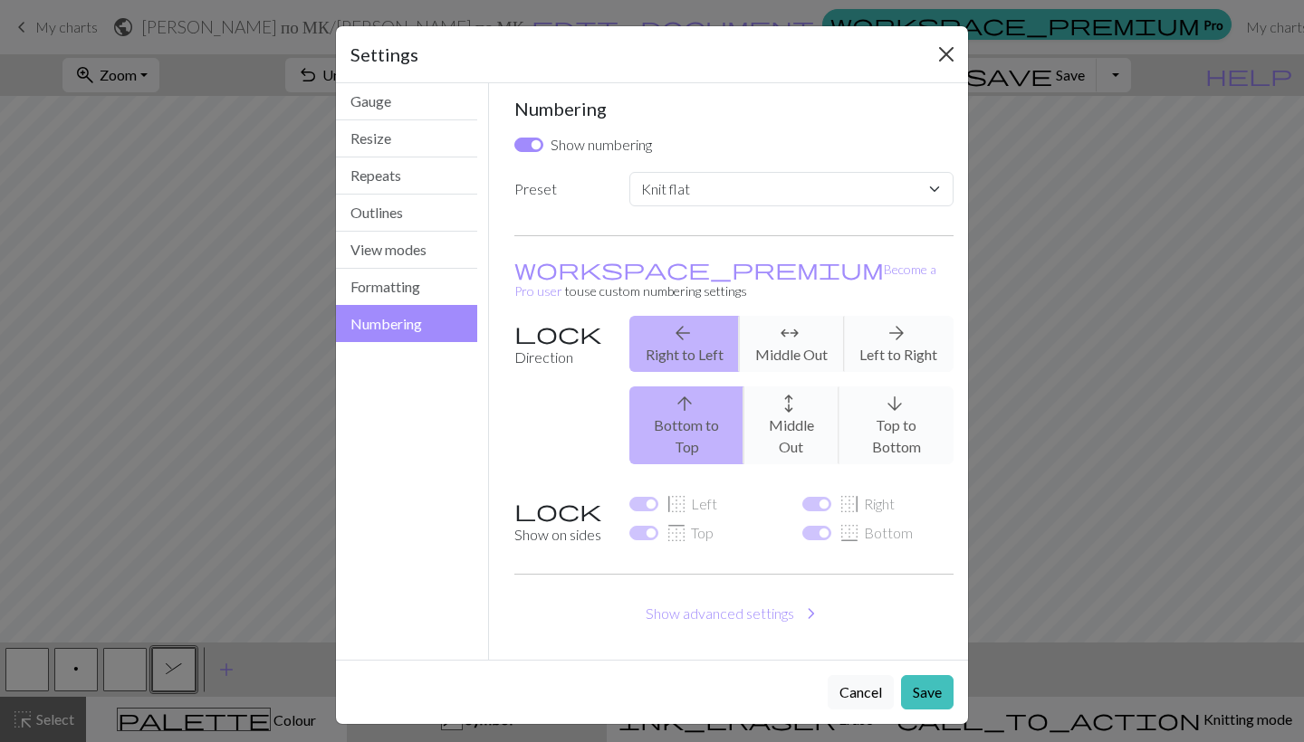
click at [947, 54] on button "Close" at bounding box center [945, 54] width 29 height 29
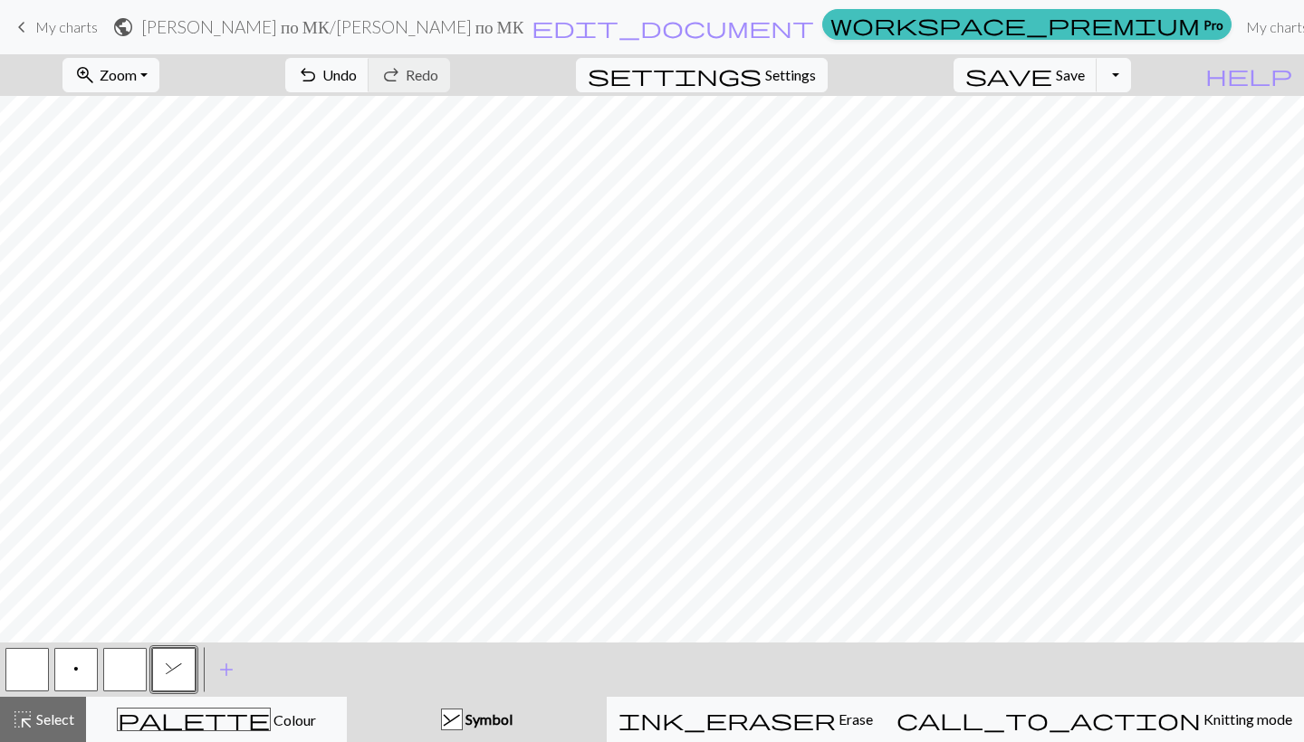
click at [179, 665] on span "&" at bounding box center [174, 669] width 16 height 14
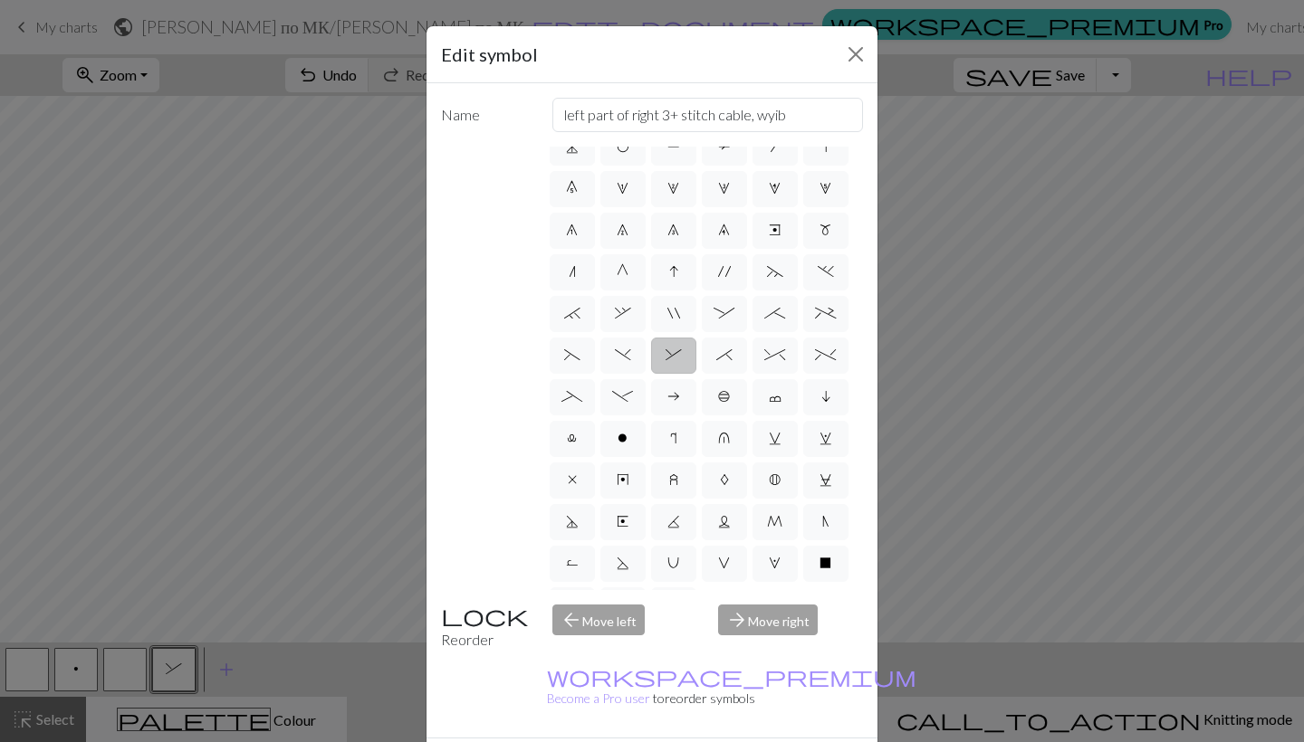
scroll to position [108, 0]
click at [673, 479] on span "z" at bounding box center [673, 475] width 9 height 14
click at [673, 572] on input "z" at bounding box center [675, 578] width 12 height 12
radio input "true"
type input "twisted stitch in row below"
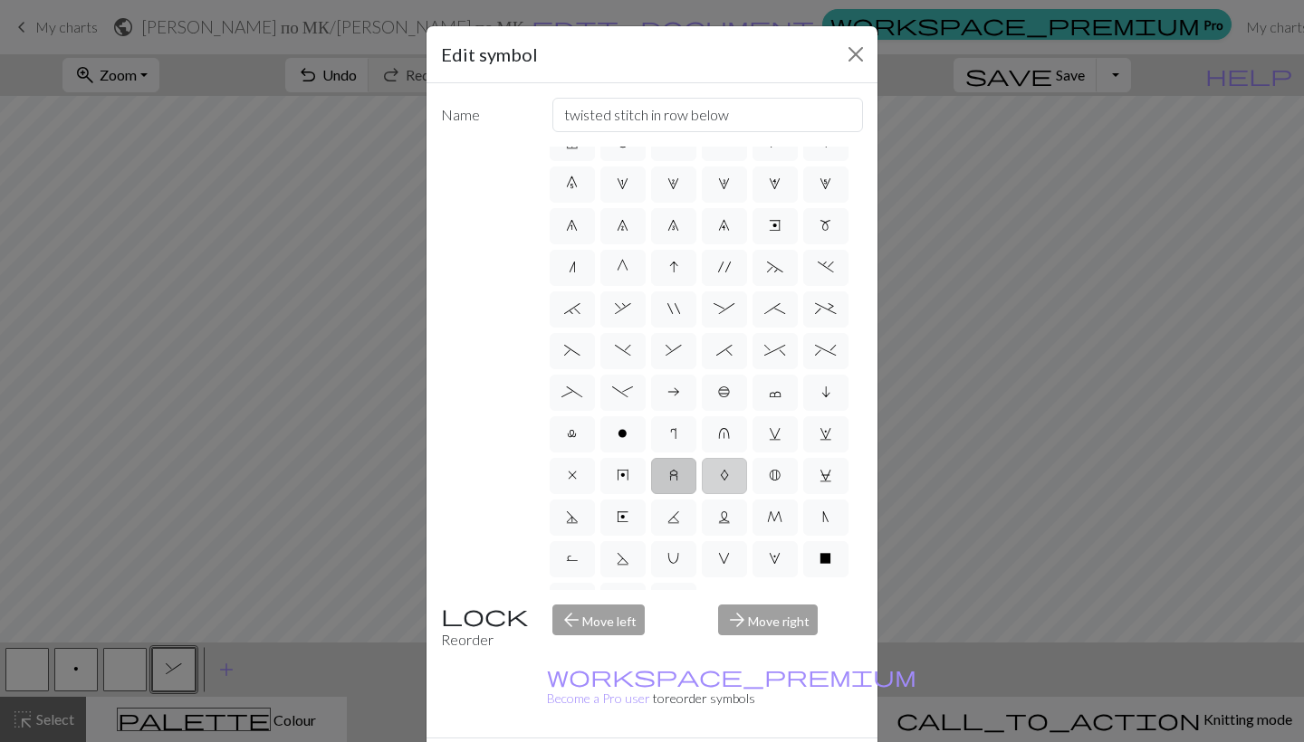
click at [726, 479] on span "A" at bounding box center [724, 475] width 9 height 14
click at [726, 572] on input "A" at bounding box center [726, 578] width 12 height 12
radio input "true"
click at [786, 477] on label "B" at bounding box center [774, 476] width 45 height 36
click at [780, 572] on input "B" at bounding box center [775, 578] width 12 height 12
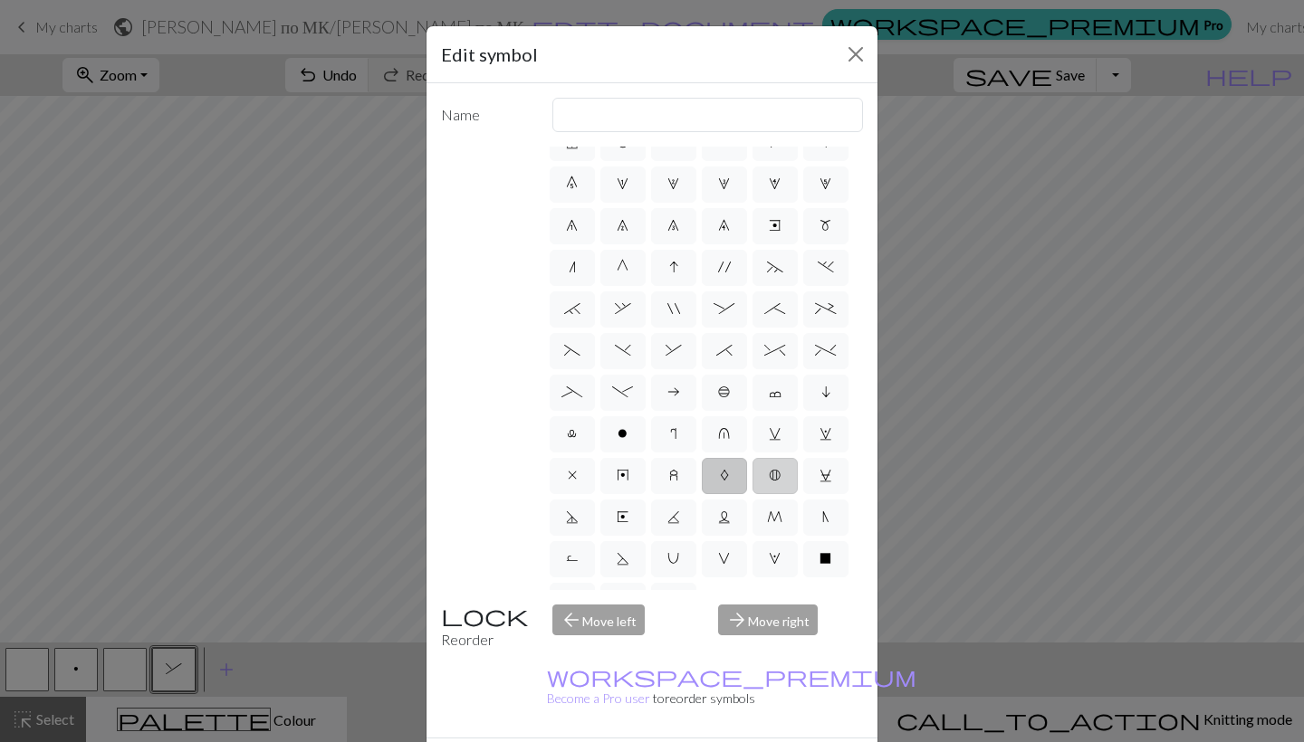
radio input "true"
type input "Bobble"
click at [819, 478] on span "C" at bounding box center [825, 475] width 13 height 14
click at [819, 572] on input "C" at bounding box center [825, 578] width 12 height 12
radio input "true"
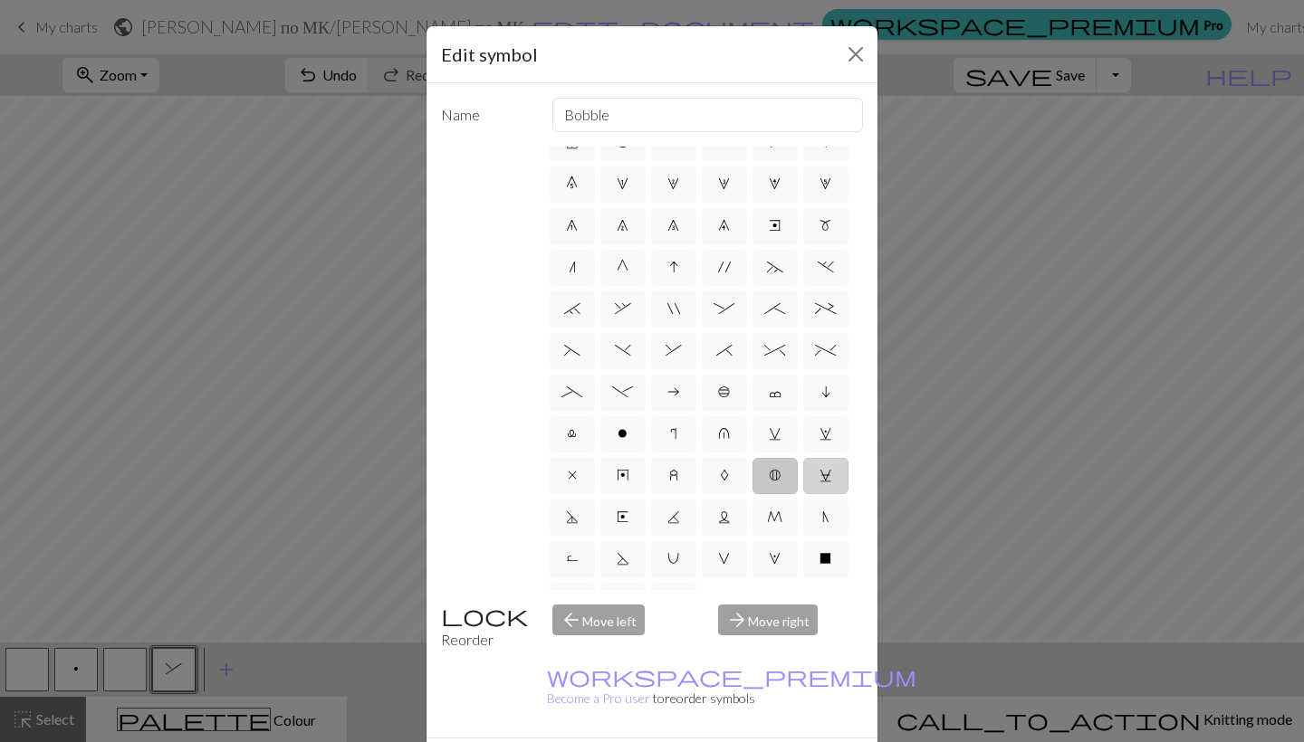
type input "slp wyif"
click at [812, 528] on label "N" at bounding box center [825, 518] width 45 height 36
click at [822, 614] on input "N" at bounding box center [828, 620] width 12 height 12
radio input "true"
type input "skp"
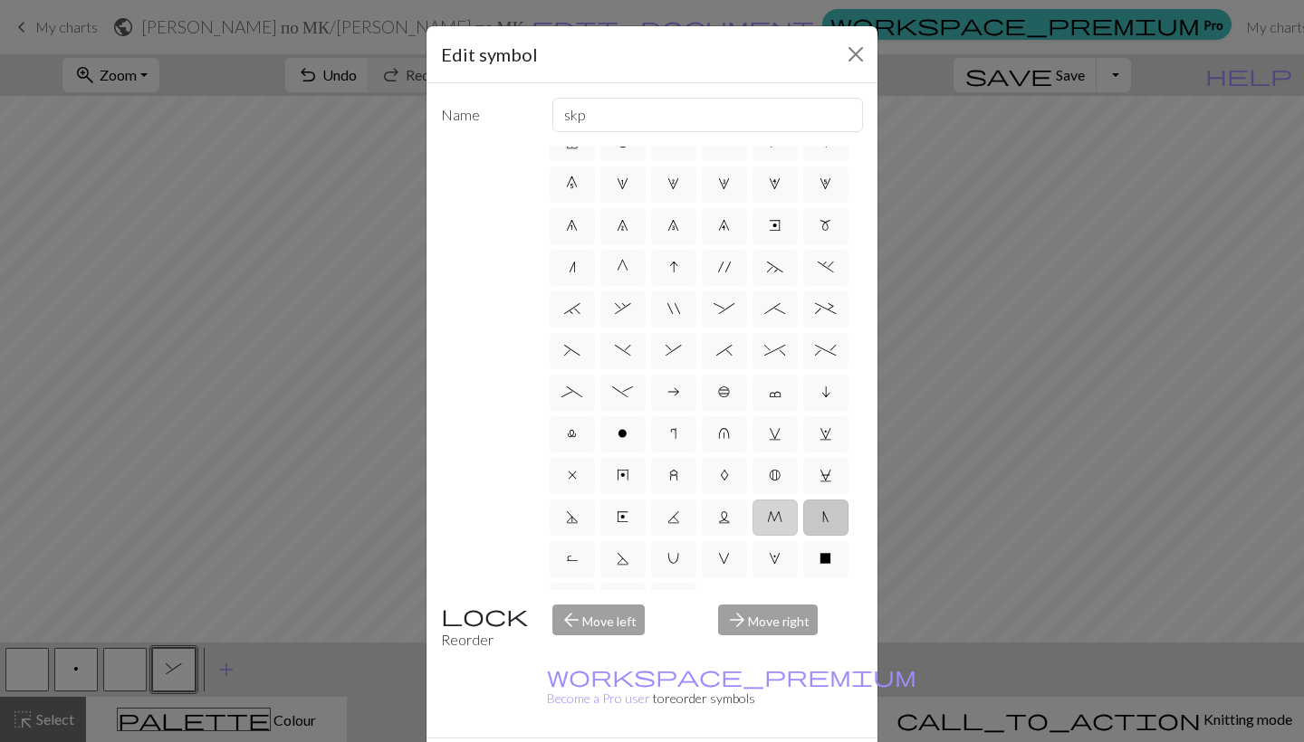
click at [784, 519] on label "M" at bounding box center [774, 518] width 45 height 36
click at [778, 614] on input "M" at bounding box center [773, 620] width 12 height 12
radio input "true"
type input "m1"
click at [725, 511] on span "L" at bounding box center [724, 517] width 13 height 14
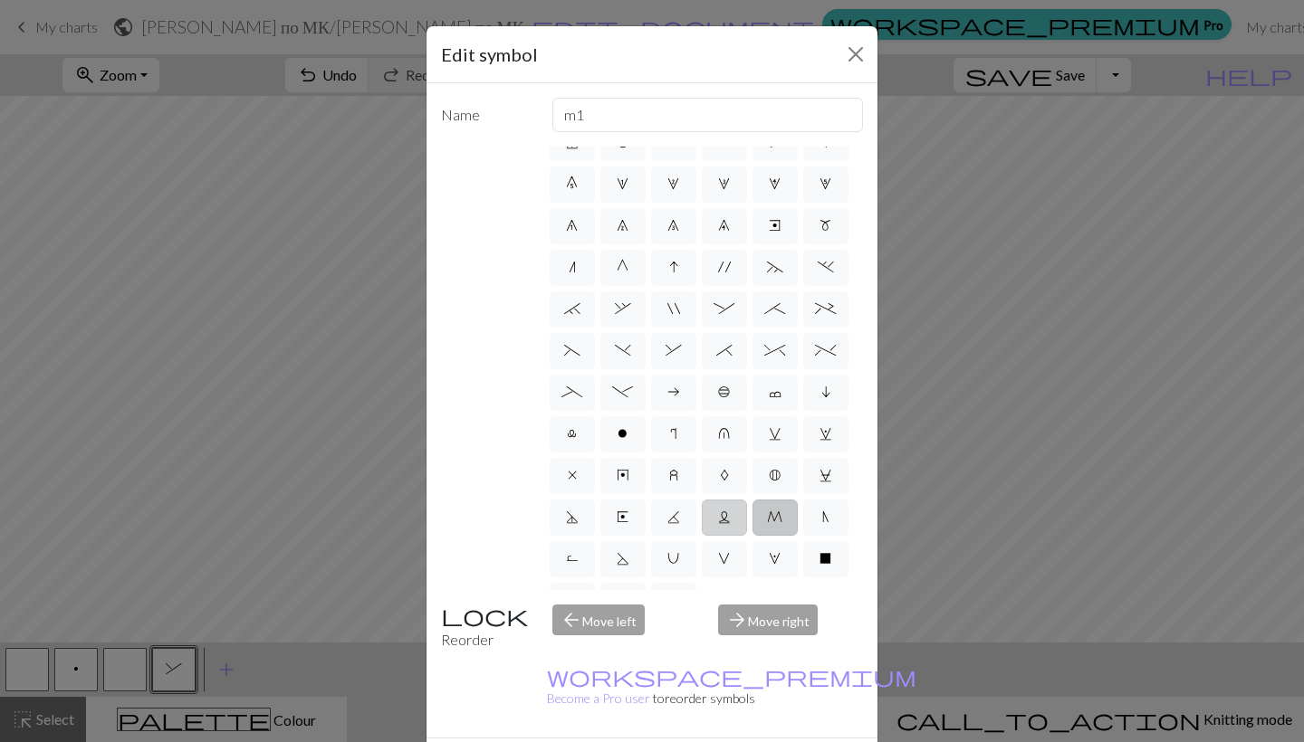
click at [725, 614] on input "L" at bounding box center [724, 620] width 12 height 12
radio input "true"
type input "Twisted reverse stitch"
click at [668, 512] on span "K" at bounding box center [673, 517] width 13 height 14
click at [668, 614] on input "K" at bounding box center [673, 620] width 12 height 12
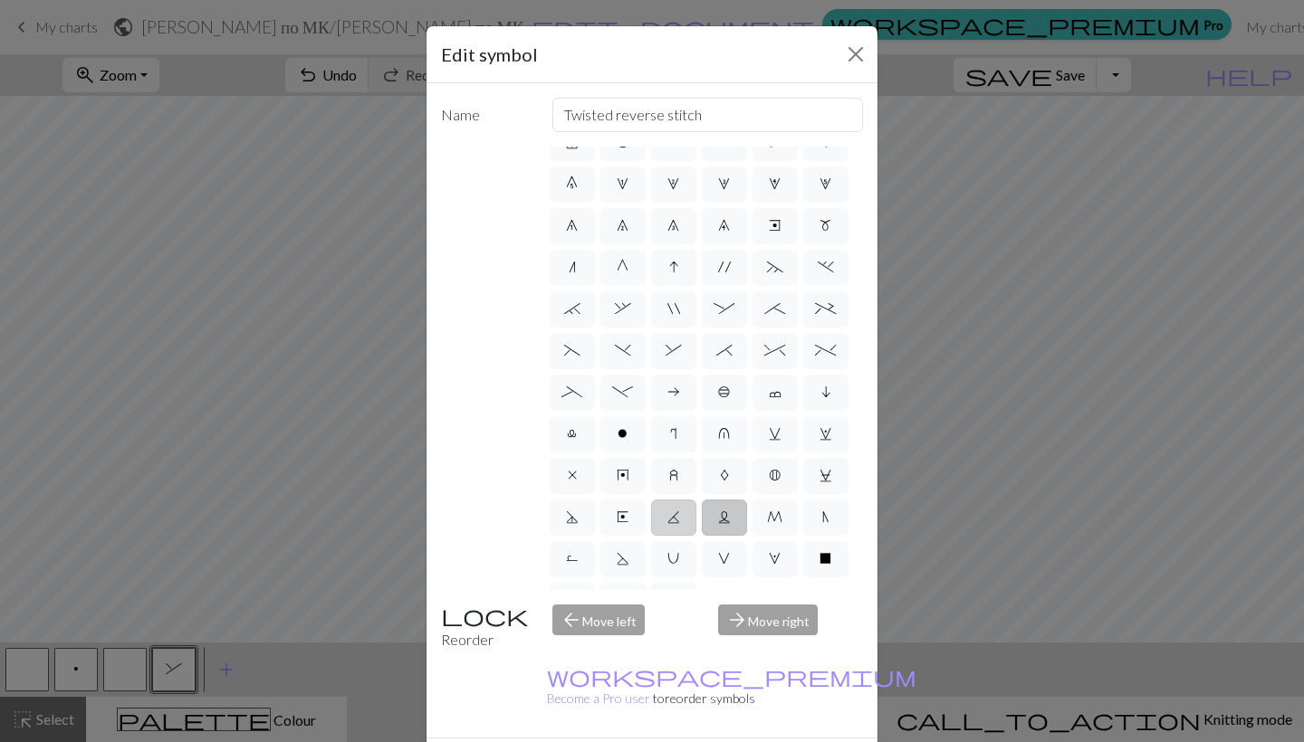
radio input "true"
type input "p2tog tbl"
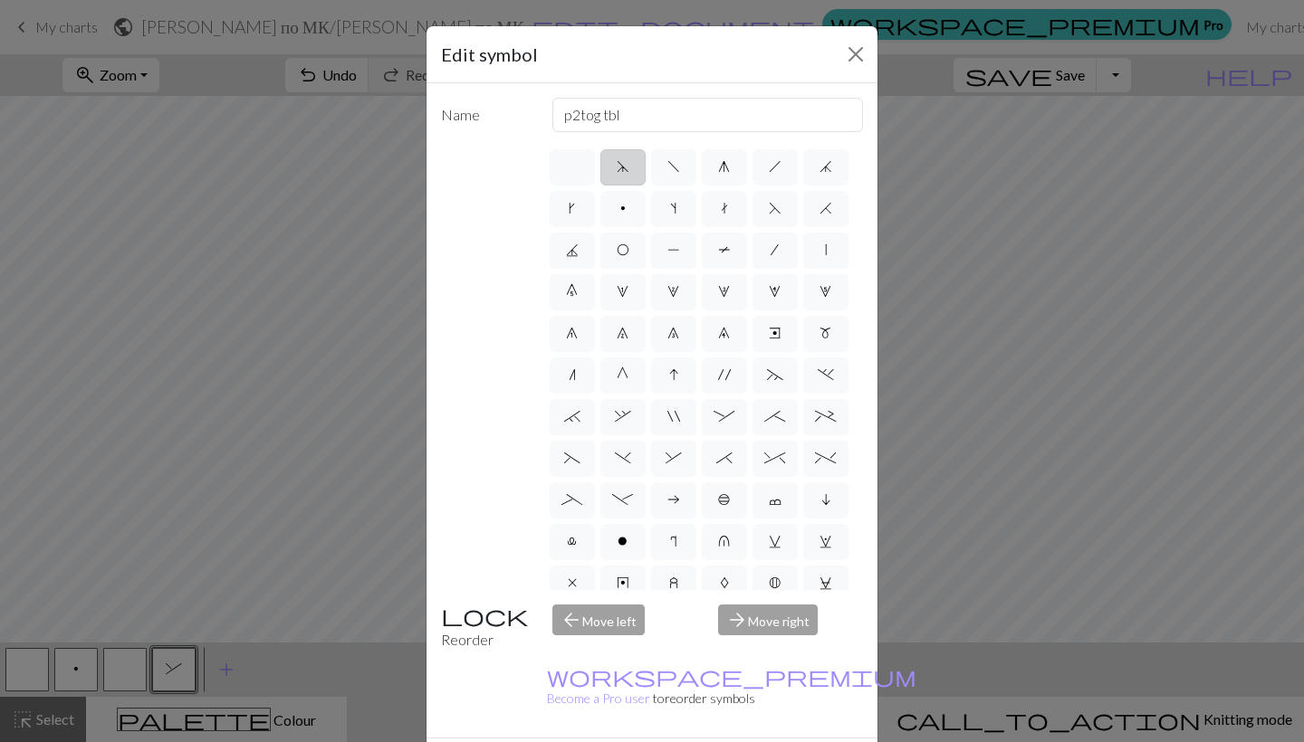
scroll to position [0, 0]
click at [627, 166] on span "d" at bounding box center [622, 166] width 13 height 14
click at [627, 166] on input "d" at bounding box center [622, 162] width 12 height 12
radio input "true"
type input "sk2p"
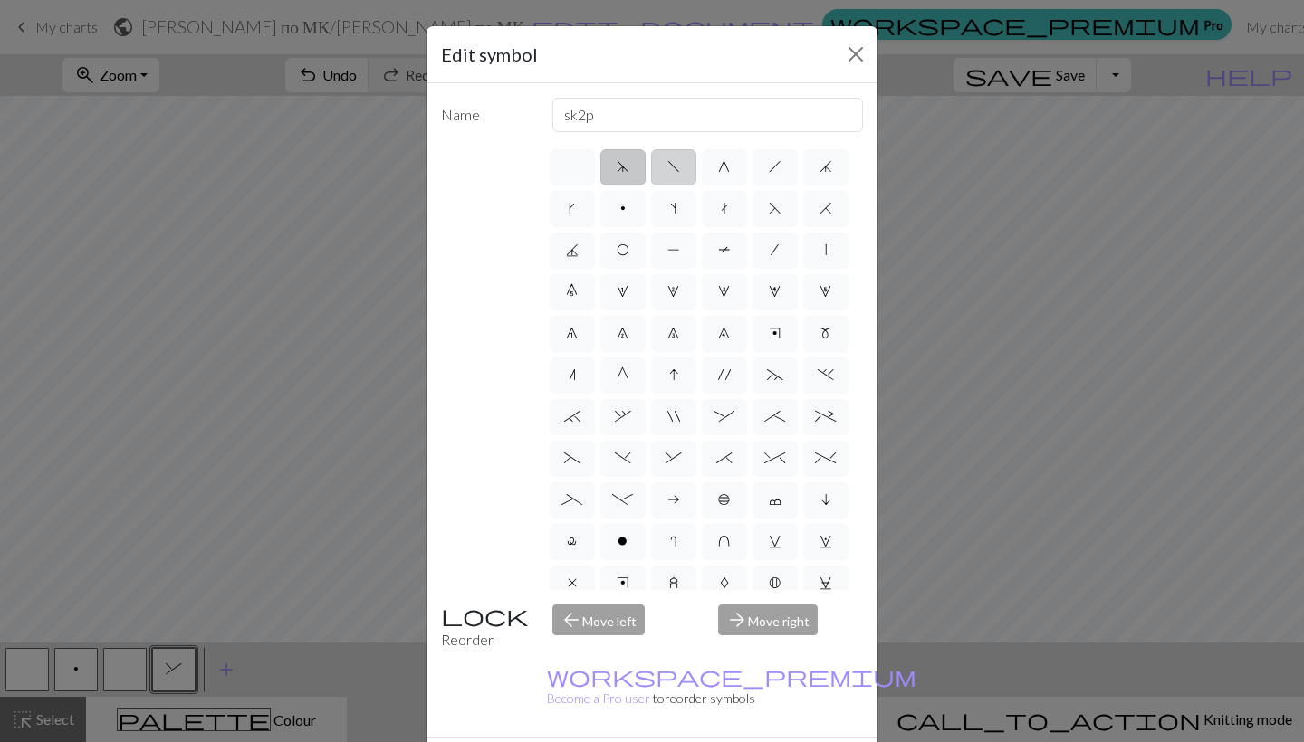
click at [665, 177] on label "f" at bounding box center [673, 167] width 45 height 36
click at [667, 167] on input "f" at bounding box center [673, 162] width 12 height 12
radio input "true"
type input "left leaning decrease"
click at [769, 215] on span "F" at bounding box center [775, 208] width 13 height 14
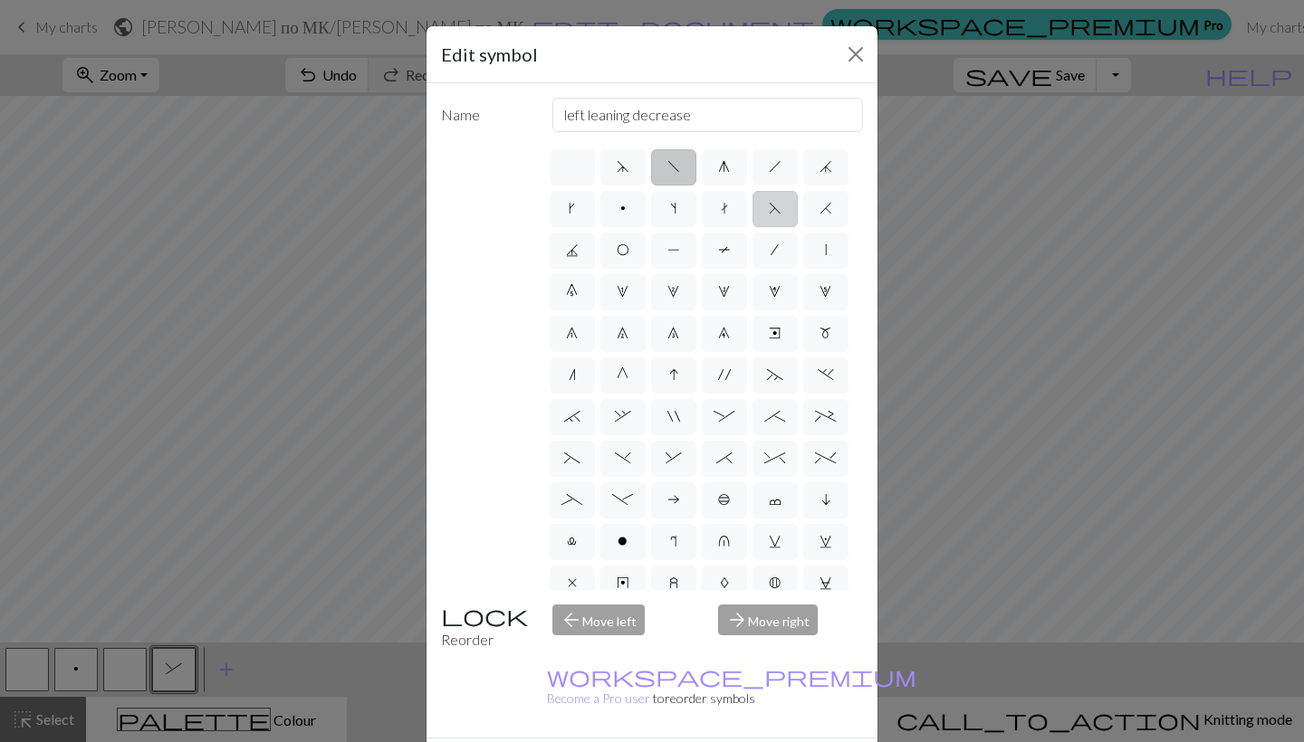
click at [769, 209] on input "F" at bounding box center [775, 203] width 12 height 12
radio input "true"
type input "ssk"
click at [813, 218] on label "H" at bounding box center [825, 209] width 45 height 36
click at [819, 209] on input "H" at bounding box center [825, 203] width 12 height 12
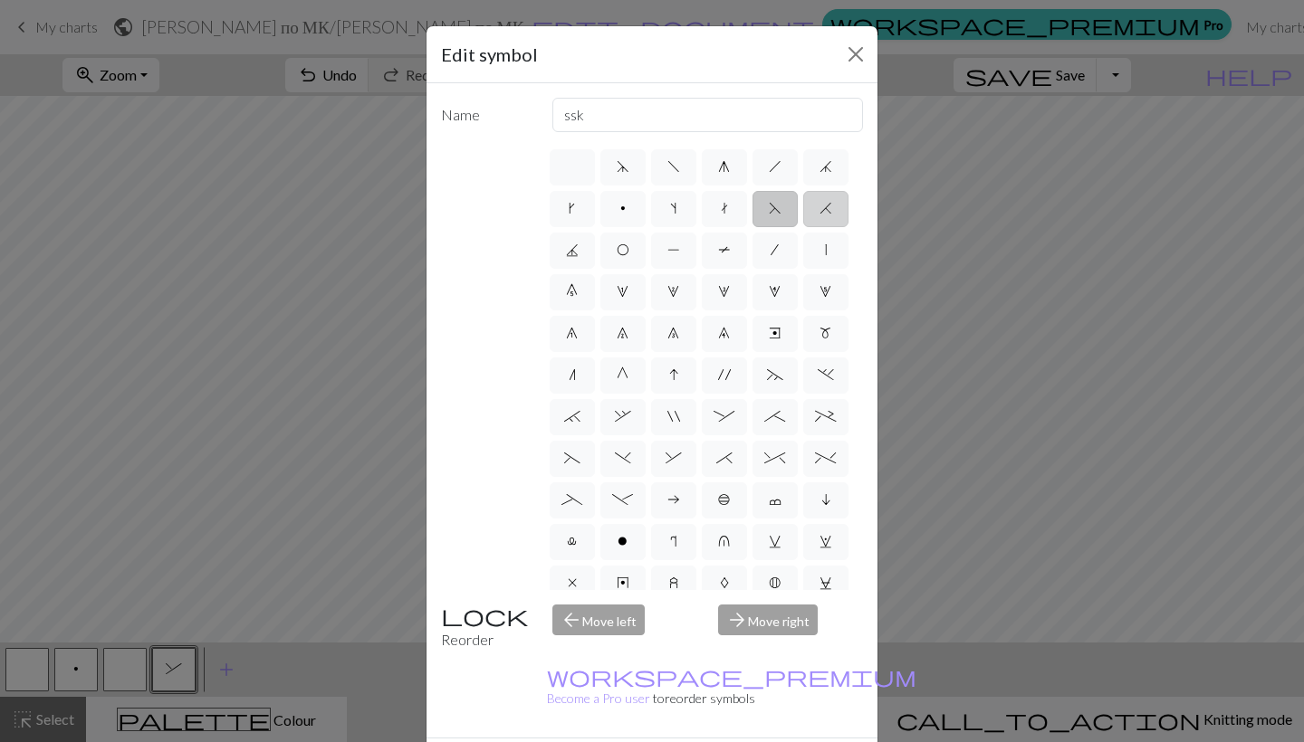
radio input "true"
type input "k2tog"
click at [739, 254] on label "T" at bounding box center [724, 251] width 45 height 36
click at [730, 251] on input "T" at bounding box center [724, 245] width 12 height 12
radio input "true"
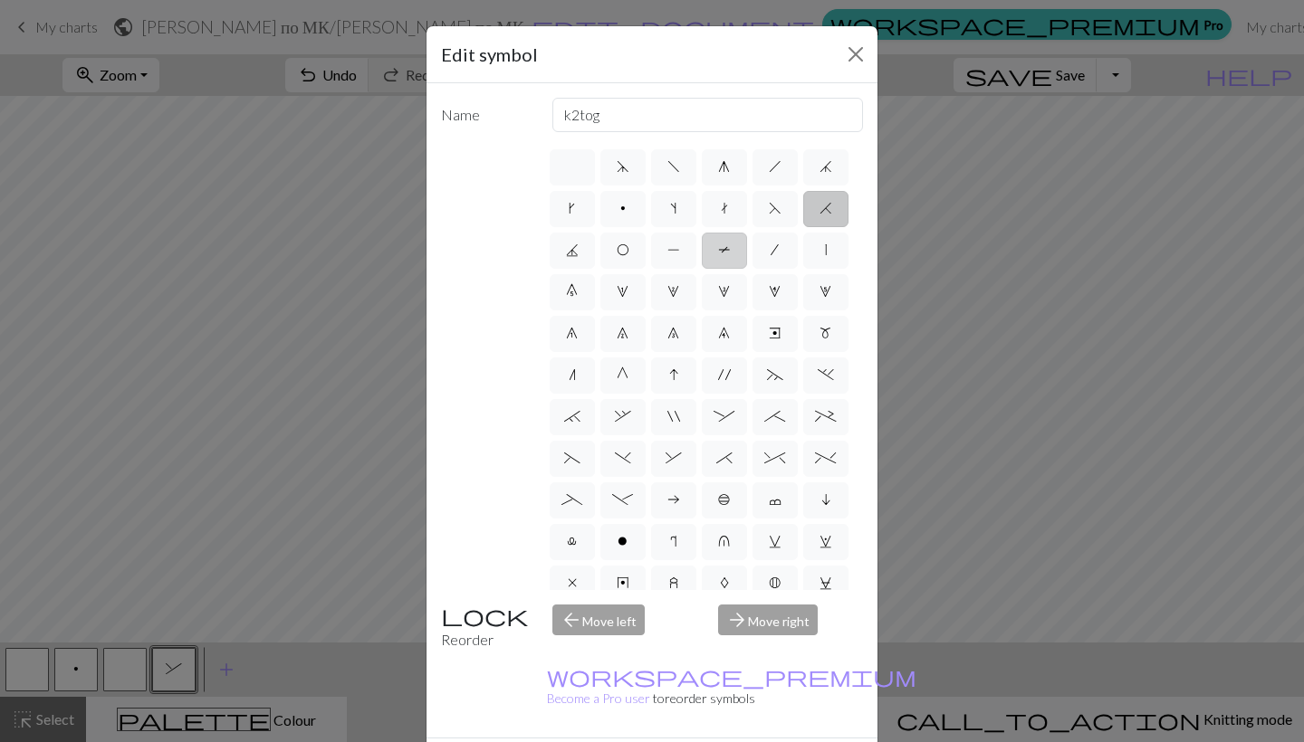
type input "ptbl"
click at [779, 340] on span "e" at bounding box center [775, 333] width 12 height 14
click at [779, 334] on input "e" at bounding box center [775, 328] width 12 height 12
radio input "true"
type input "Right end"
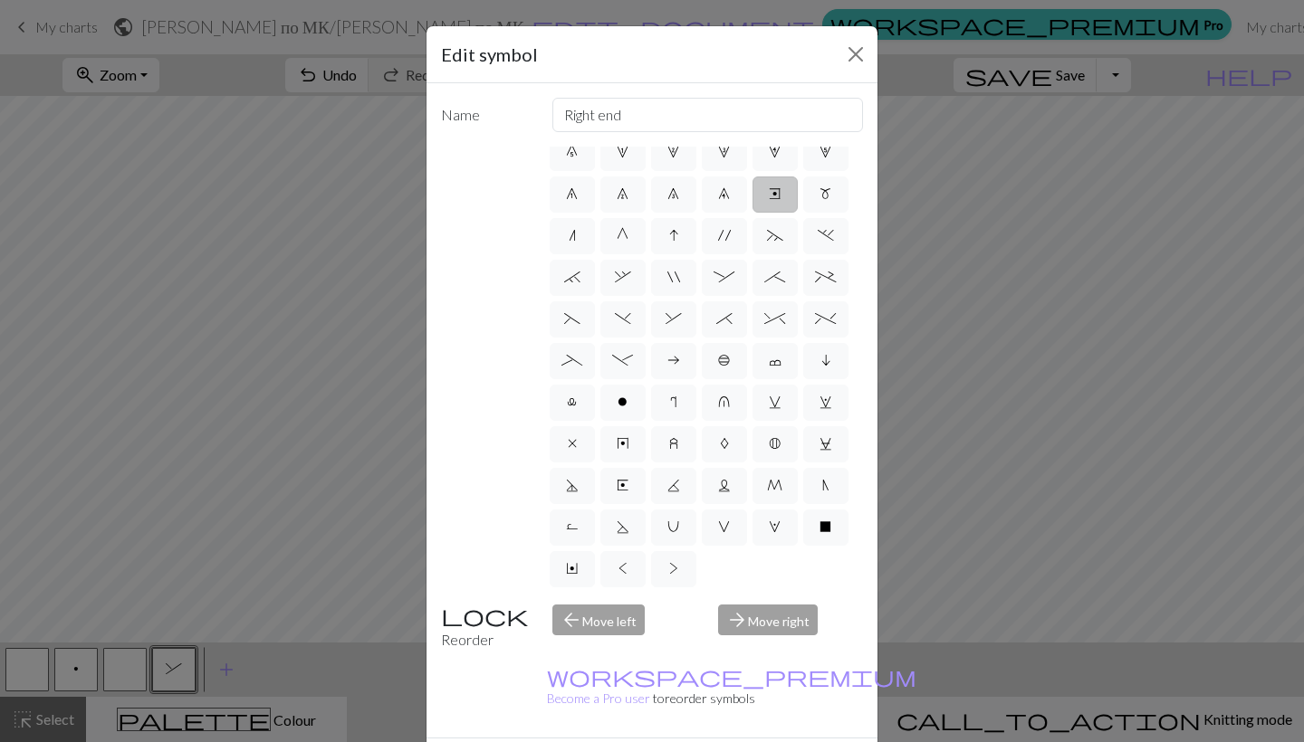
scroll to position [139, 0]
click at [626, 493] on label "E" at bounding box center [622, 486] width 45 height 36
click at [626, 614] on input "E" at bounding box center [622, 620] width 12 height 12
radio input "true"
type input "Left end"
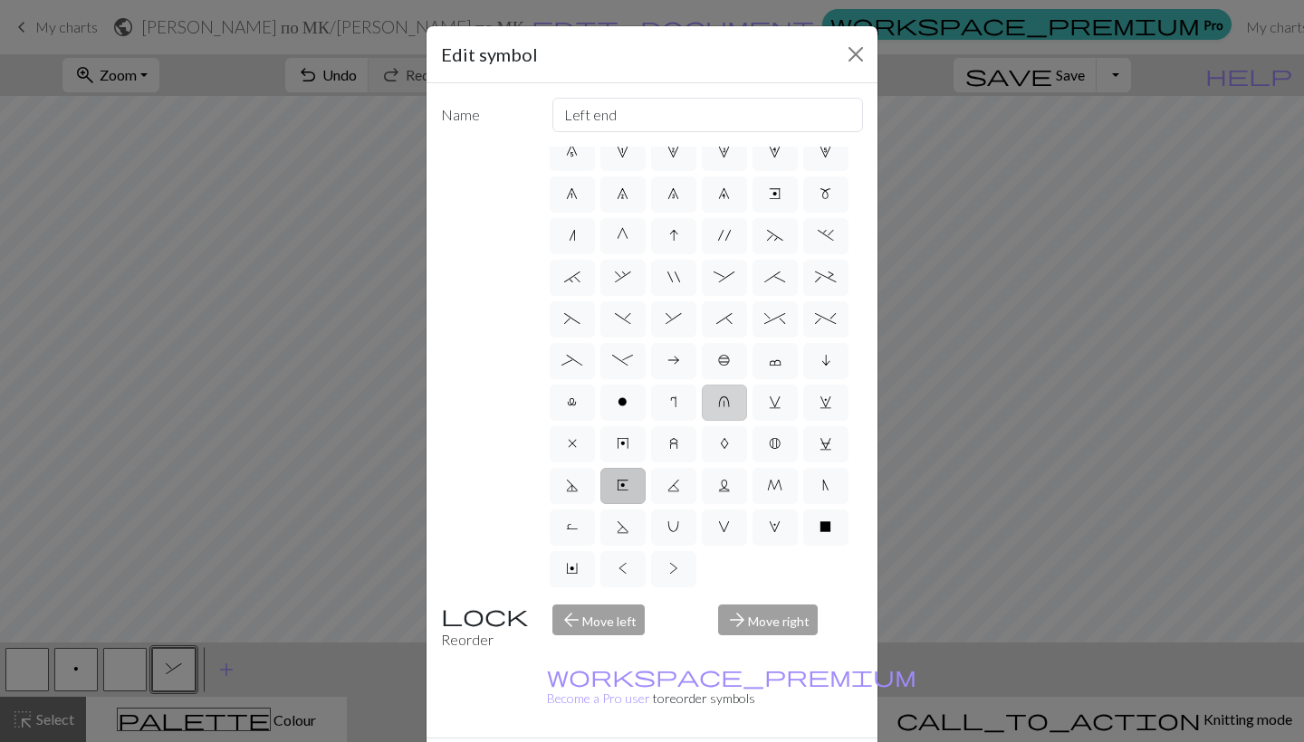
click at [727, 406] on span "u" at bounding box center [724, 402] width 12 height 14
click at [727, 530] on input "u" at bounding box center [724, 536] width 12 height 12
radio input "true"
type input "k1 in row below"
click at [773, 406] on span "v" at bounding box center [775, 402] width 13 height 14
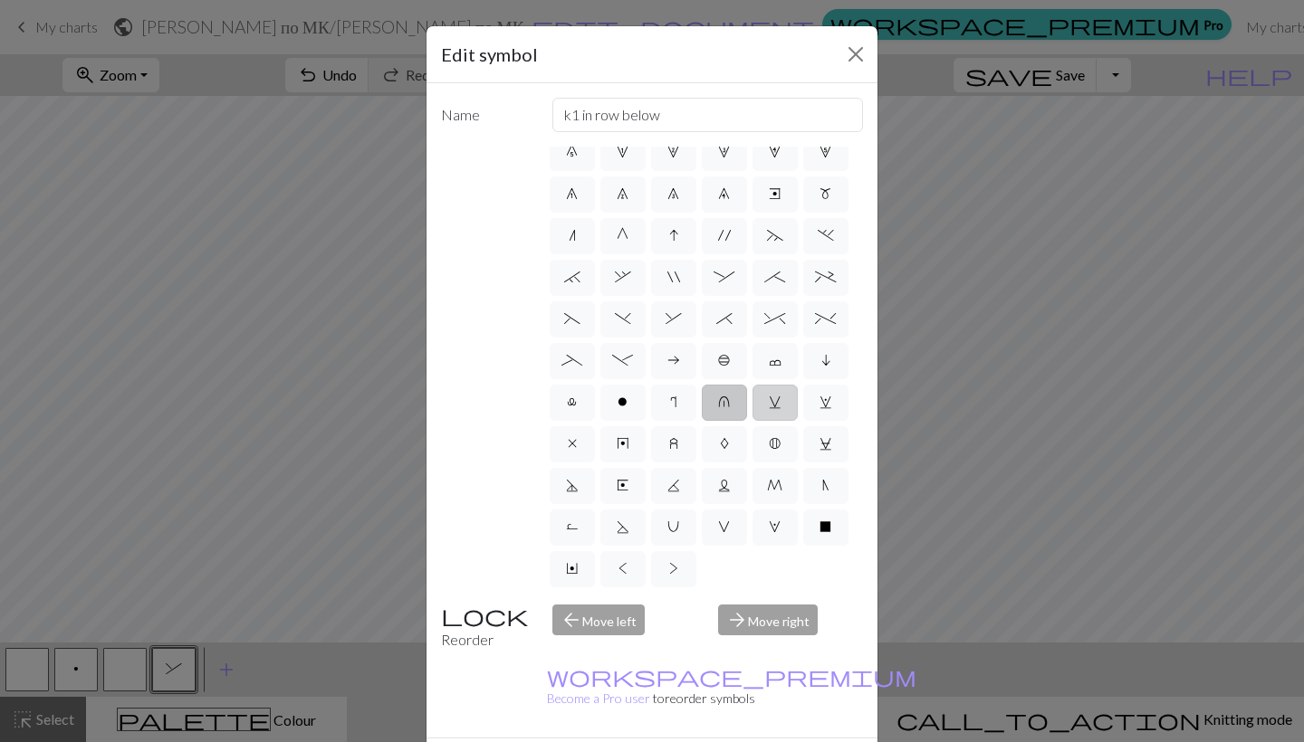
click at [773, 530] on input "v" at bounding box center [775, 536] width 12 height 12
radio input "true"
type input "sl1 knitwise"
click at [793, 574] on div "d f g h j k p s t F H J O P T / | 0 1 2 3 4 5 6 7 8 9 e m n G I ' ~ . ` , " : ;…" at bounding box center [705, 369] width 317 height 444
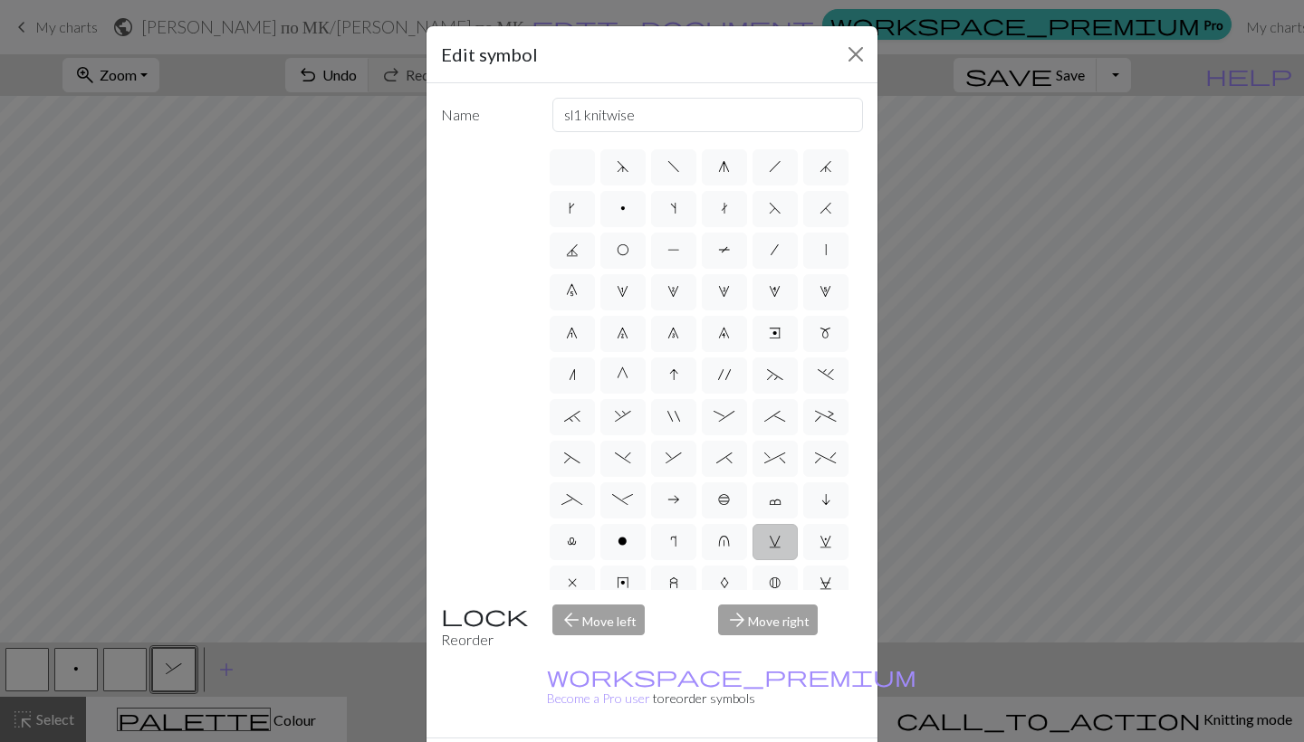
scroll to position [0, 0]
click at [470, 612] on div "Reorder" at bounding box center [485, 628] width 111 height 46
click at [671, 424] on span """ at bounding box center [673, 416] width 13 height 14
click at [671, 417] on input """ at bounding box center [673, 412] width 12 height 12
radio input "true"
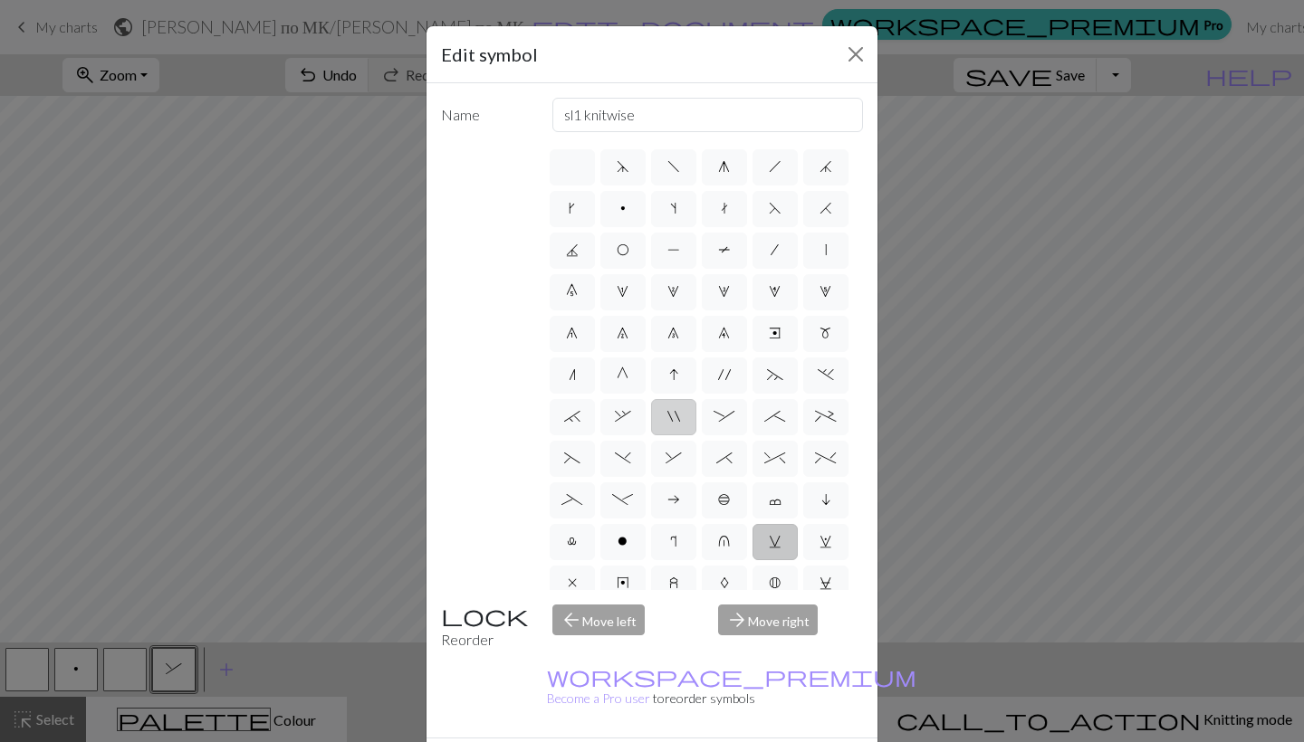
type input "cable extra"
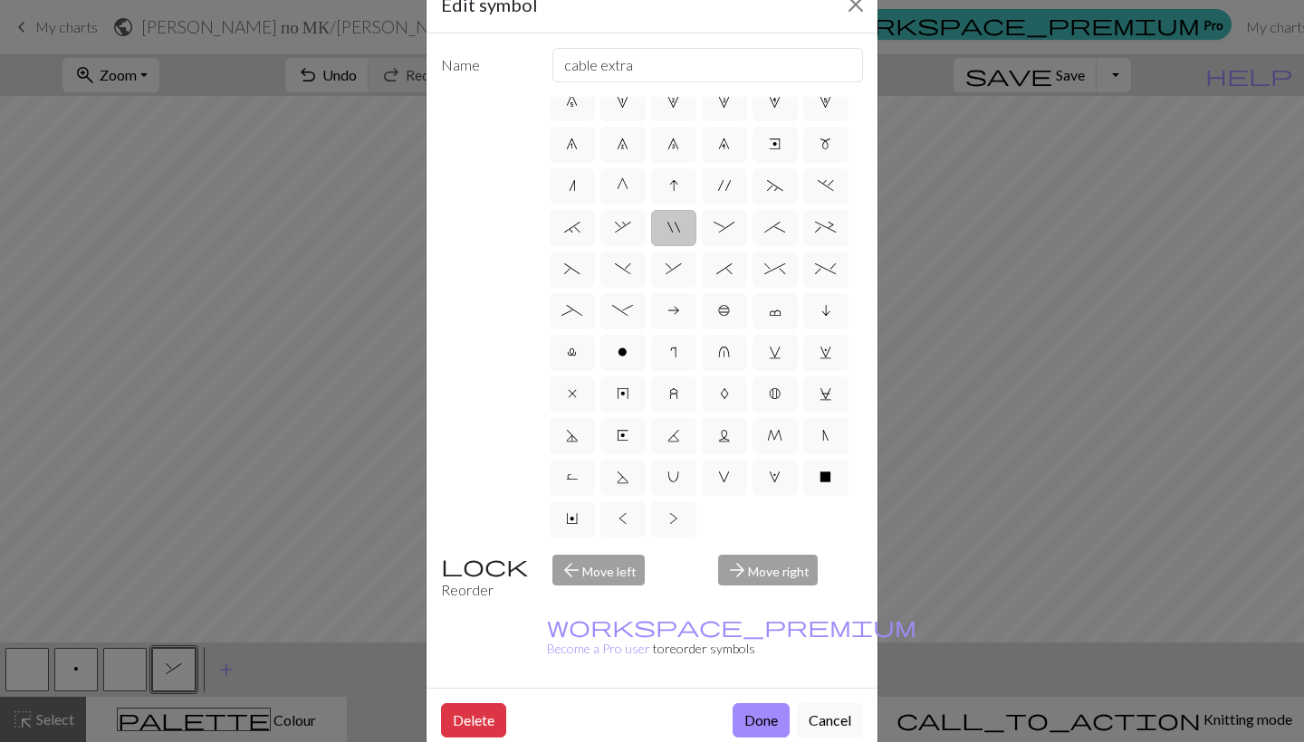
scroll to position [49, 0]
